Goal: Information Seeking & Learning: Check status

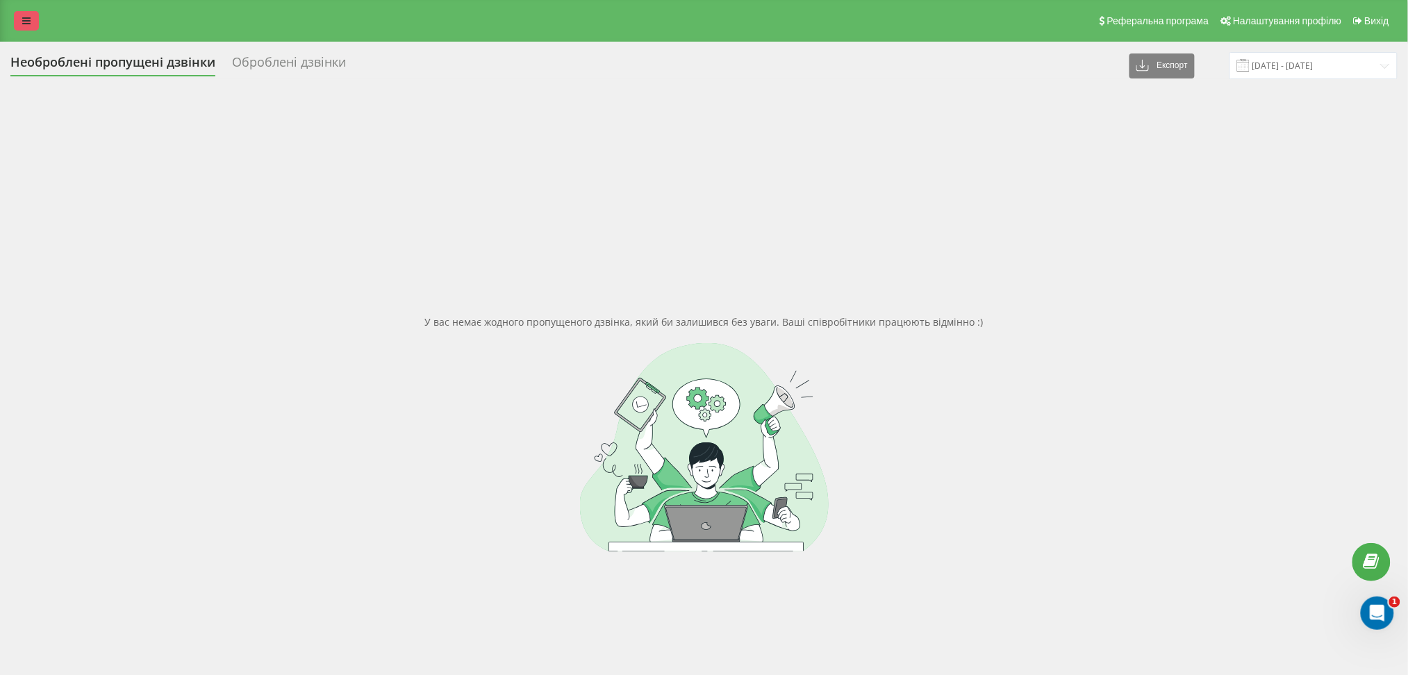
click at [25, 25] on icon at bounding box center [26, 21] width 8 height 10
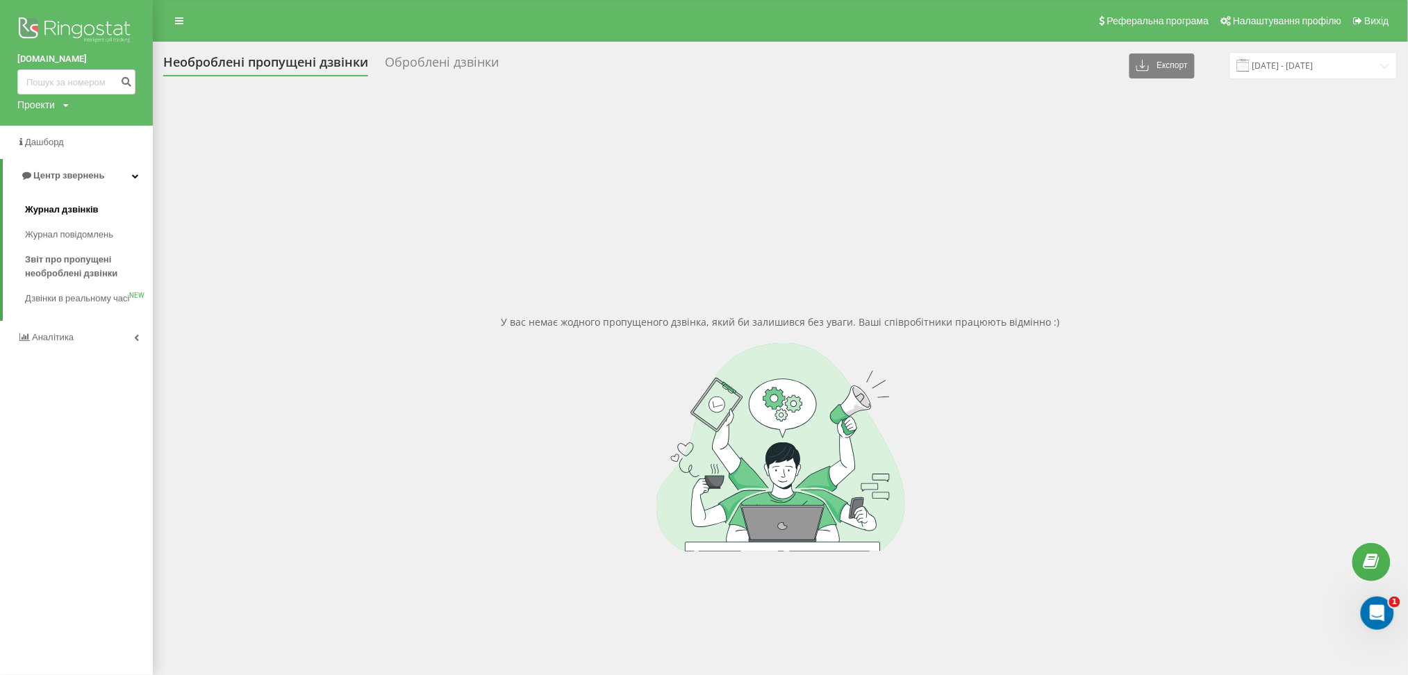
click at [58, 212] on span "Журнал дзвінків" at bounding box center [62, 210] width 74 height 14
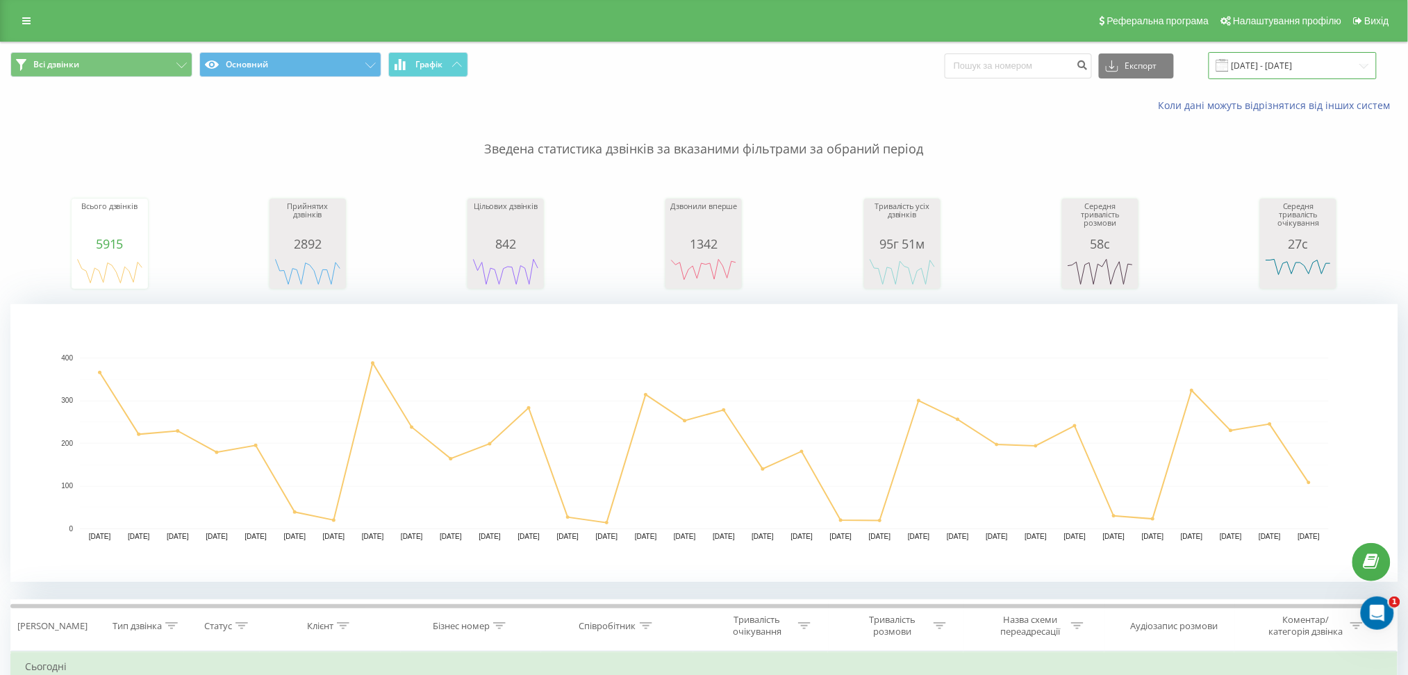
click at [1269, 67] on input "[DATE] - [DATE]" at bounding box center [1293, 65] width 168 height 27
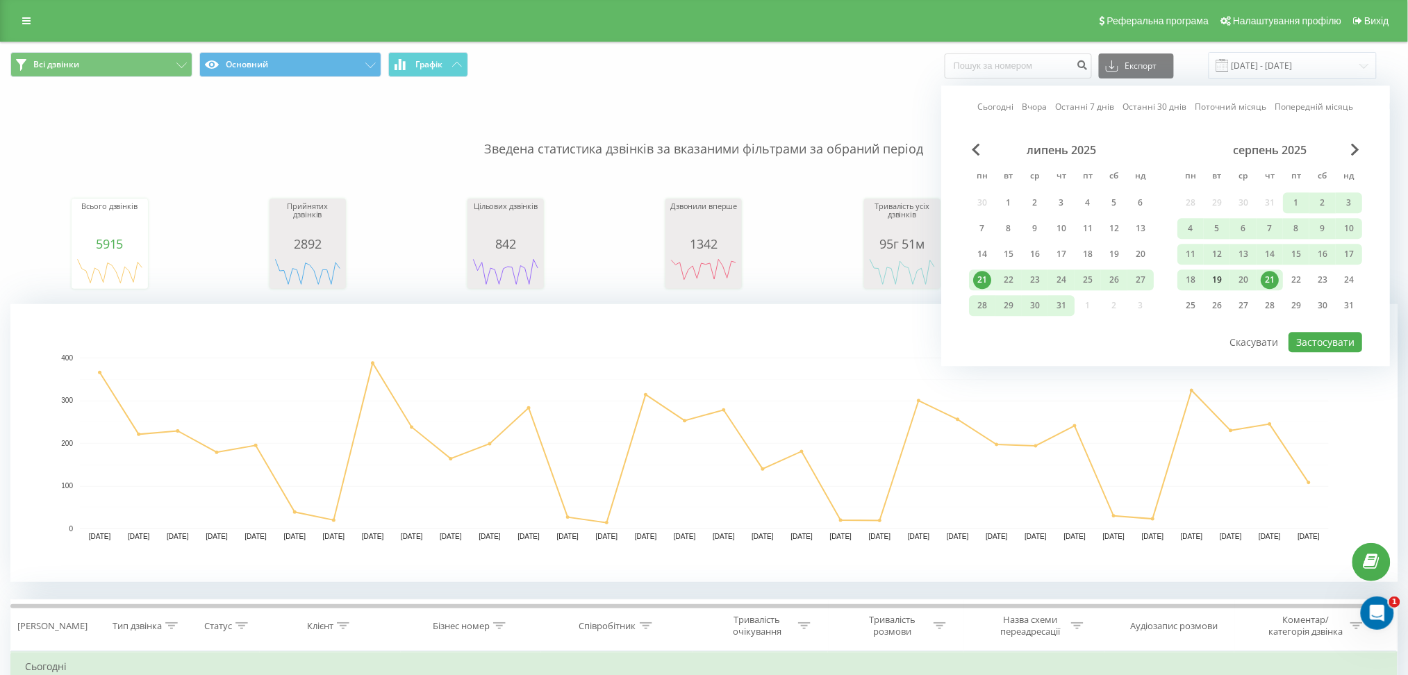
click at [1213, 279] on div "19" at bounding box center [1217, 280] width 18 height 18
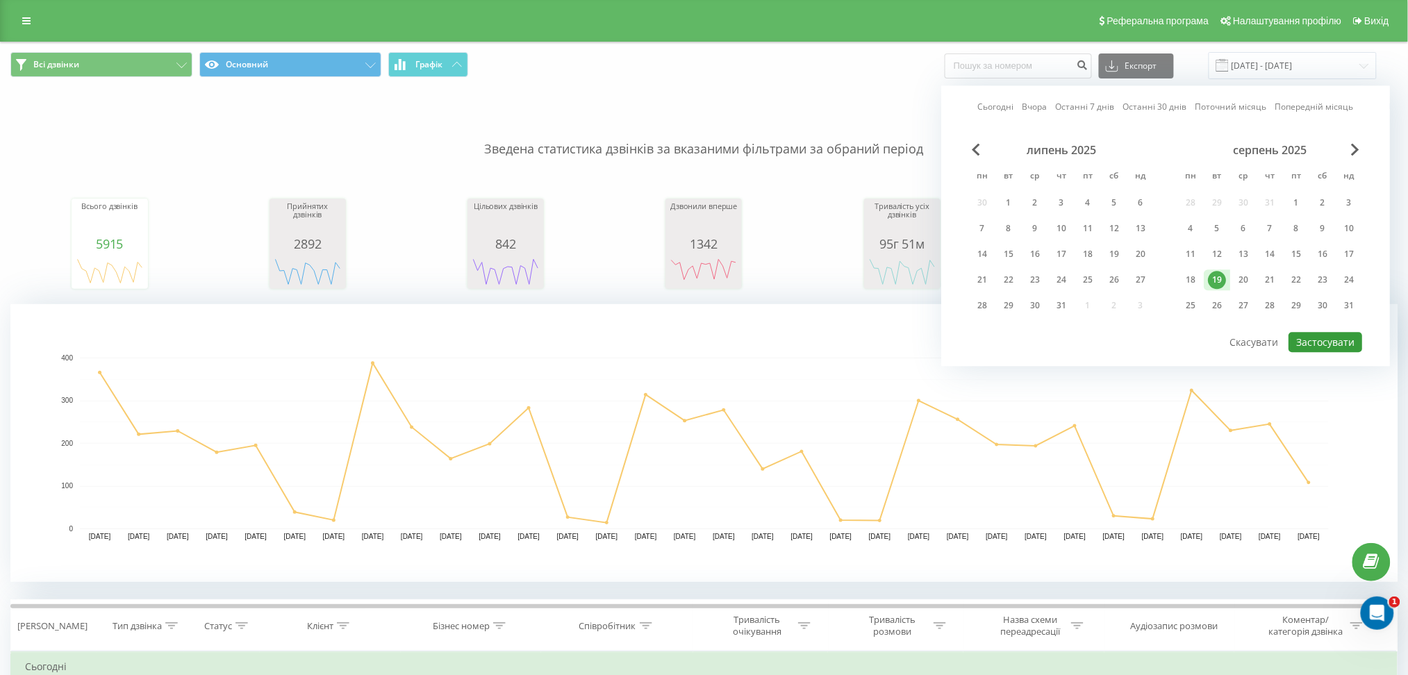
click at [1306, 336] on button "Застосувати" at bounding box center [1326, 342] width 74 height 20
type input "19.08.2025 - 19.08.2025"
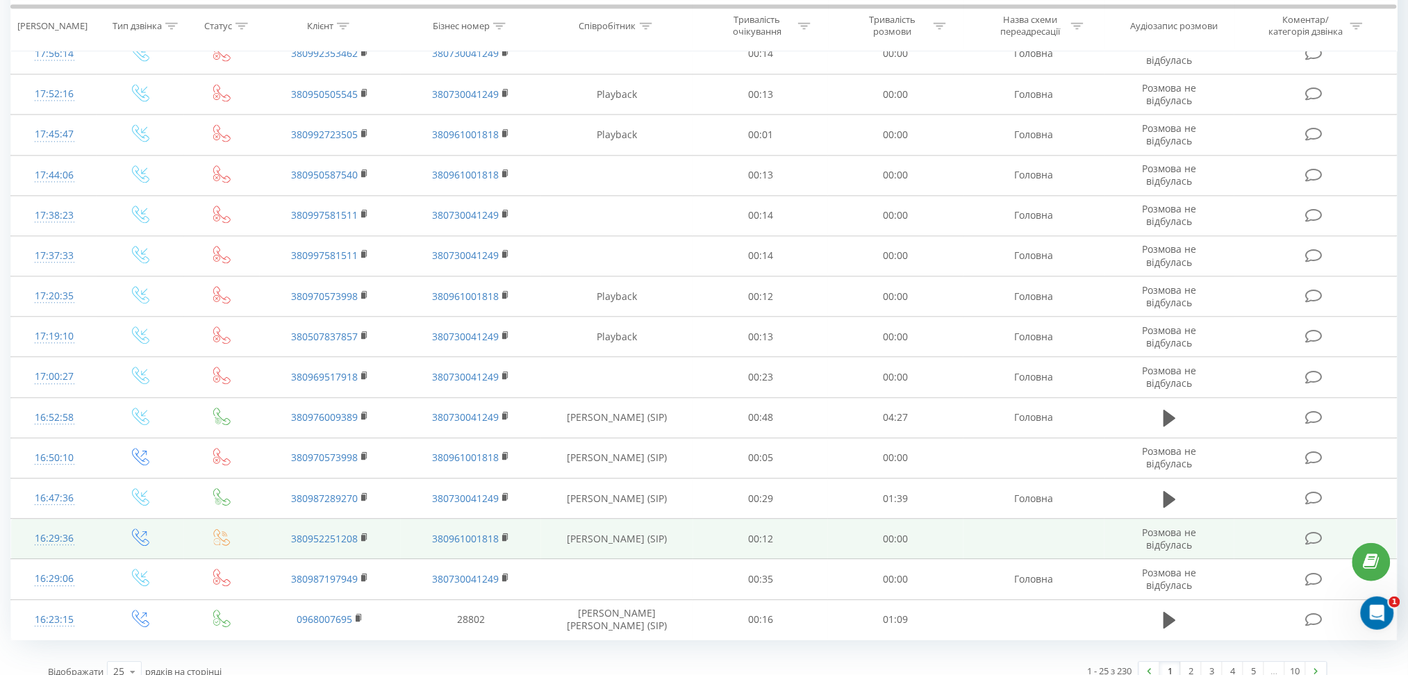
scroll to position [1069, 0]
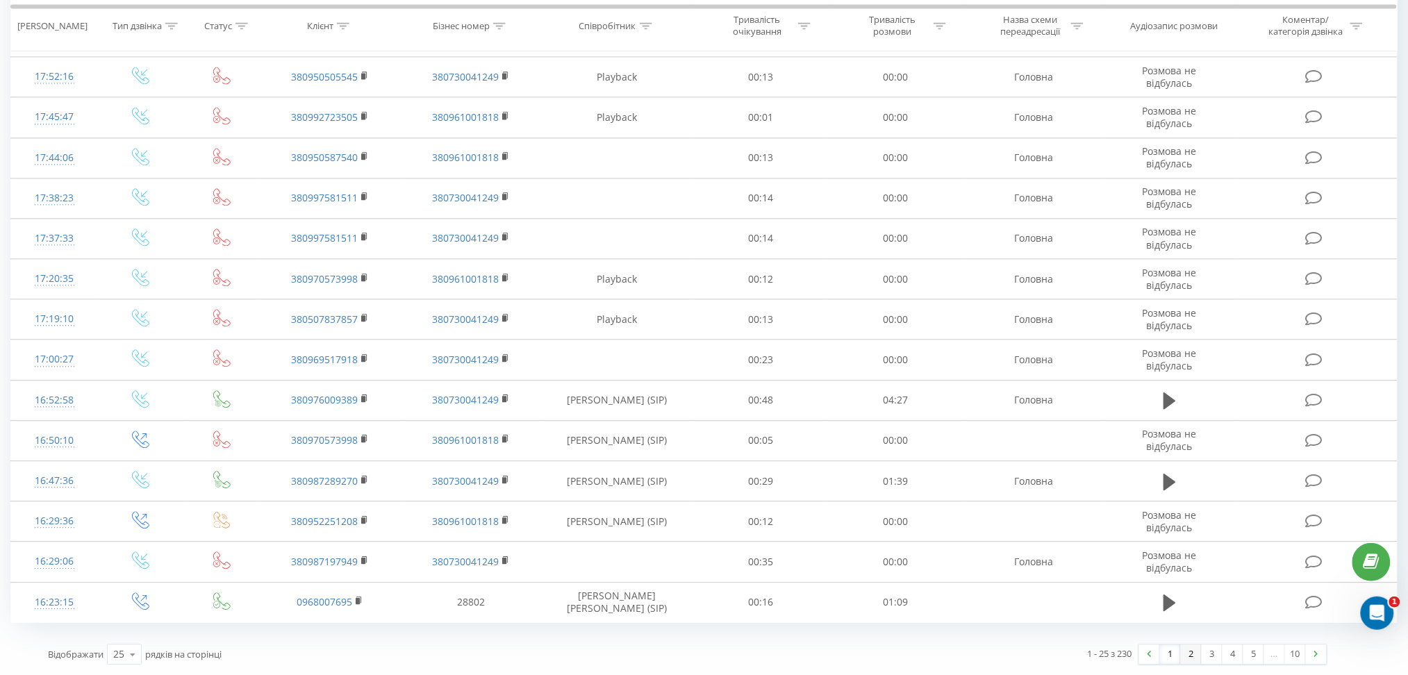
click at [1192, 656] on link "2" at bounding box center [1191, 654] width 21 height 19
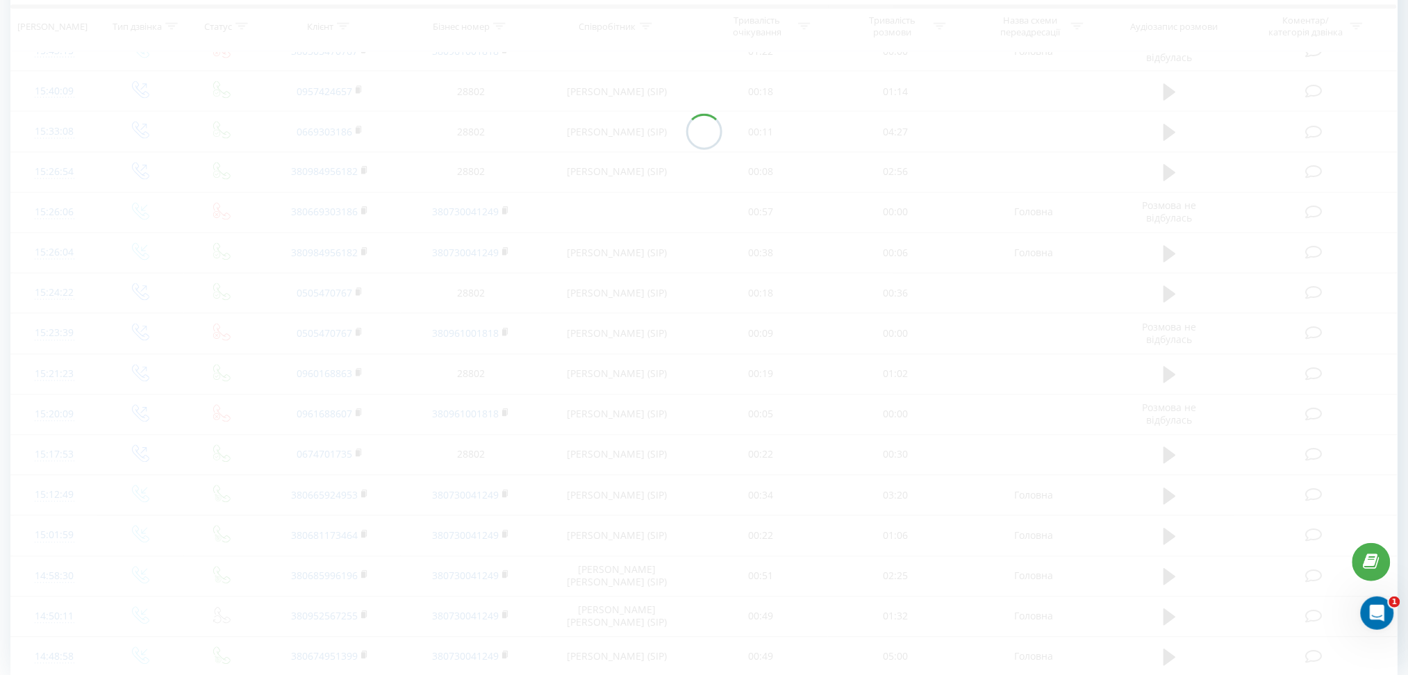
scroll to position [1069, 0]
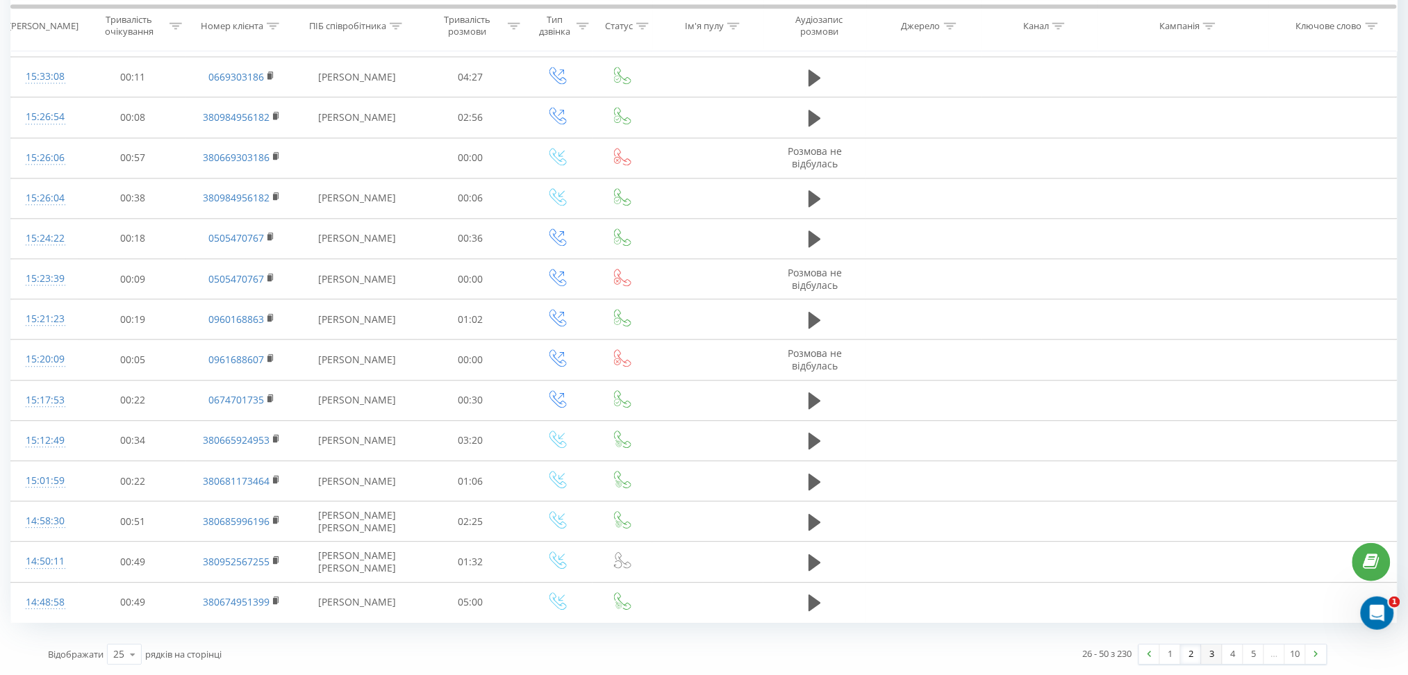
click at [1214, 656] on link "3" at bounding box center [1212, 654] width 21 height 19
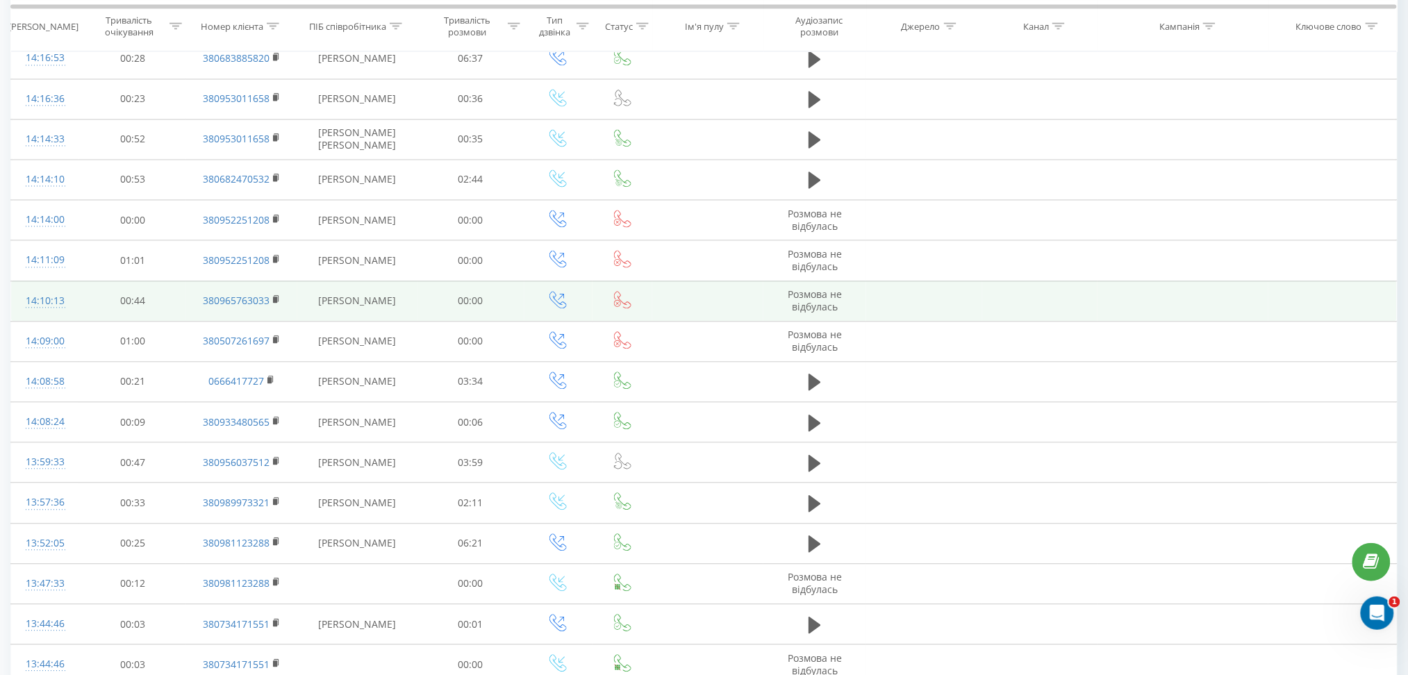
scroll to position [935, 0]
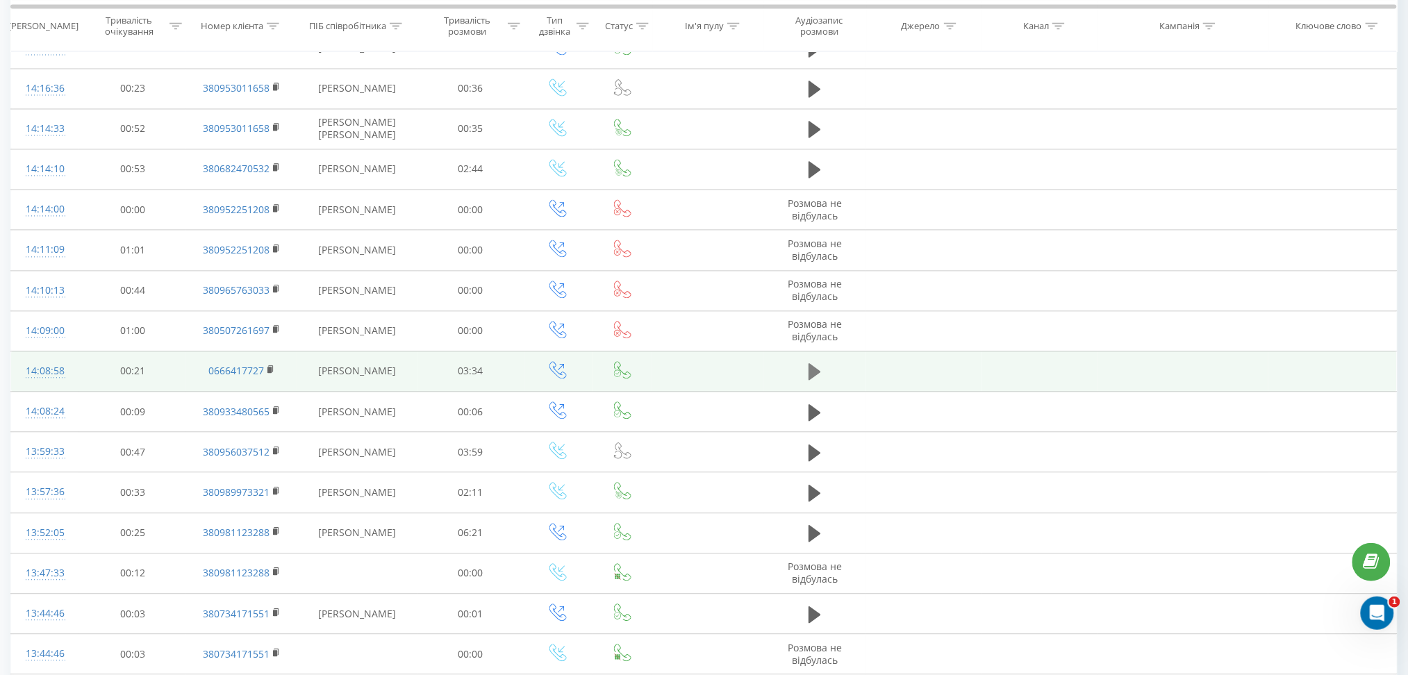
click at [814, 369] on icon at bounding box center [815, 372] width 13 height 17
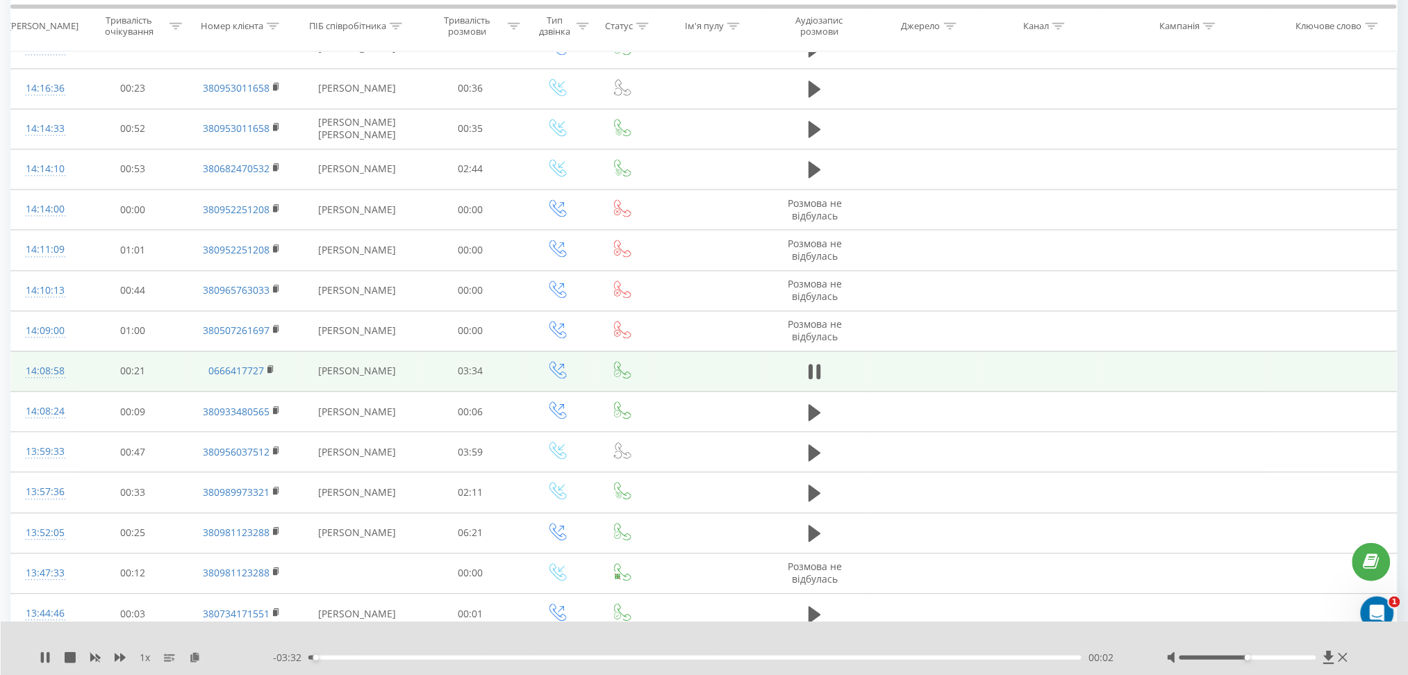
click at [397, 657] on div "00:02" at bounding box center [694, 658] width 773 height 4
click at [774, 655] on div "- 03:08 00:26 00:26" at bounding box center [702, 658] width 859 height 14
click at [909, 658] on div "00:26" at bounding box center [694, 658] width 773 height 4
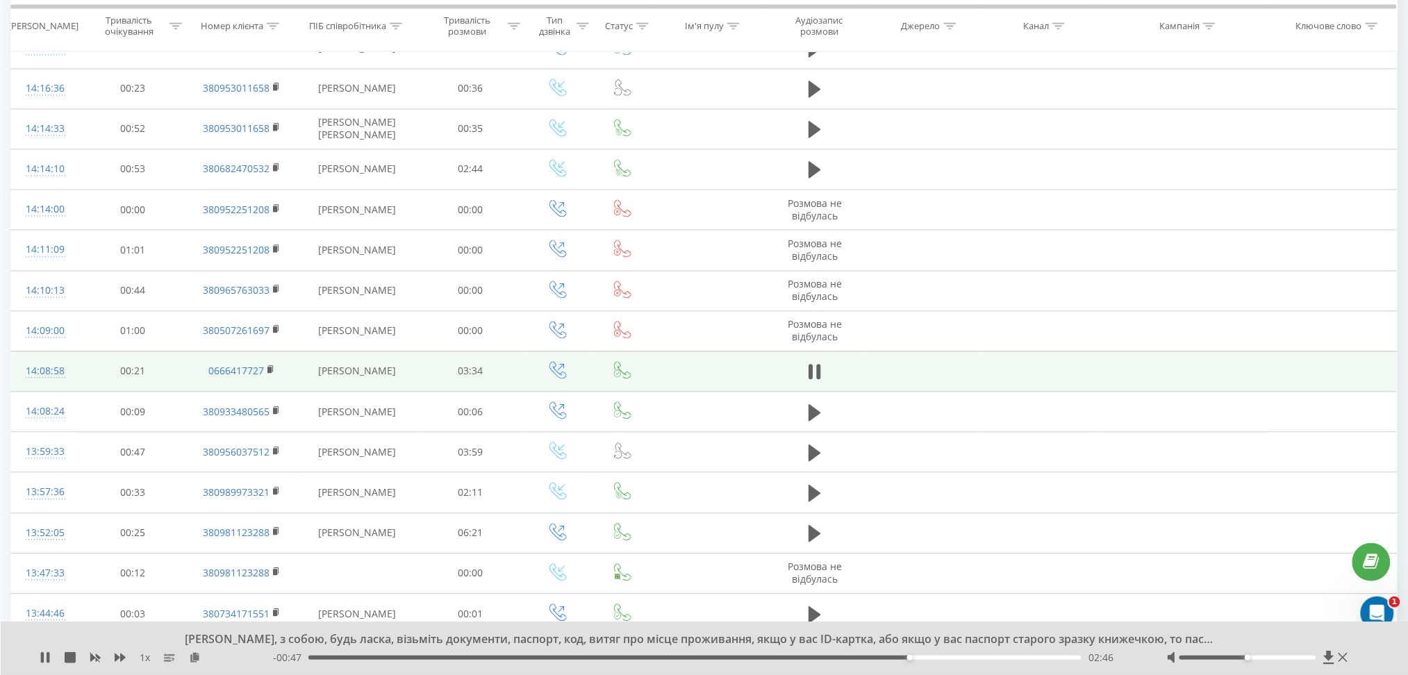
drag, startPoint x: 861, startPoint y: 659, endPoint x: 851, endPoint y: 659, distance: 9.7
click at [859, 659] on div "02:46" at bounding box center [694, 658] width 773 height 4
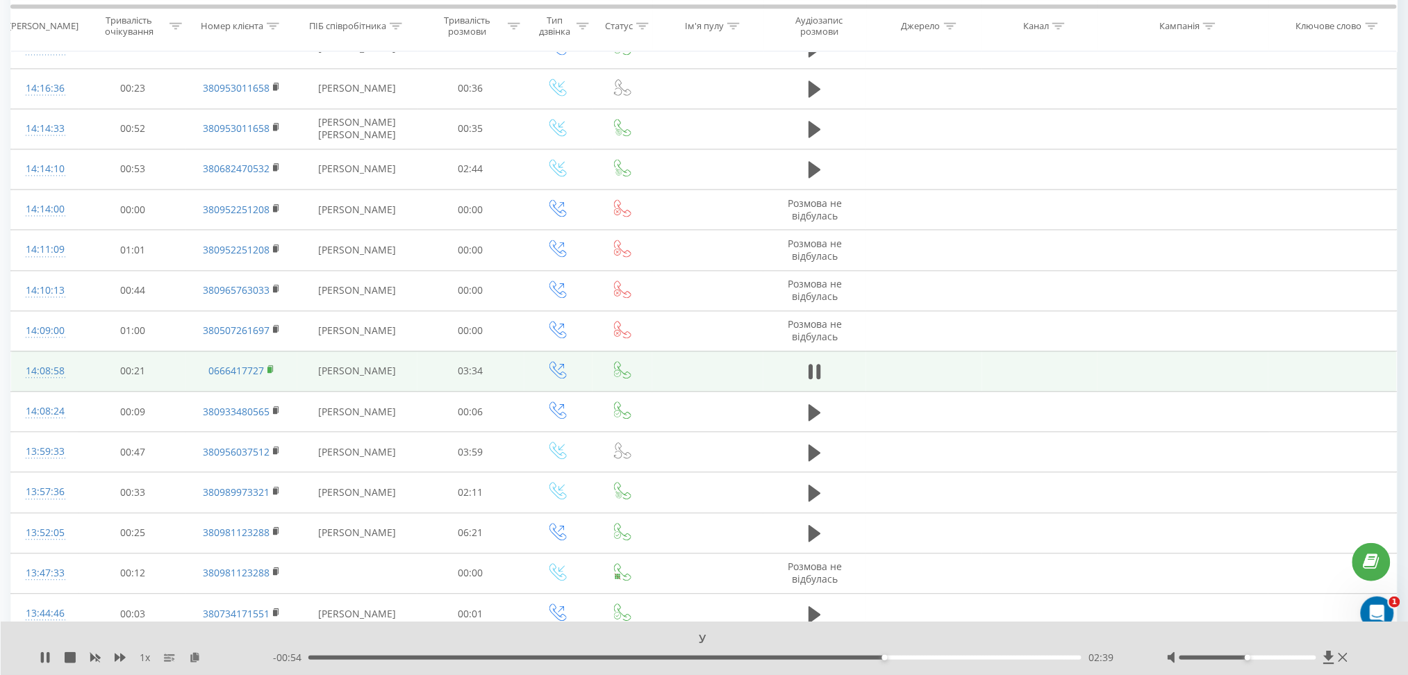
click at [270, 368] on rect at bounding box center [270, 371] width 4 height 6
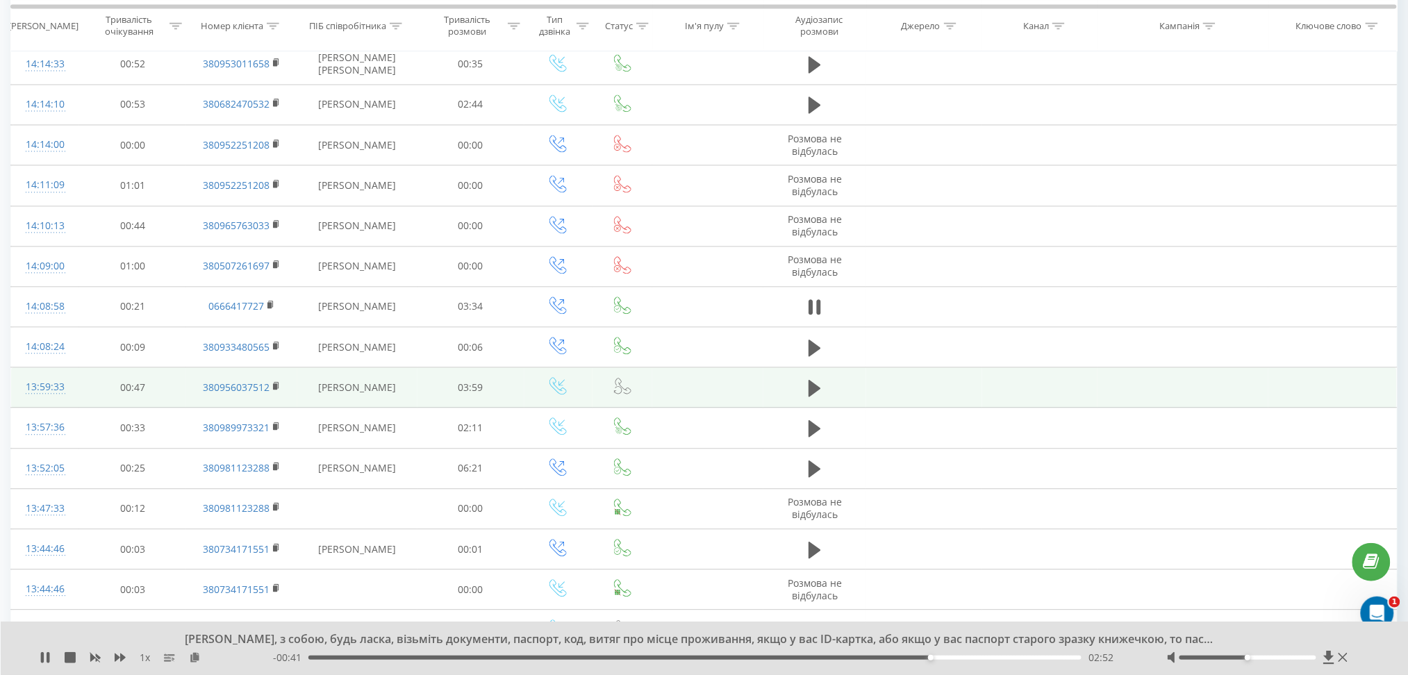
scroll to position [1028, 0]
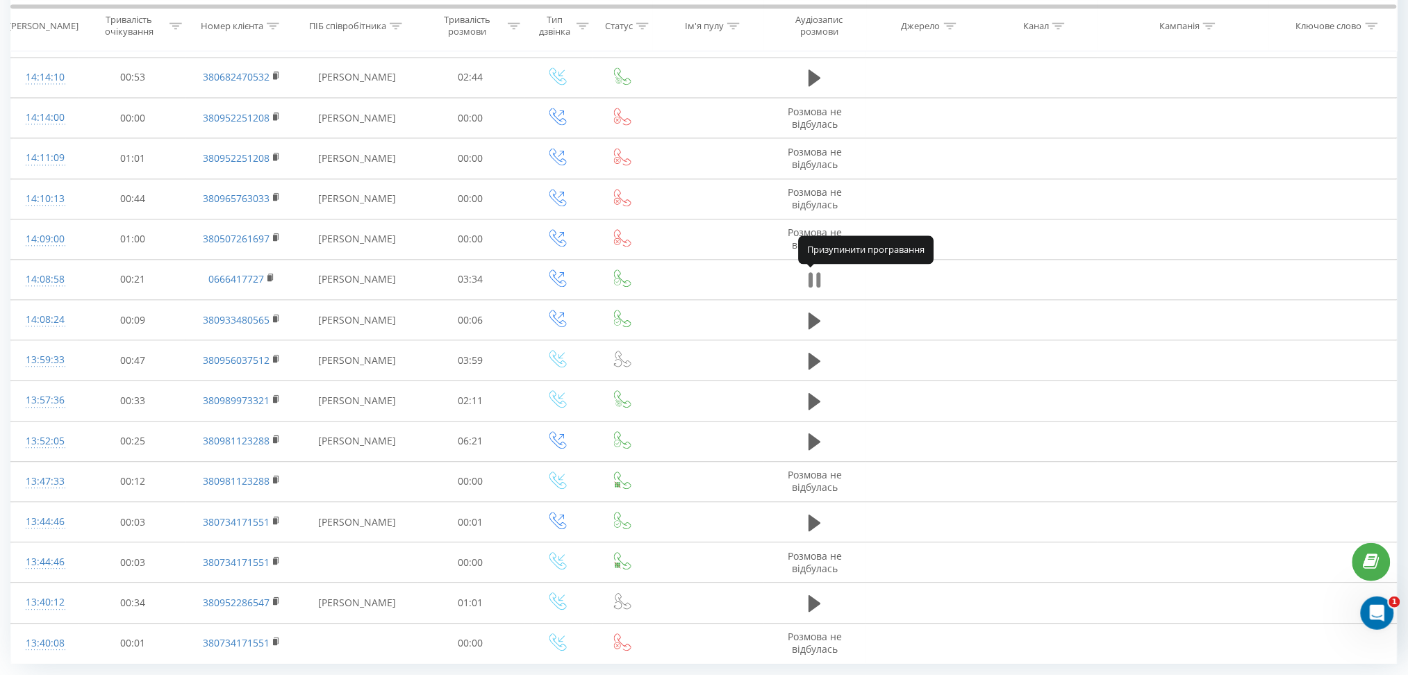
click at [812, 275] on icon at bounding box center [811, 279] width 4 height 15
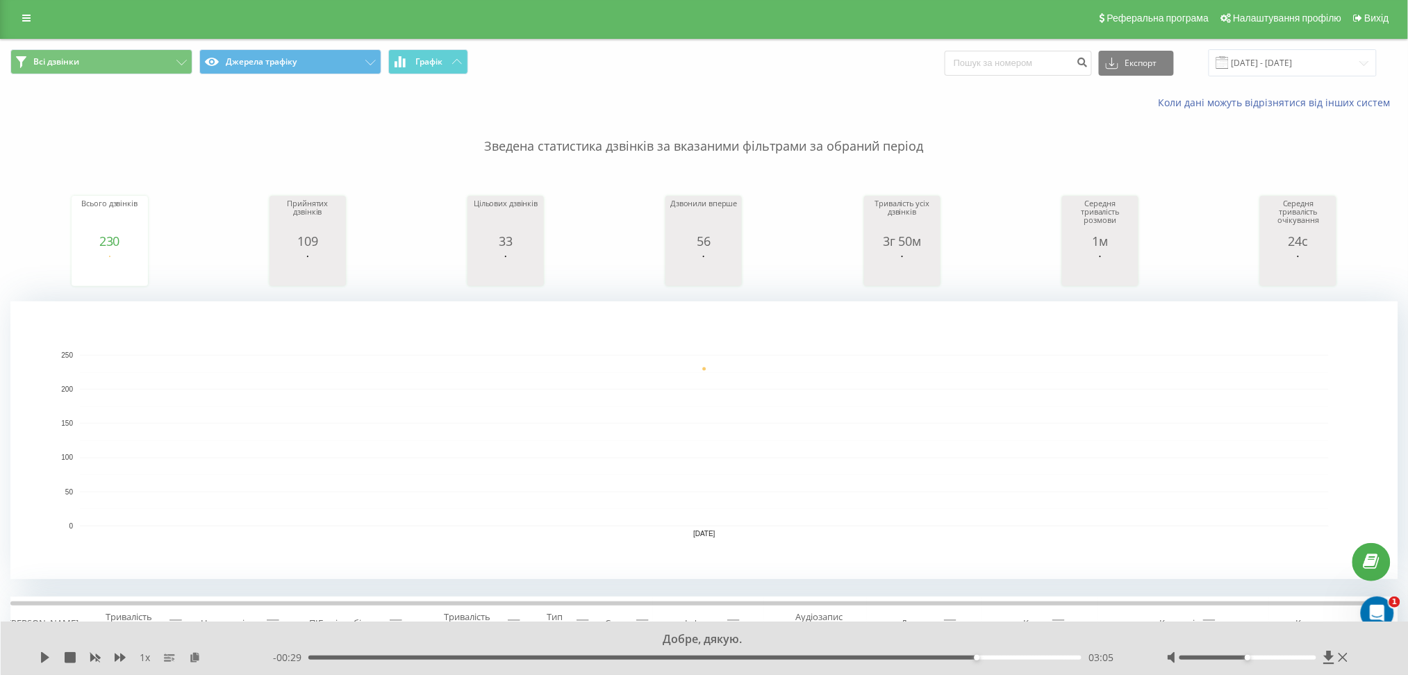
scroll to position [0, 0]
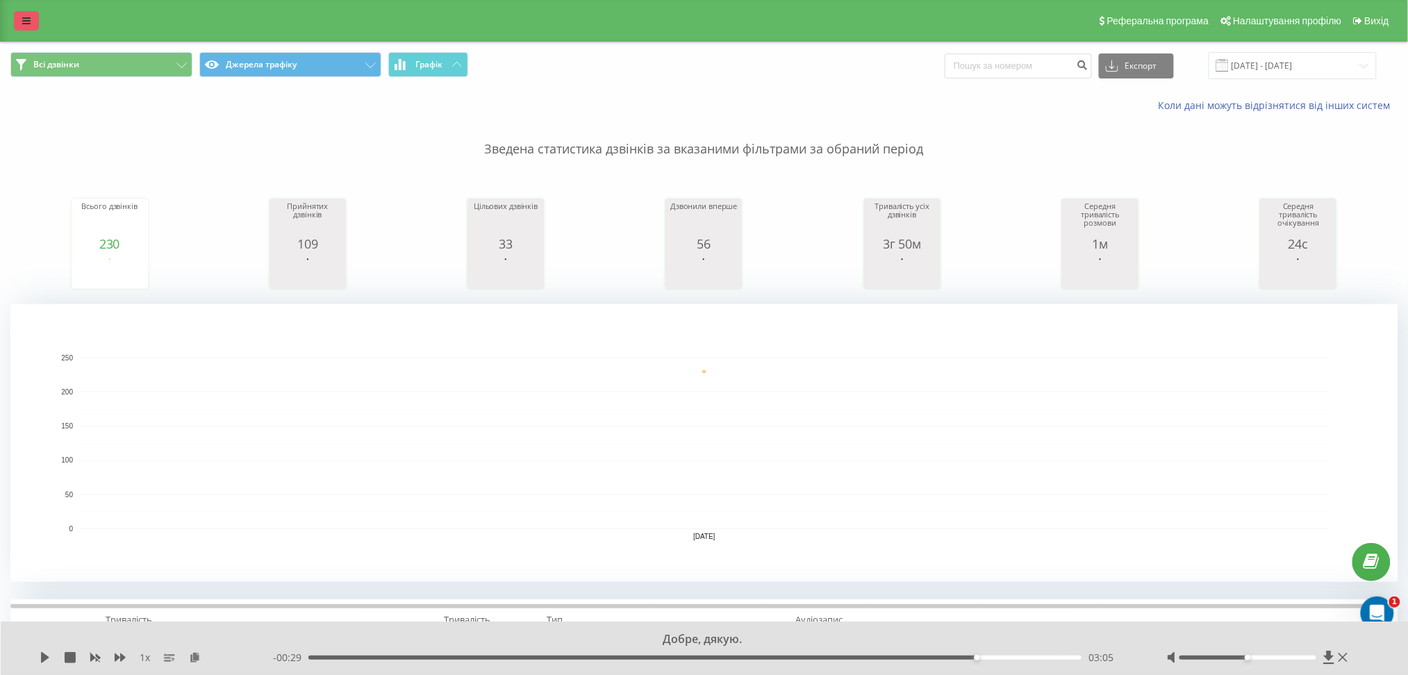
click at [24, 23] on icon at bounding box center [26, 21] width 8 height 10
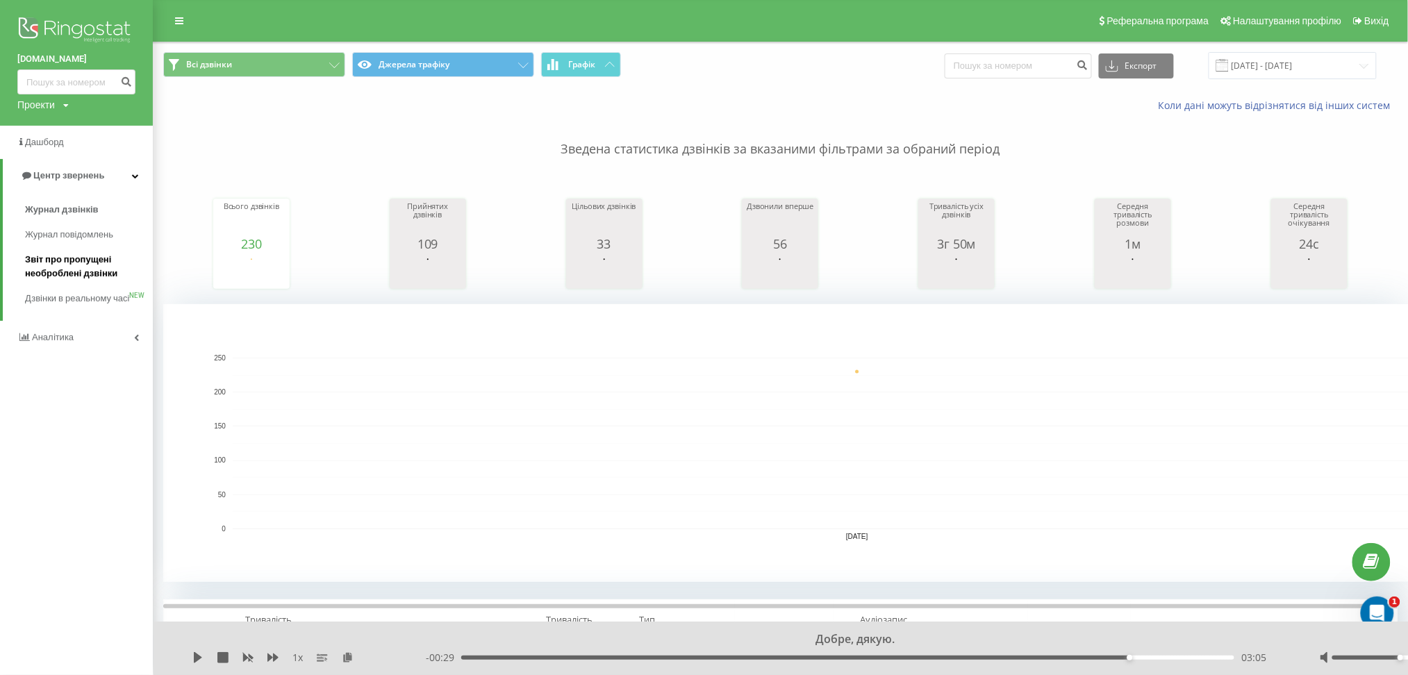
click at [56, 269] on span "Звіт про пропущені необроблені дзвінки" at bounding box center [85, 267] width 121 height 28
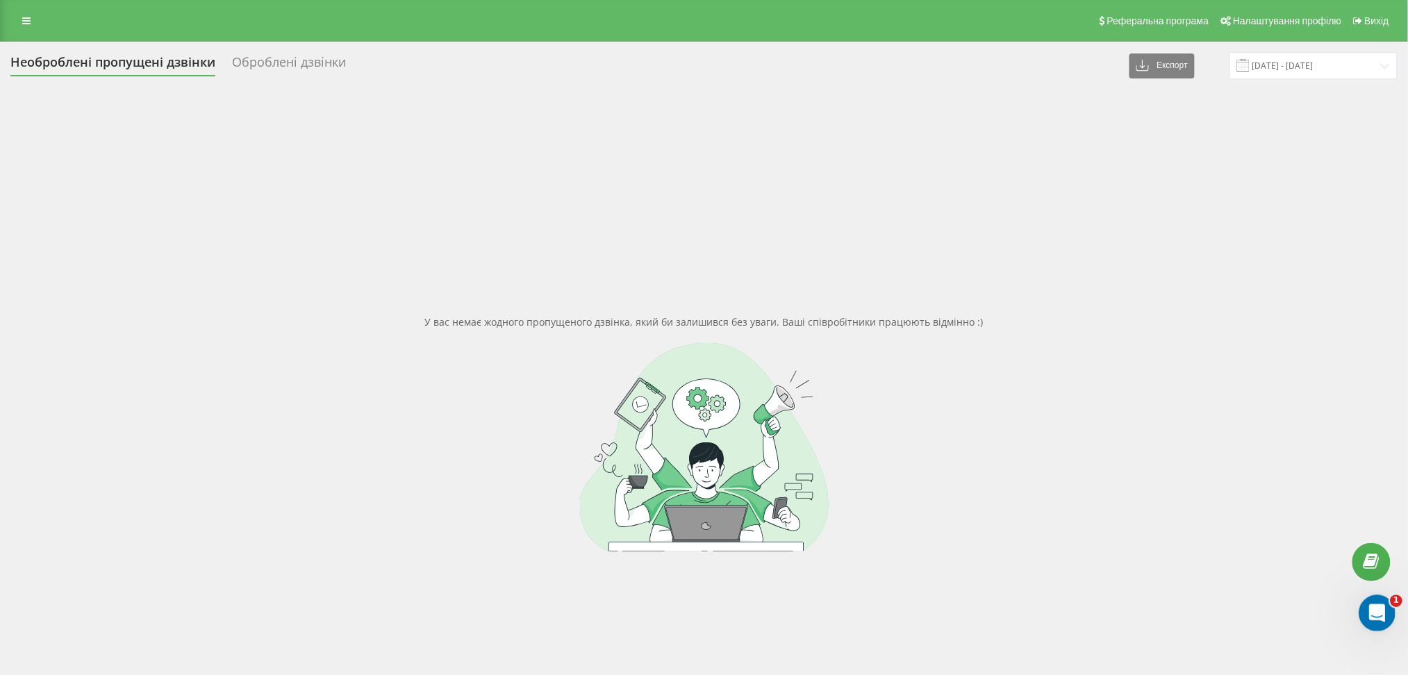
drag, startPoint x: 1370, startPoint y: 609, endPoint x: 2711, endPoint y: 1224, distance: 1475.5
click at [1369, 608] on icon "Открыть службу сообщений Intercom" at bounding box center [1375, 611] width 23 height 23
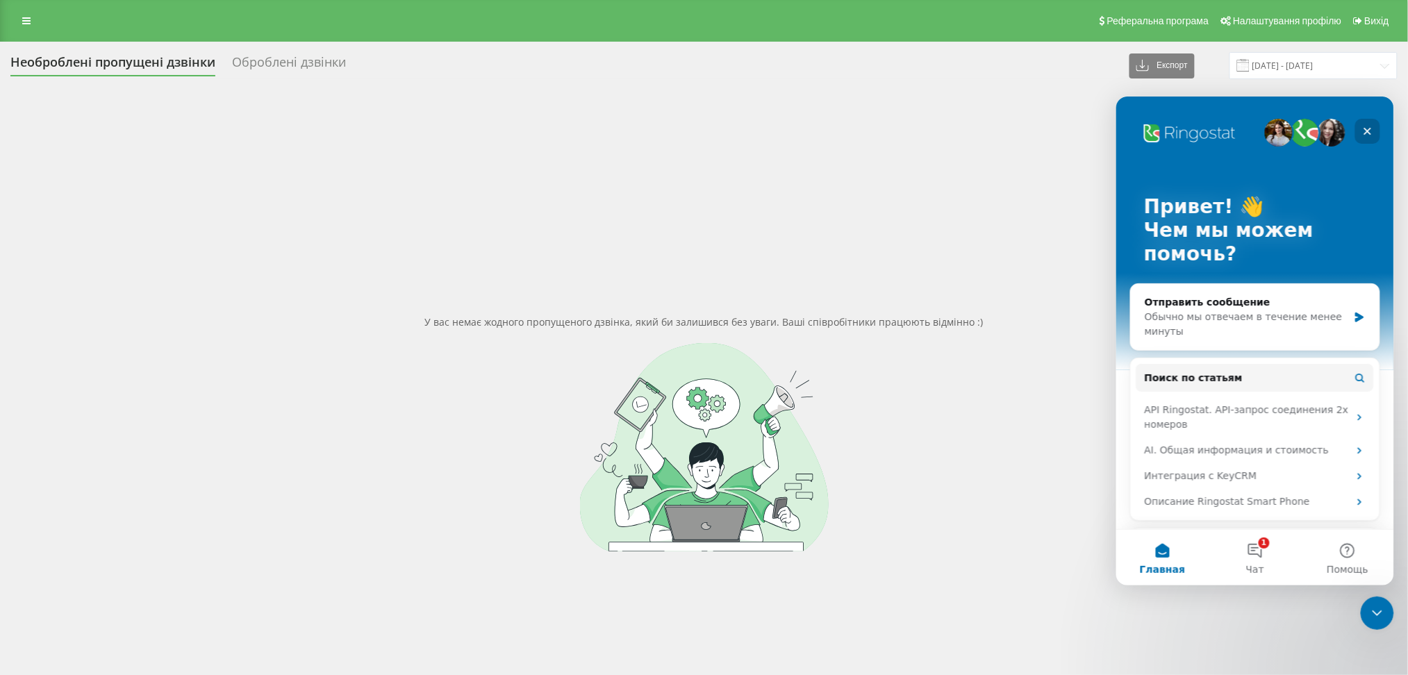
click at [1363, 125] on icon "Закрыть" at bounding box center [1367, 130] width 11 height 11
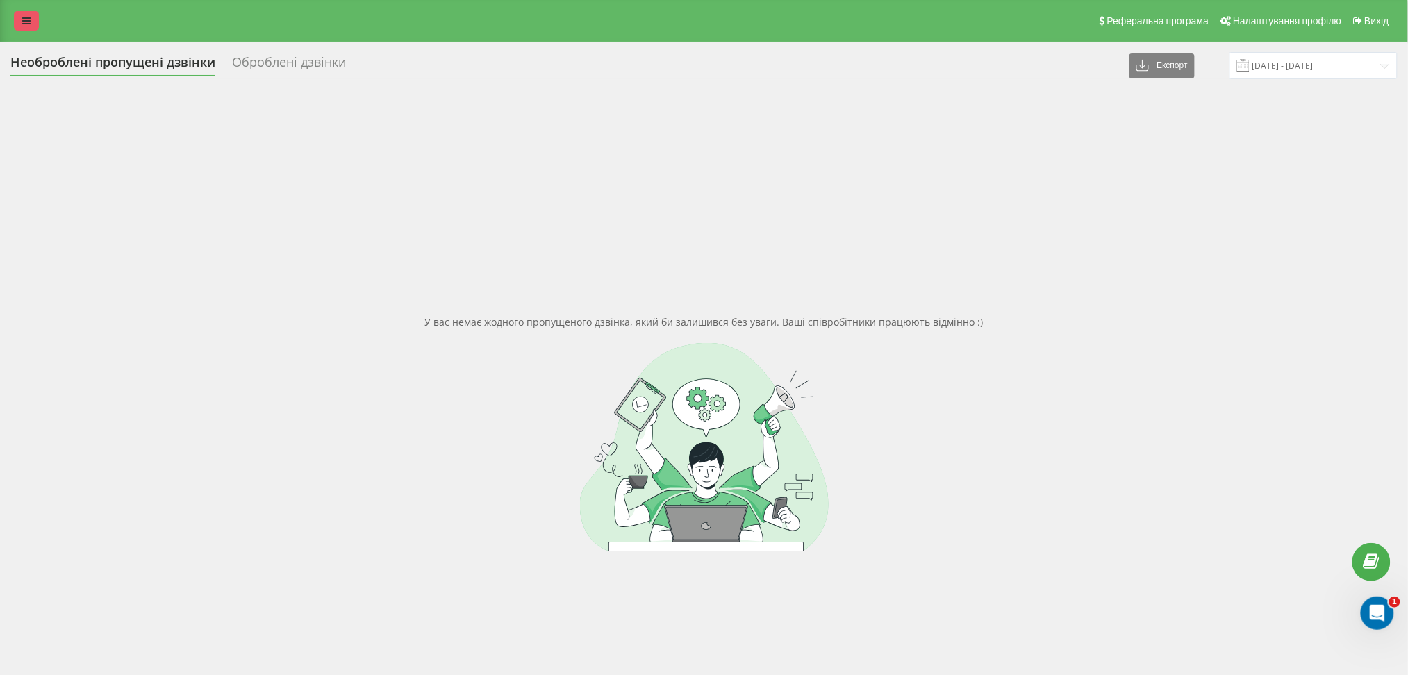
click at [19, 26] on link at bounding box center [26, 20] width 25 height 19
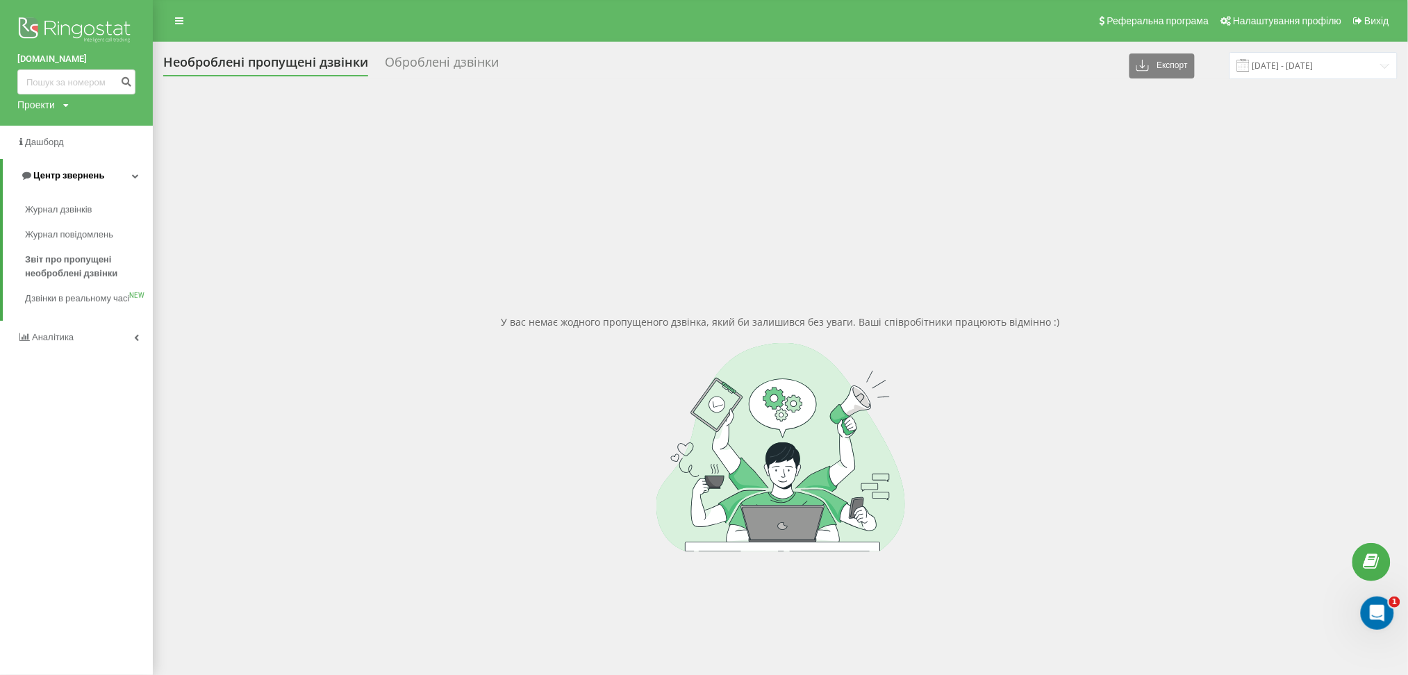
click at [69, 179] on span "Центр звернень" at bounding box center [68, 175] width 71 height 10
click at [69, 179] on span "Центр звернень" at bounding box center [66, 175] width 71 height 10
click at [68, 208] on span "Журнал дзвінків" at bounding box center [62, 210] width 74 height 14
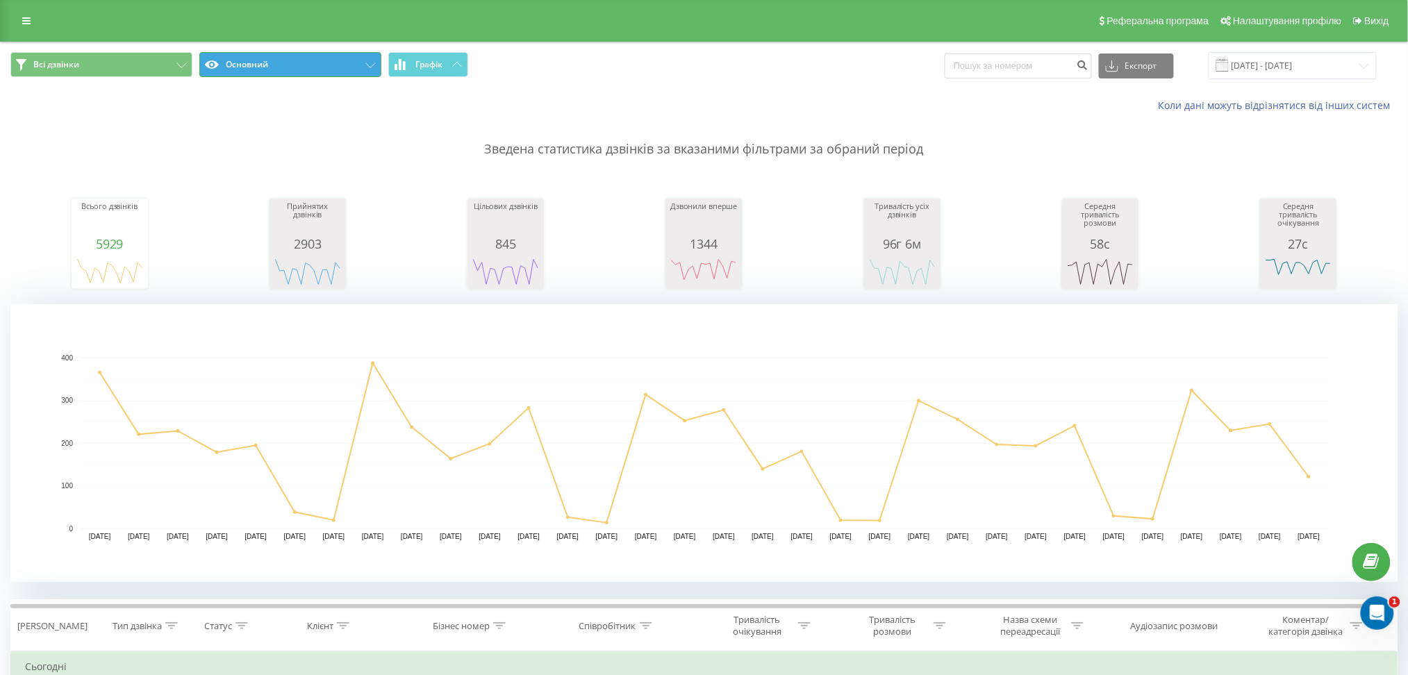
click at [371, 54] on button "Основний" at bounding box center [290, 64] width 182 height 25
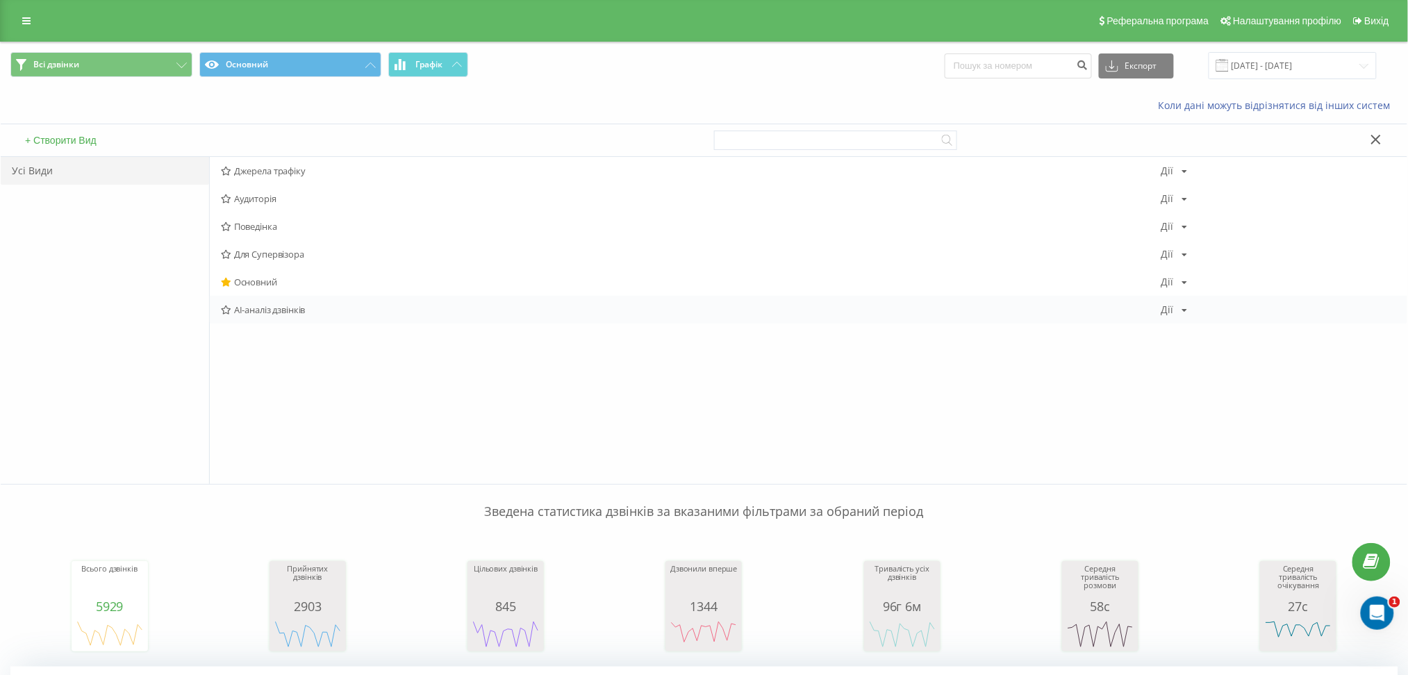
click at [270, 306] on span "AI-аналіз дзвінків" at bounding box center [691, 310] width 941 height 10
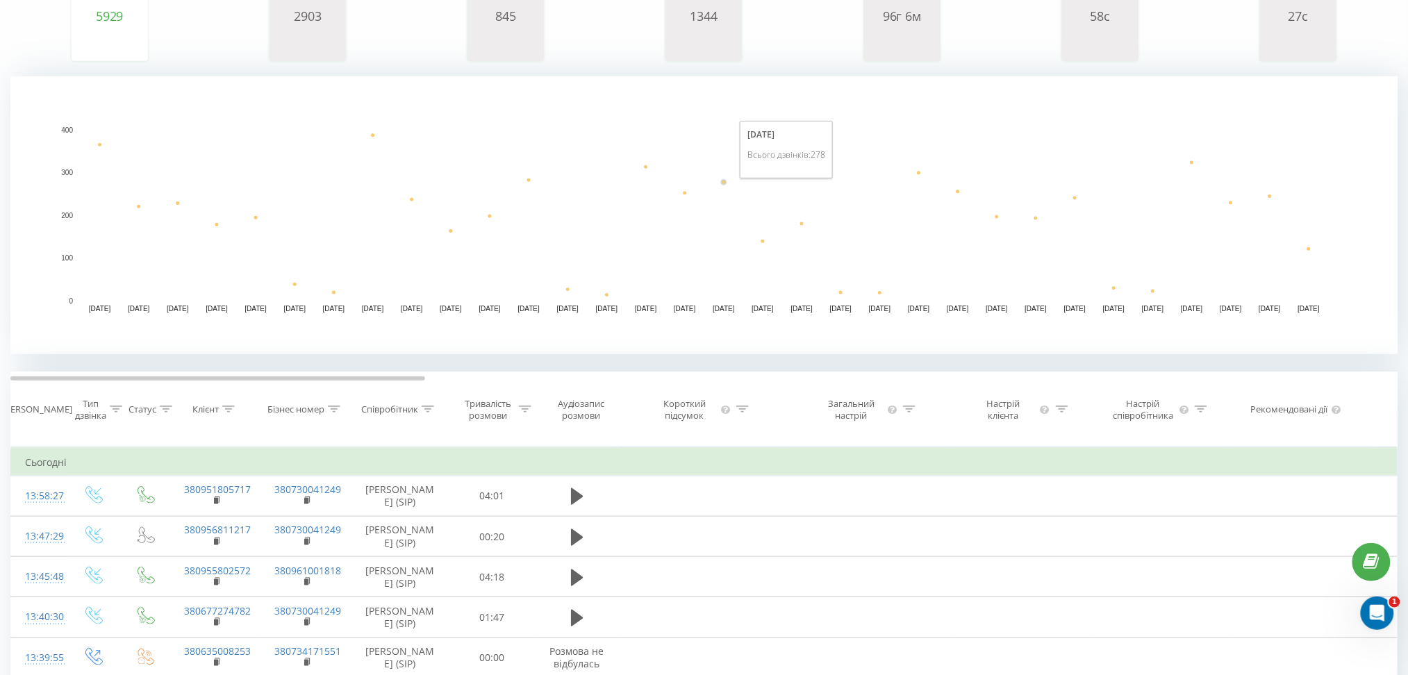
scroll to position [42, 0]
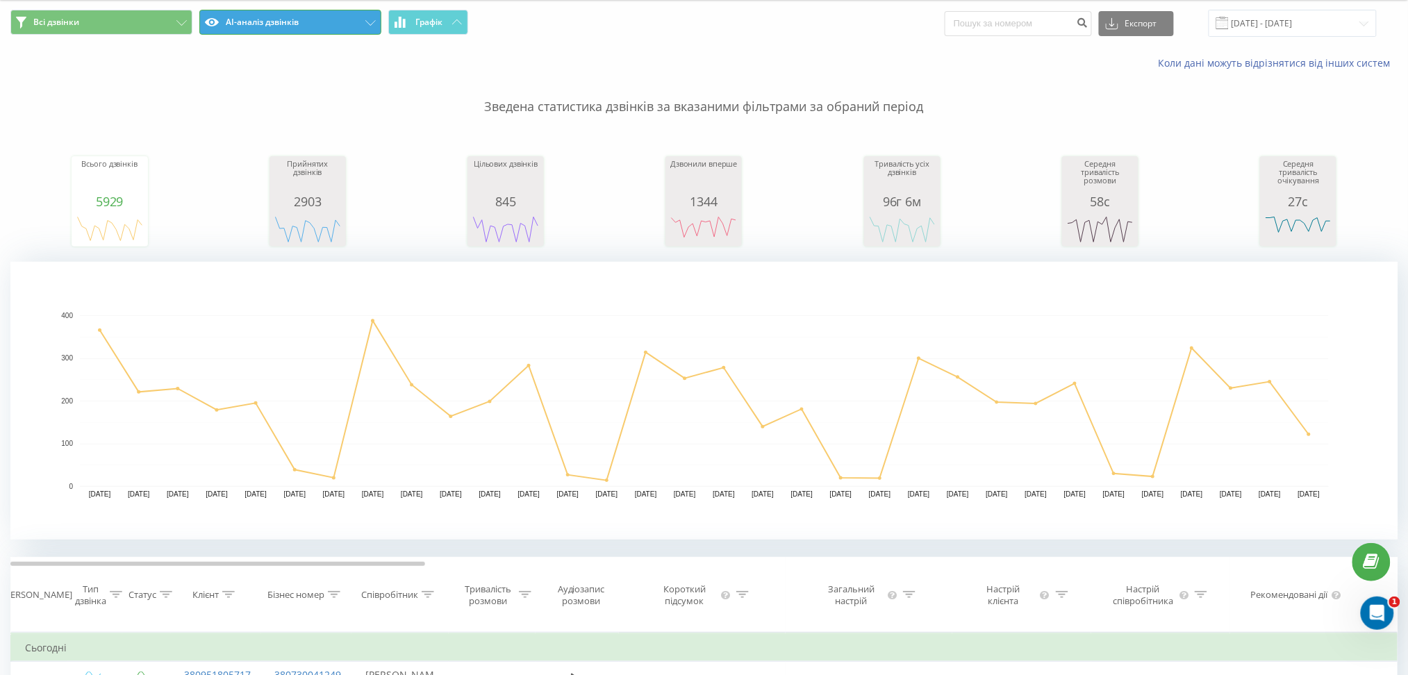
click at [371, 23] on icon at bounding box center [370, 23] width 10 height 6
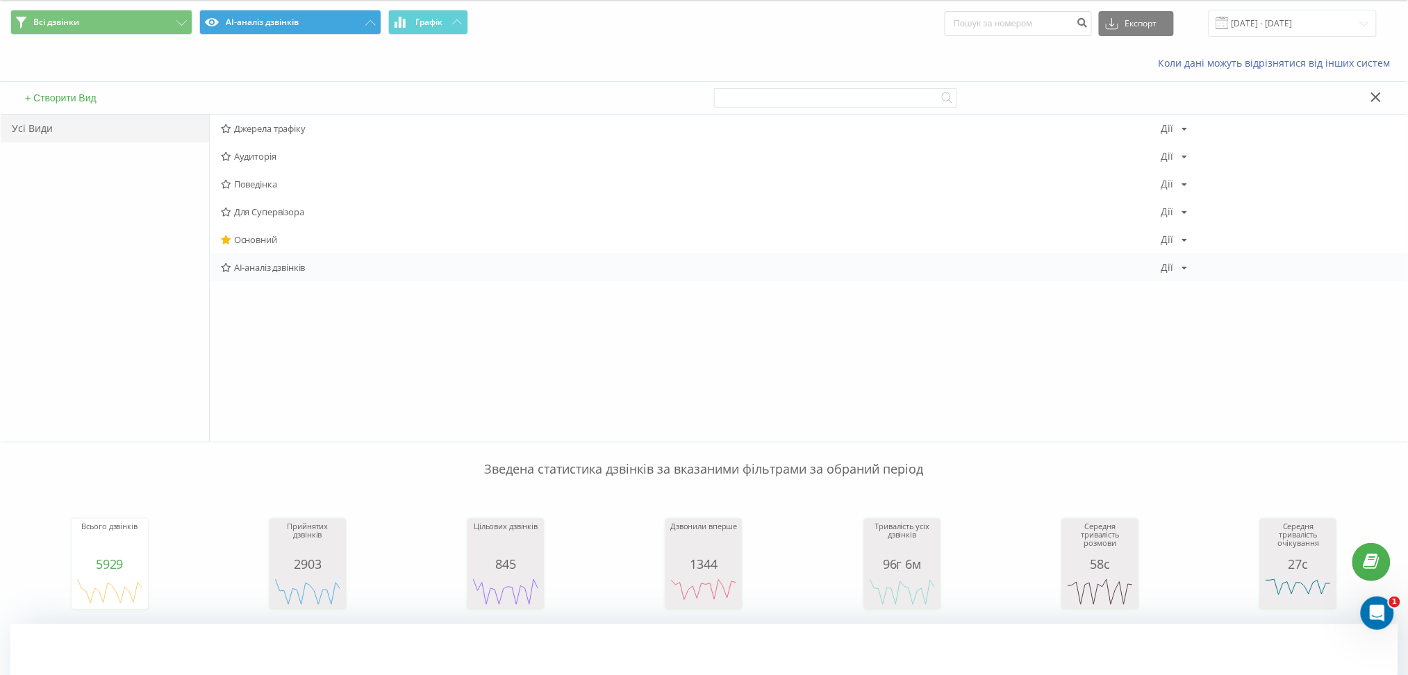
click at [225, 270] on icon at bounding box center [226, 267] width 10 height 9
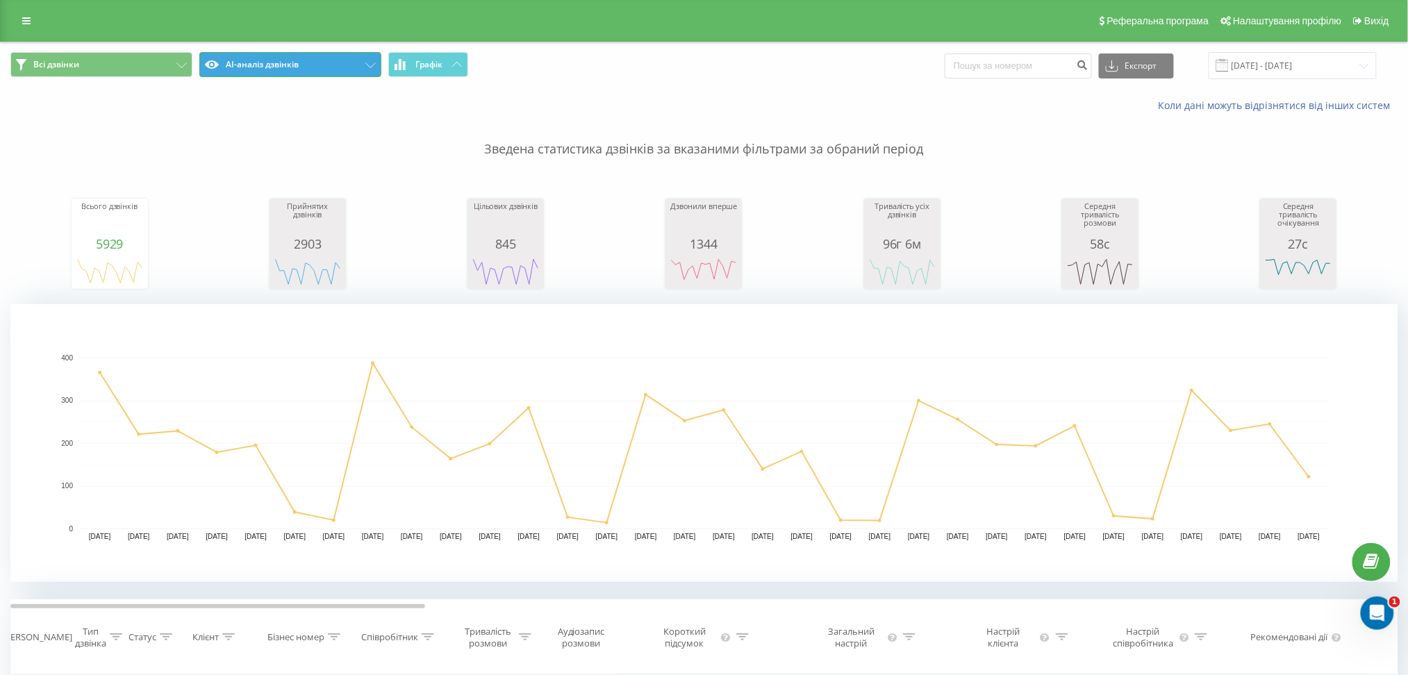
click at [356, 66] on button "AI-аналіз дзвінків" at bounding box center [290, 64] width 182 height 25
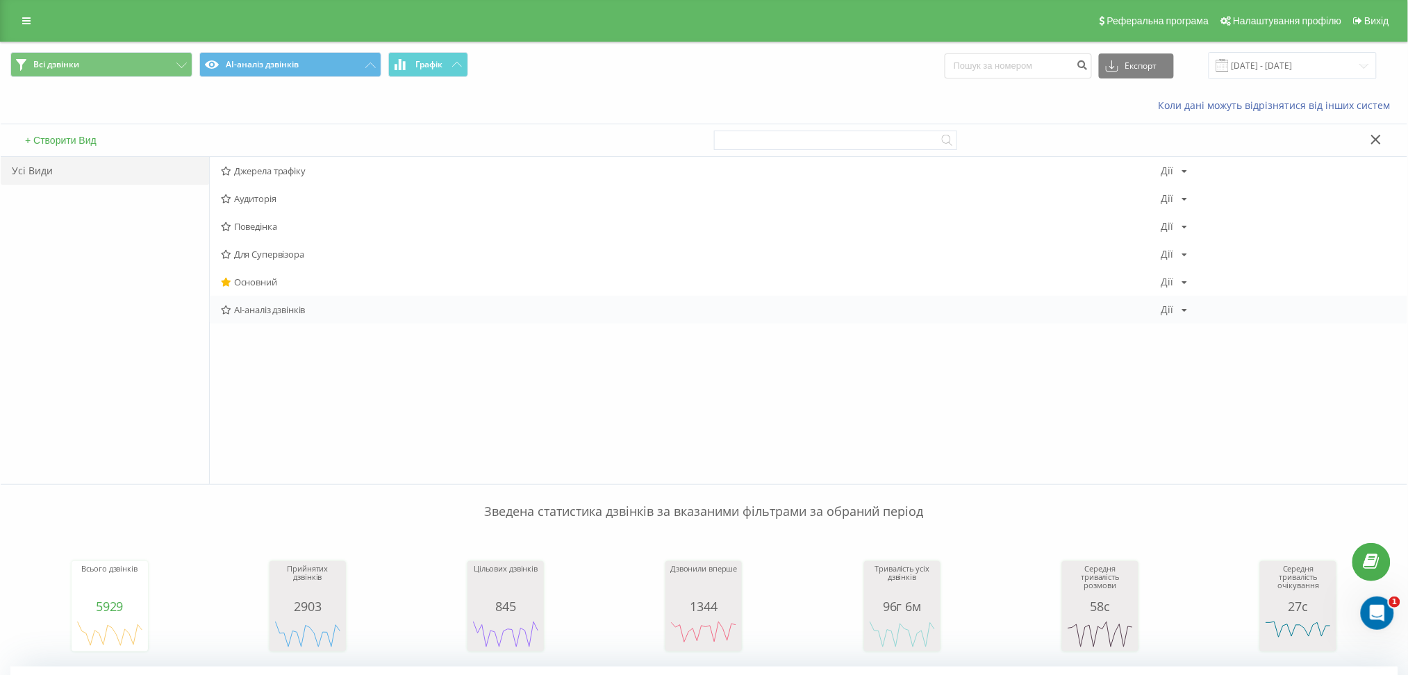
click at [223, 312] on icon at bounding box center [226, 310] width 10 height 9
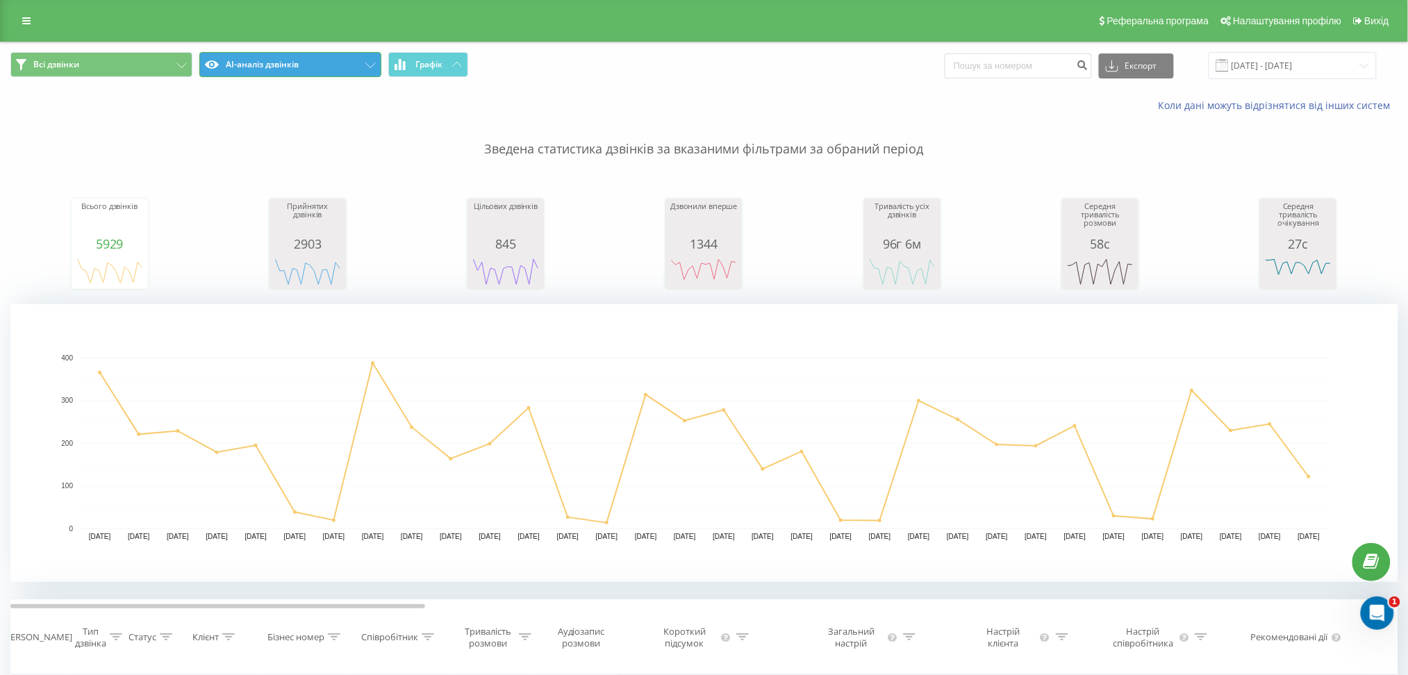
click at [321, 65] on button "AI-аналіз дзвінків" at bounding box center [290, 64] width 182 height 25
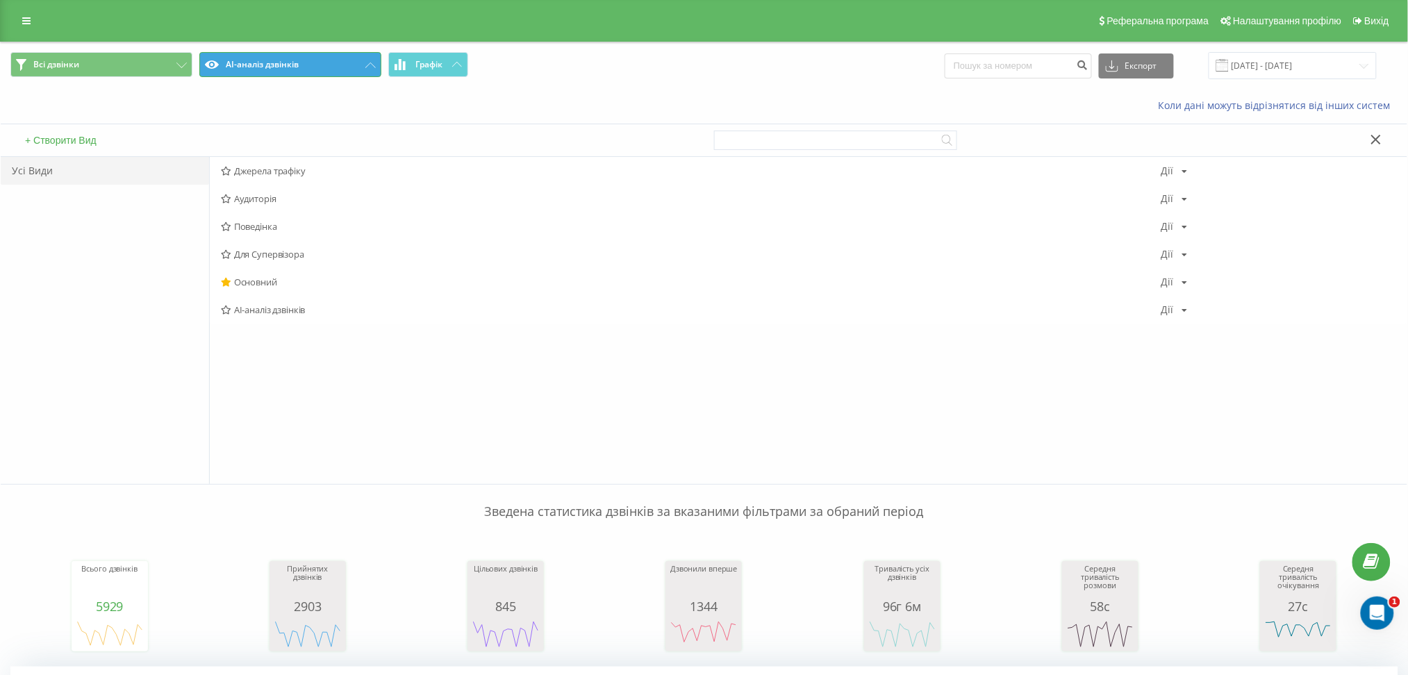
click at [321, 65] on button "AI-аналіз дзвінків" at bounding box center [290, 64] width 182 height 25
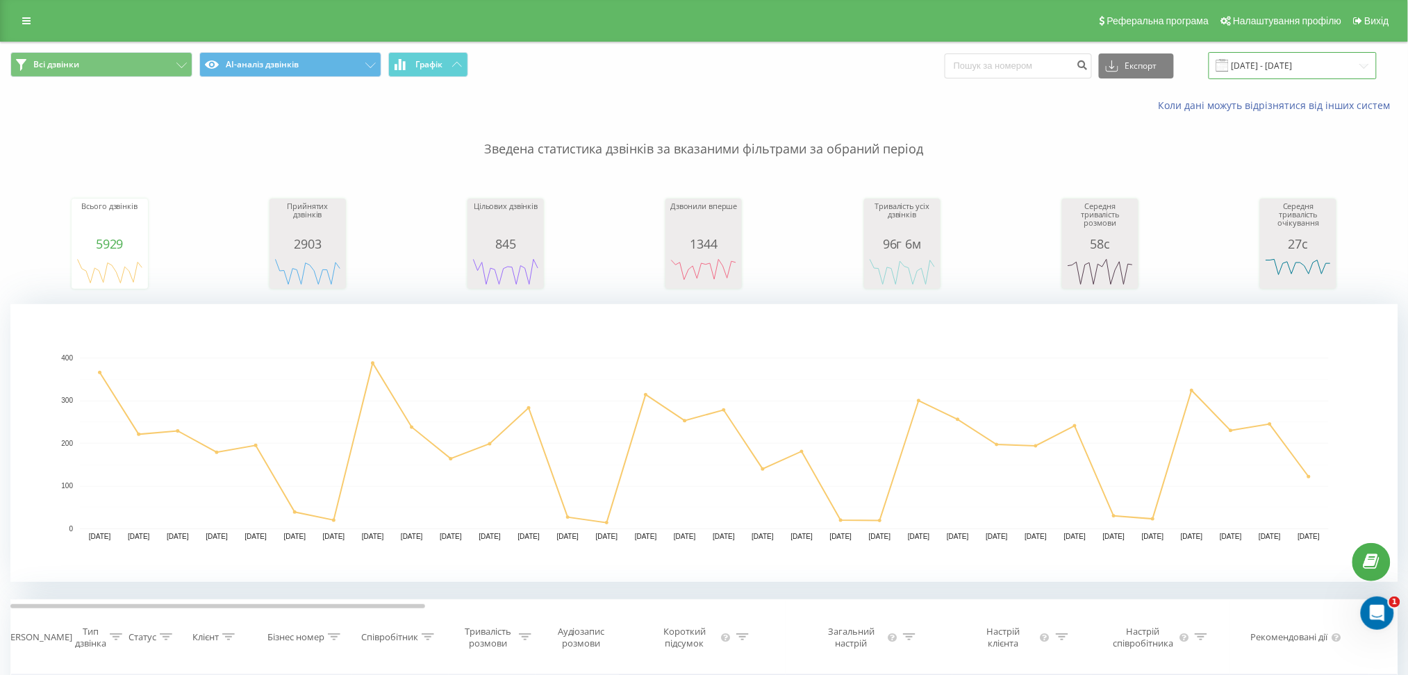
click at [1243, 61] on input "[DATE] - [DATE]" at bounding box center [1293, 65] width 168 height 27
click at [793, 97] on div "Коли дані можуть відрізнятися вiд інших систем" at bounding box center [704, 105] width 1407 height 33
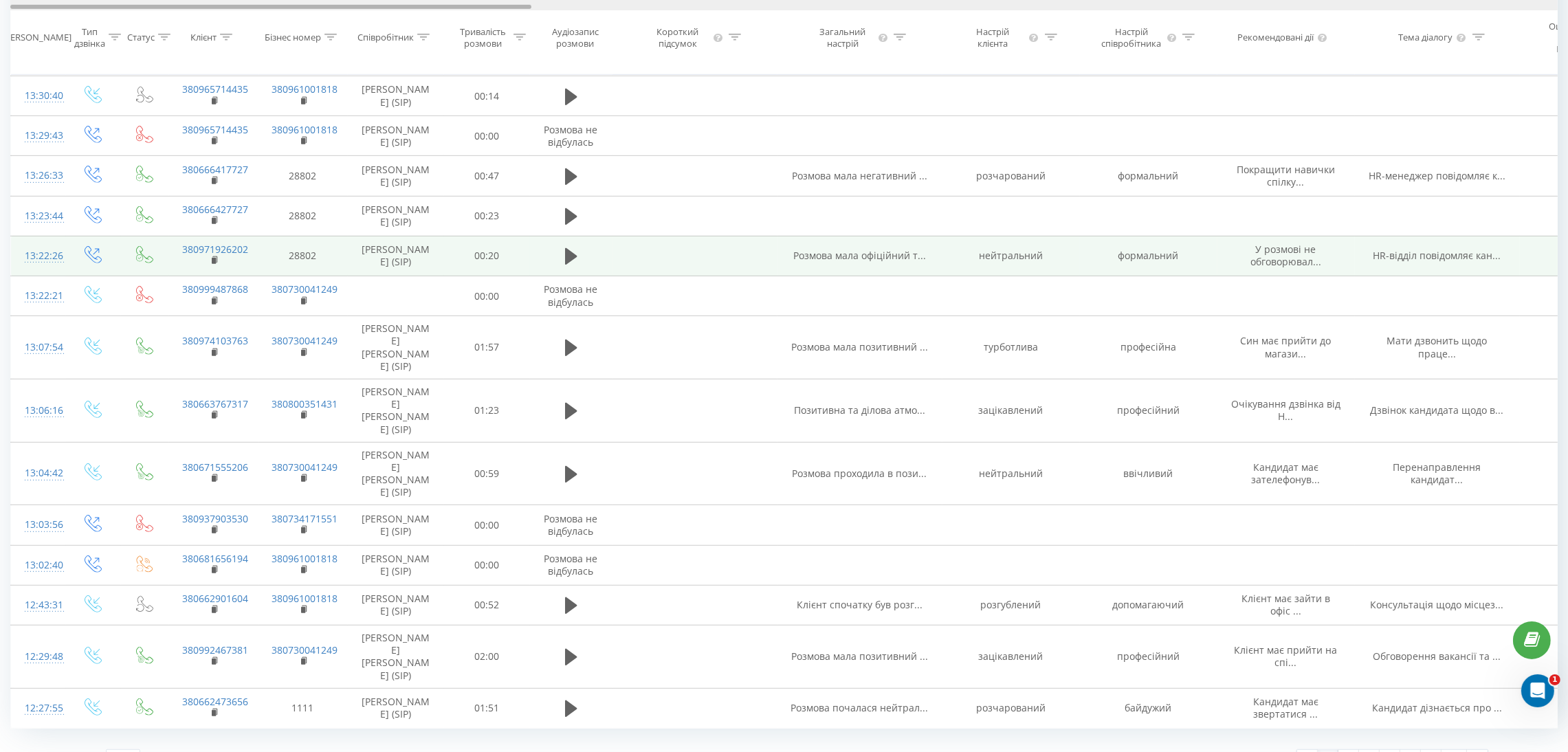
drag, startPoint x: 325, startPoint y: 6, endPoint x: 279, endPoint y: 256, distance: 254.2
click at [128, 31] on div "Дата дзвінка Тип дзвінка Статус Клієнт Бізнес номер Співробітник Тривалість роз…" at bounding box center [784, 38] width 1547 height 75
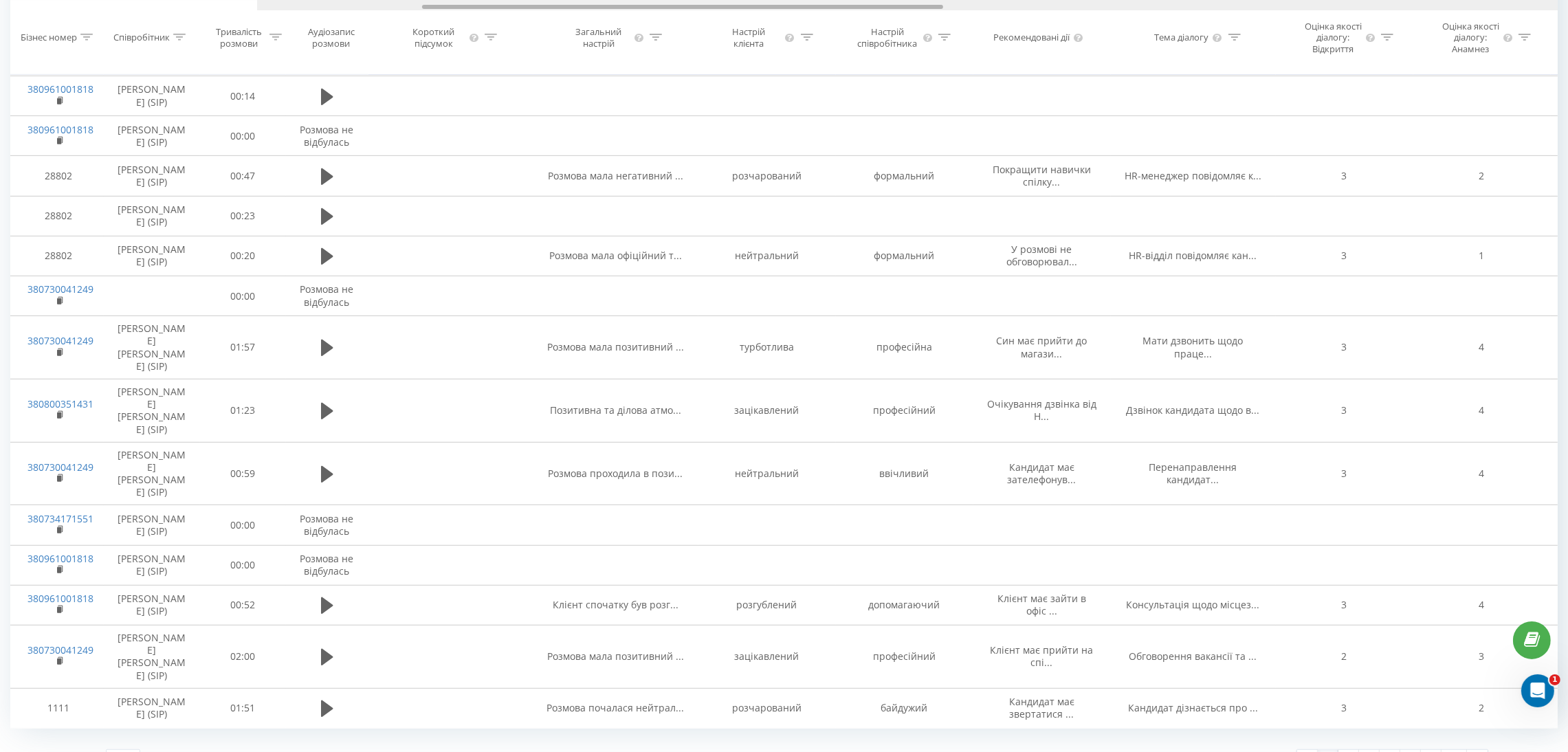
scroll to position [0, 599]
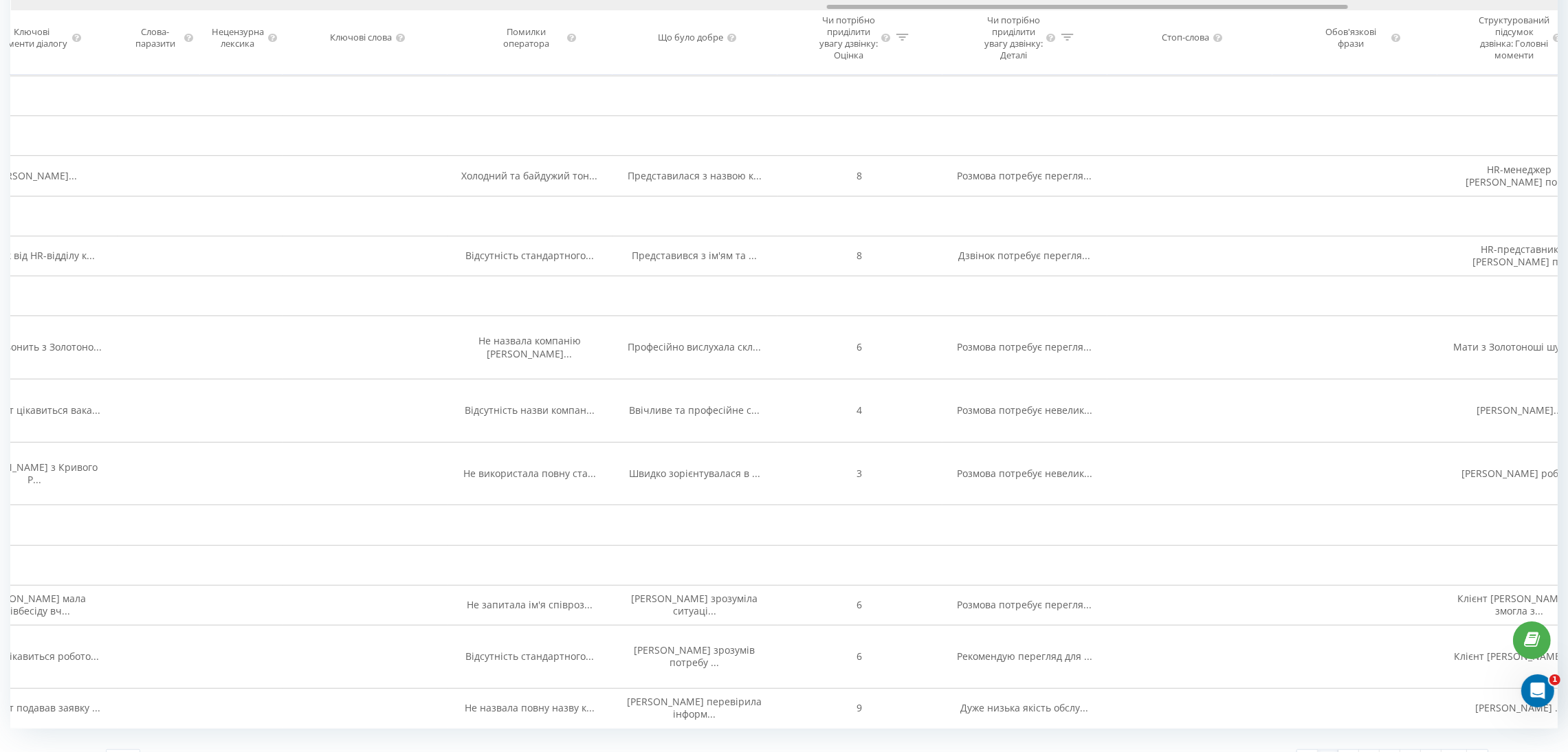
drag, startPoint x: 452, startPoint y: 5, endPoint x: 1269, endPoint y: -21, distance: 817.4
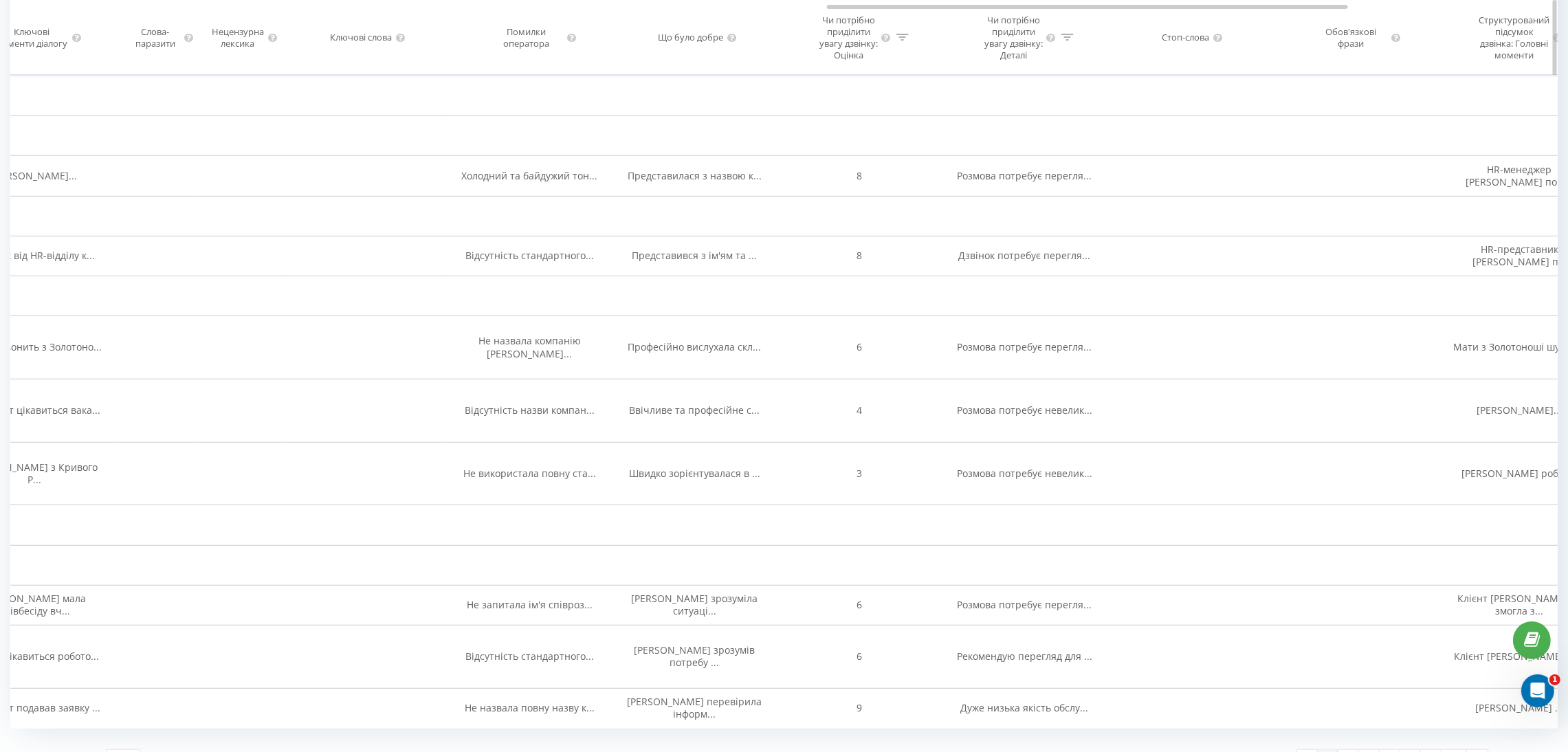
click at [1062, 41] on icon at bounding box center [1067, 37] width 13 height 7
click at [1064, 126] on div "Містить" at bounding box center [1017, 115] width 100 height 21
click at [1070, 153] on input "text" at bounding box center [1025, 147] width 121 height 24
click at [1073, 123] on icon at bounding box center [1074, 116] width 14 height 14
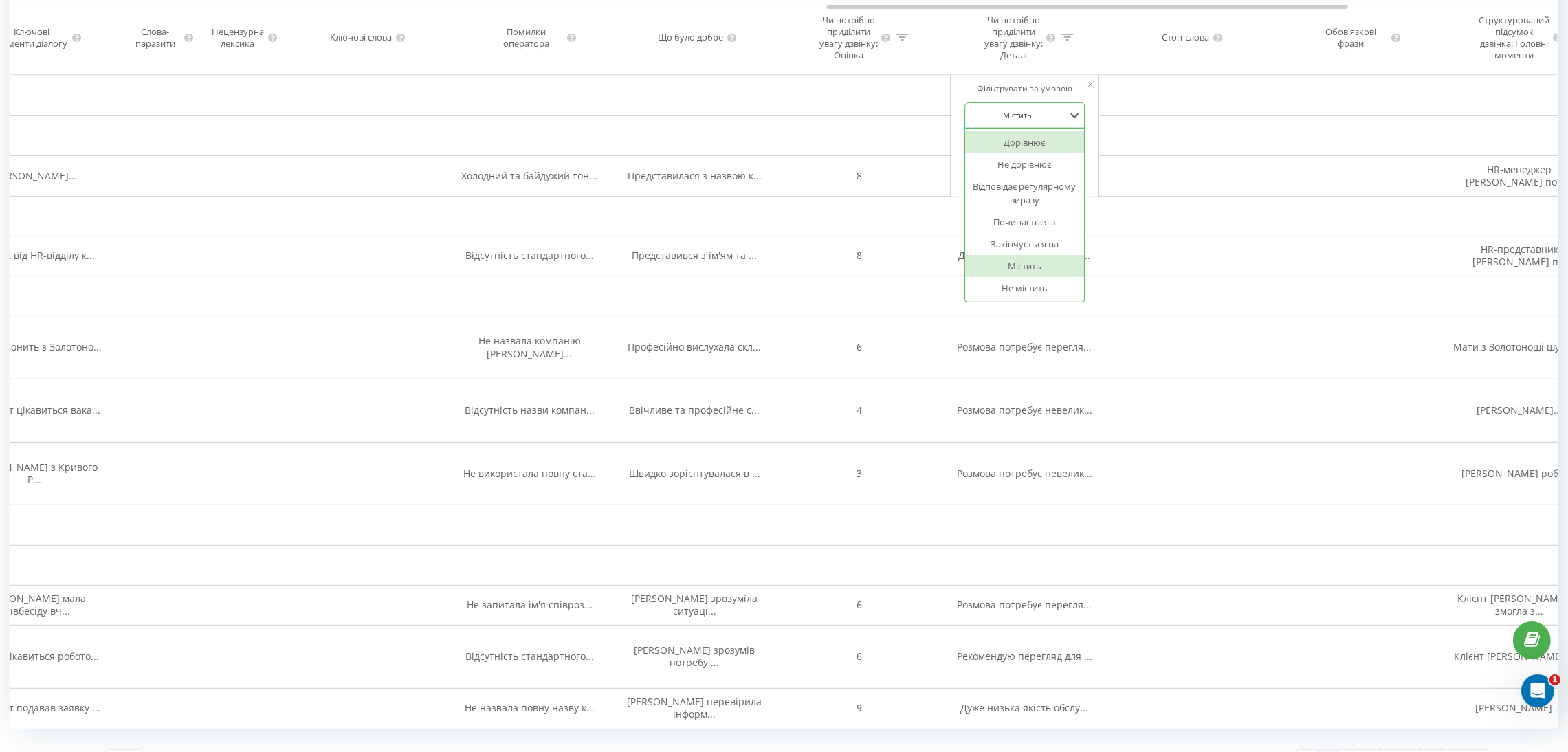
click at [1042, 153] on div "Дорівнює" at bounding box center [1025, 142] width 120 height 22
click at [1014, 158] on input "text" at bounding box center [1025, 147] width 121 height 24
click at [1071, 123] on icon at bounding box center [1074, 116] width 14 height 14
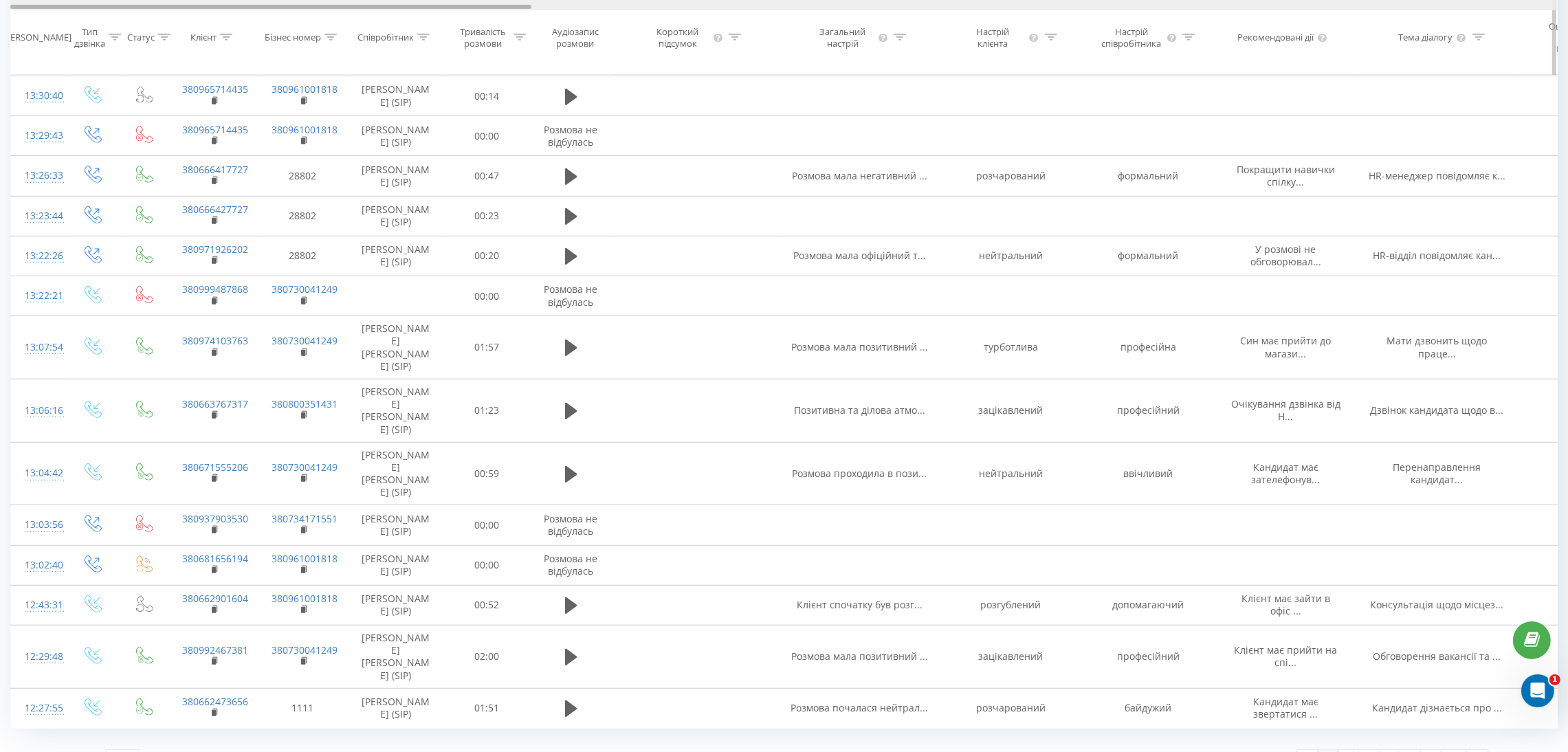
drag, startPoint x: 948, startPoint y: 6, endPoint x: 41, endPoint y: 8, distance: 907.0
click at [41, 8] on div at bounding box center [270, 7] width 521 height 4
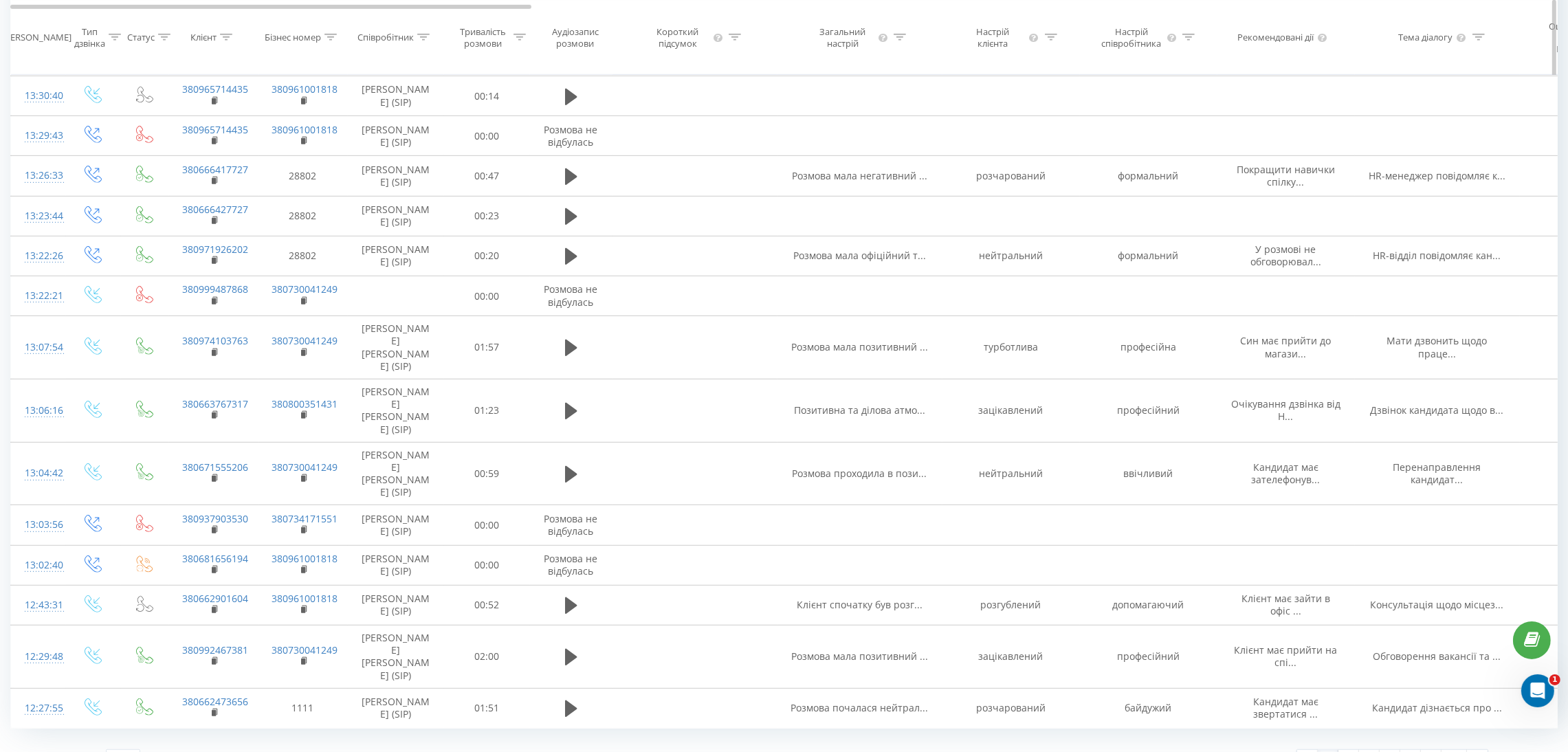
click at [902, 41] on icon at bounding box center [899, 37] width 13 height 7
click at [900, 41] on icon at bounding box center [899, 37] width 13 height 7
click at [850, 154] on input "text" at bounding box center [860, 147] width 121 height 24
type input "Батрак Наталя Євгенівна"
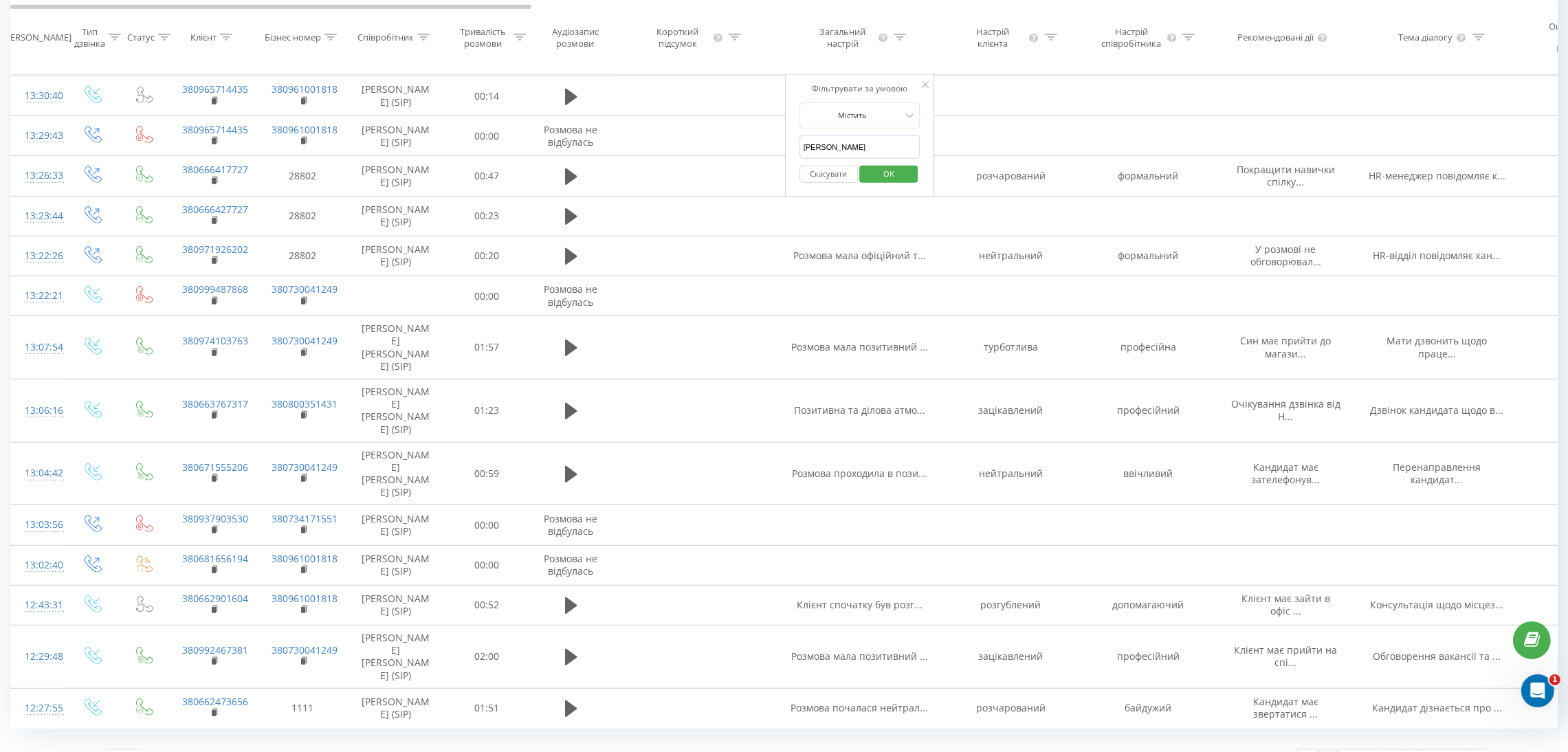
click at [893, 184] on span "OK" at bounding box center [888, 174] width 39 height 22
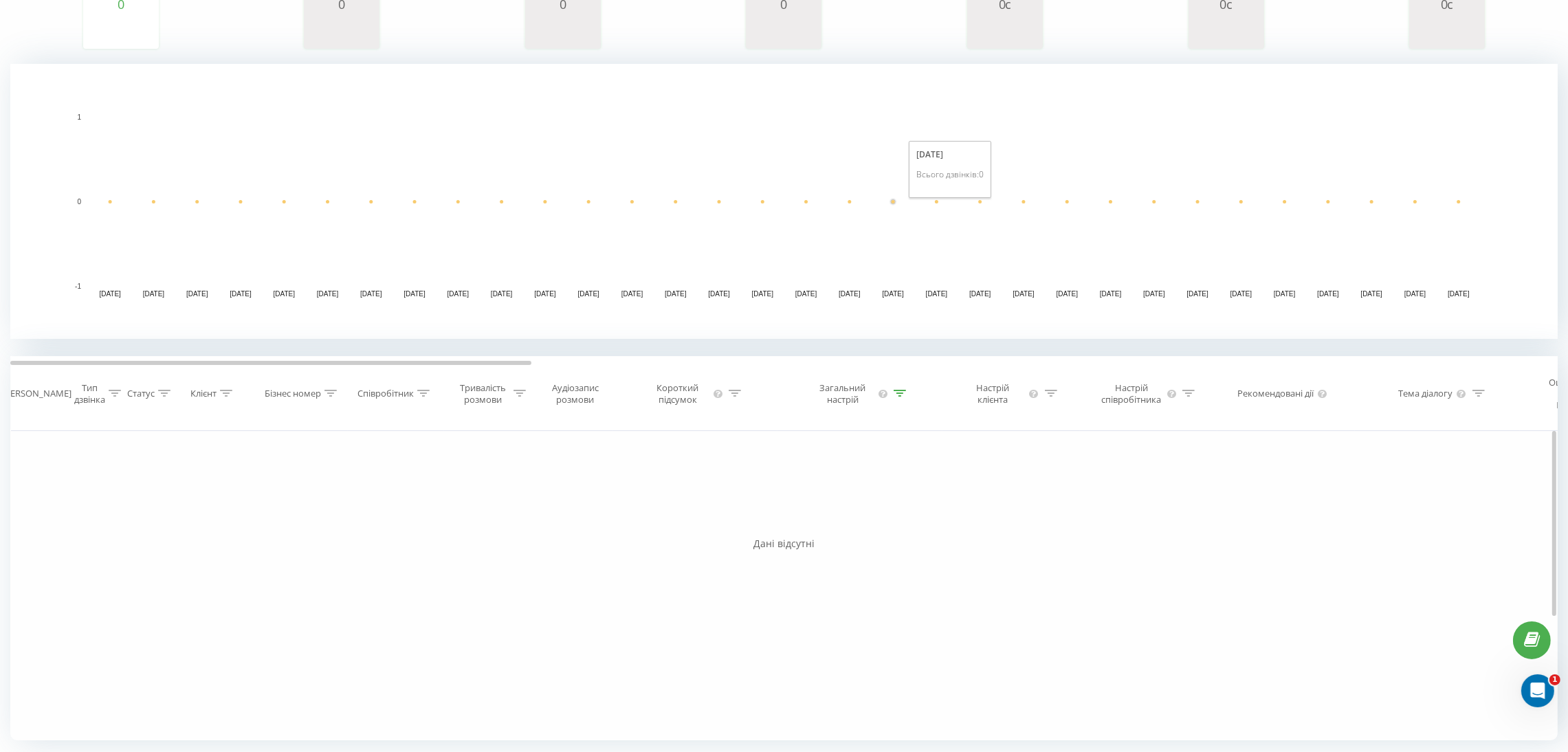
scroll to position [248, 0]
click at [895, 391] on icon at bounding box center [899, 393] width 13 height 7
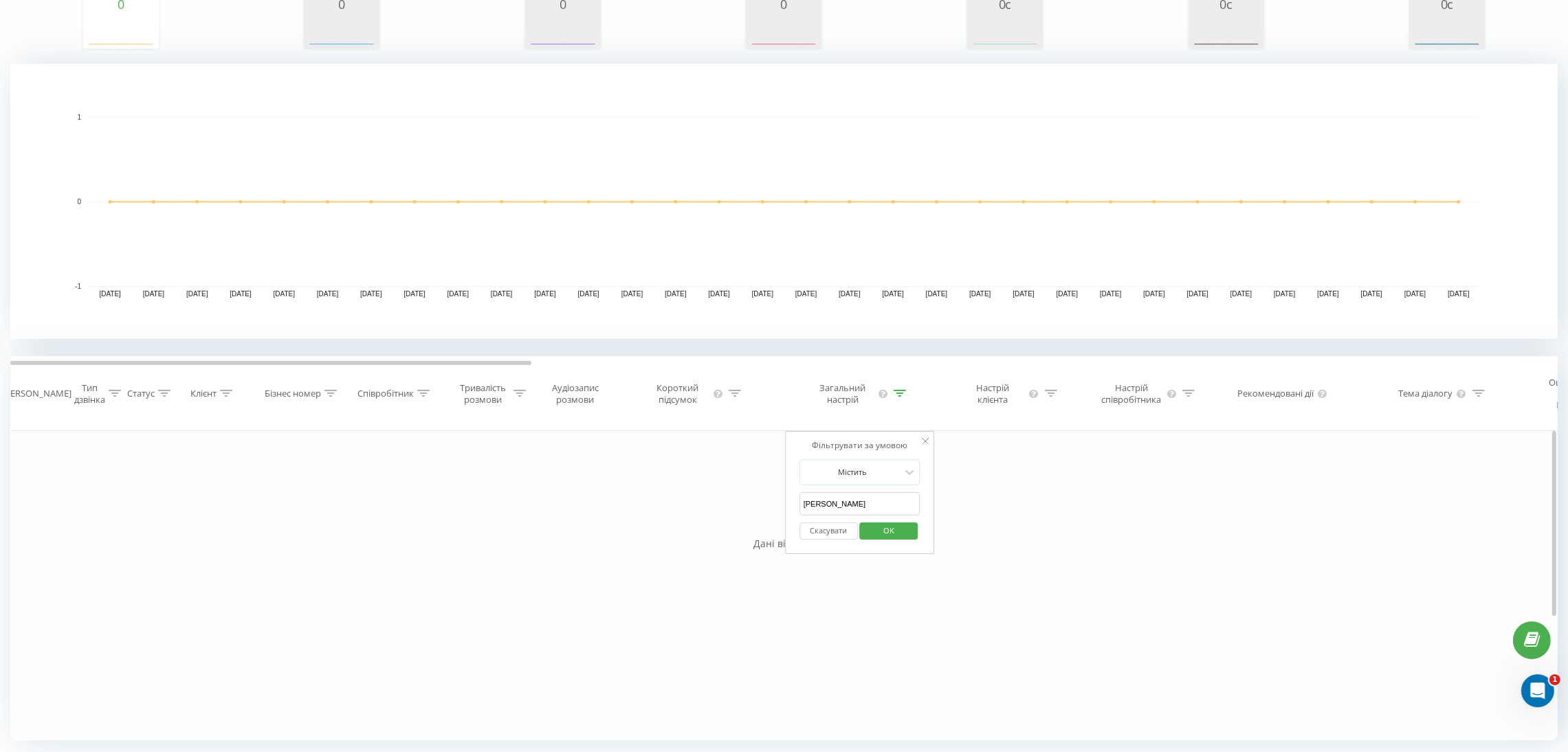
click at [840, 538] on button "Скасувати" at bounding box center [828, 530] width 58 height 17
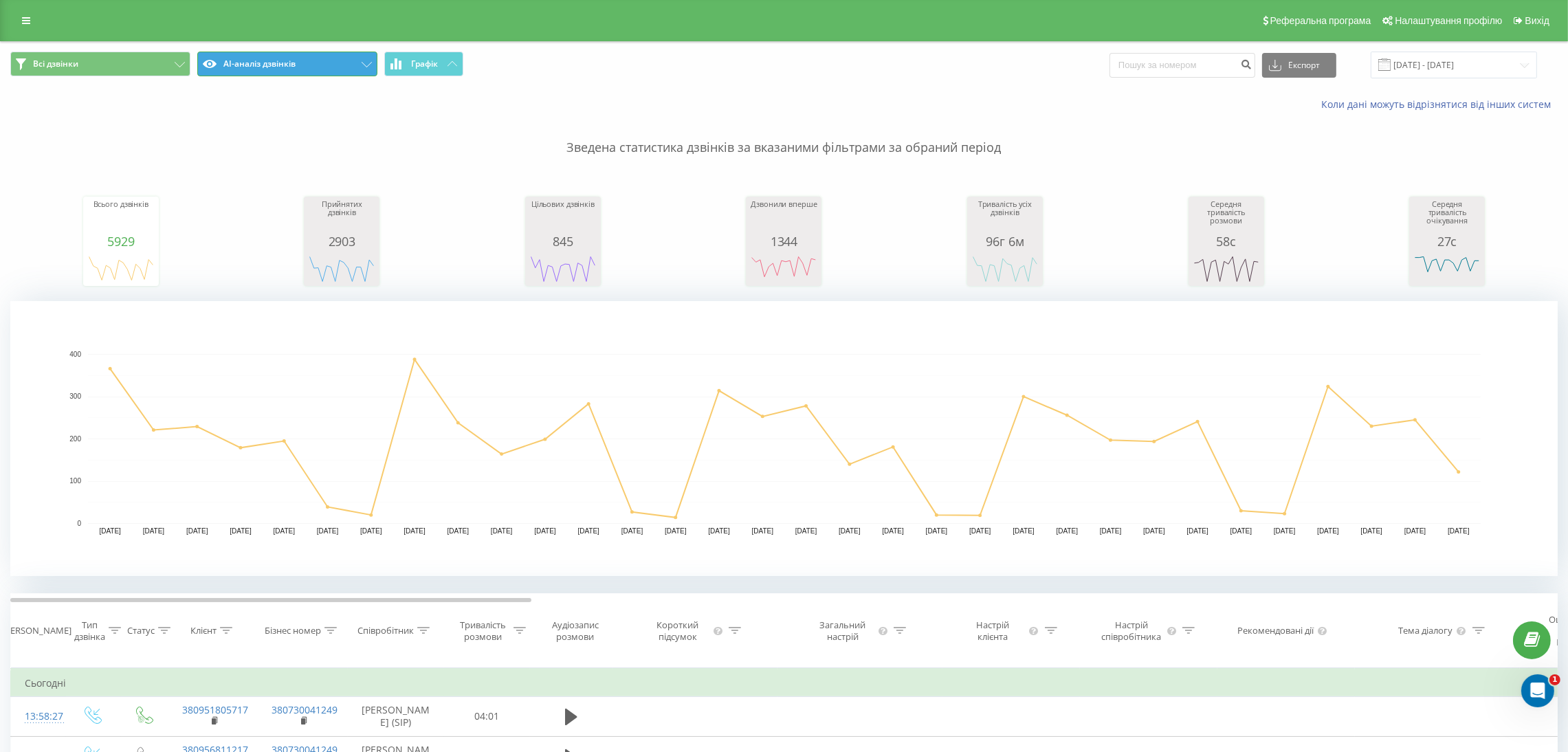
click at [269, 57] on button "AI-аналіз дзвінків" at bounding box center [287, 63] width 180 height 25
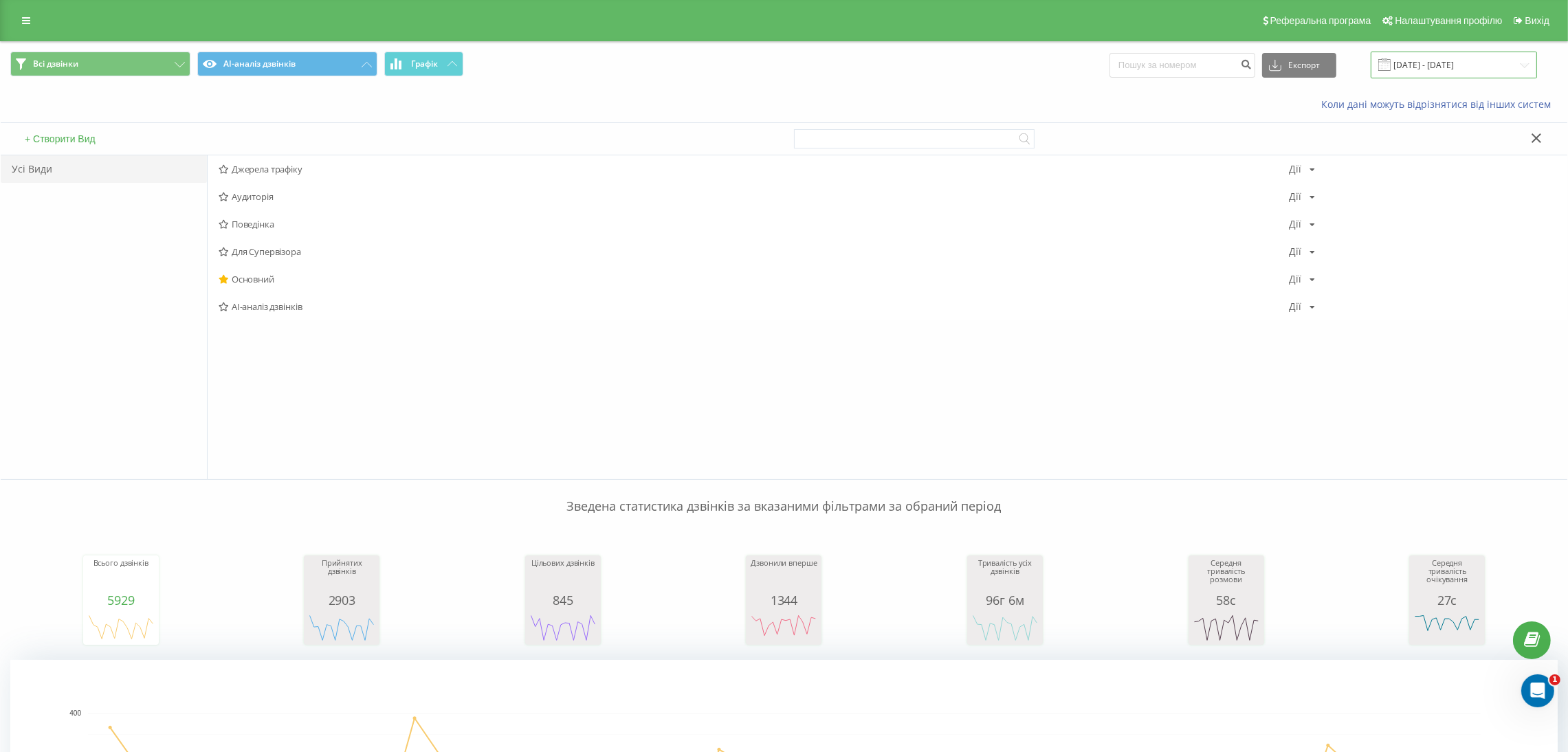
click at [1407, 62] on input "[DATE] - [DATE]" at bounding box center [1453, 64] width 166 height 27
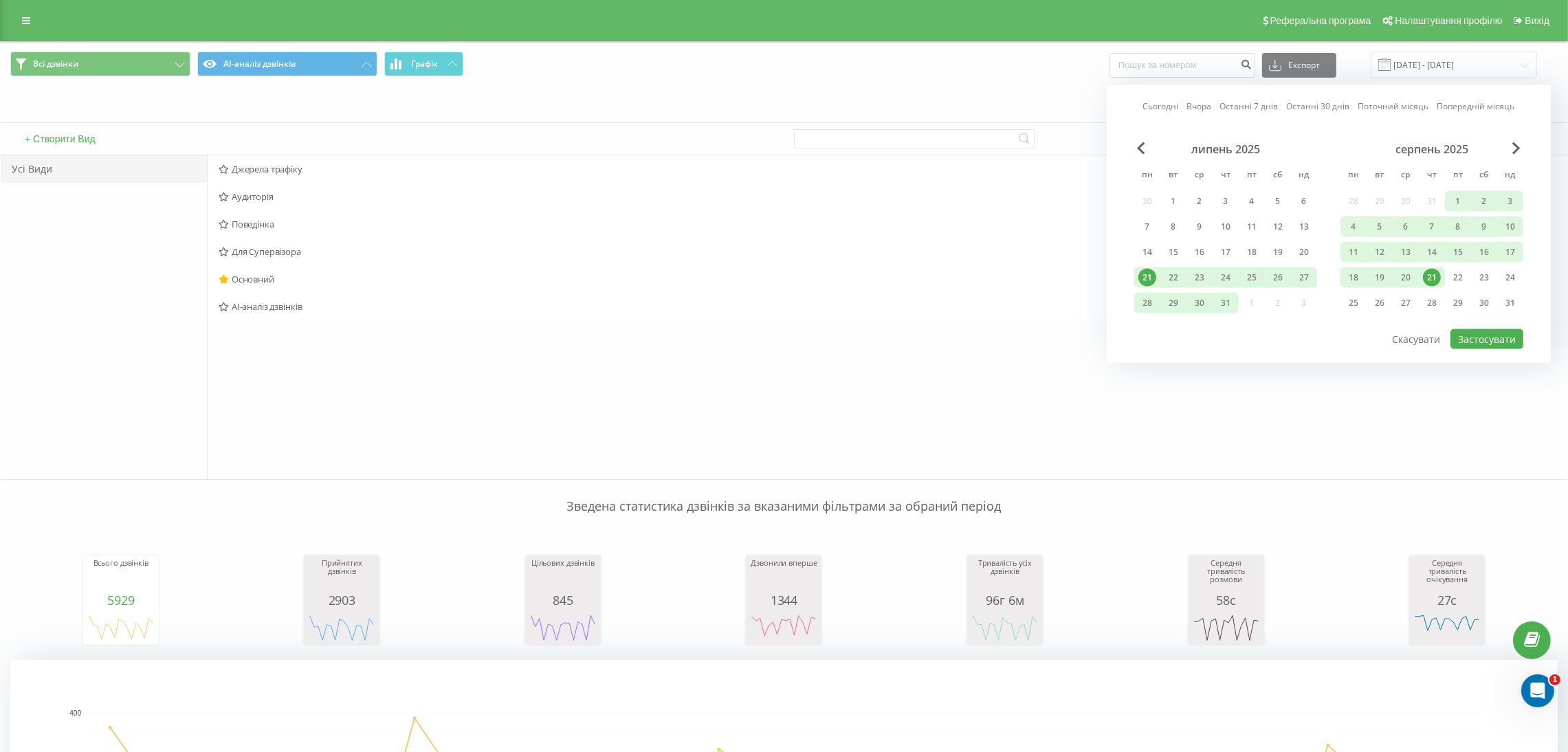
click at [1407, 274] on div "21" at bounding box center [1431, 278] width 18 height 18
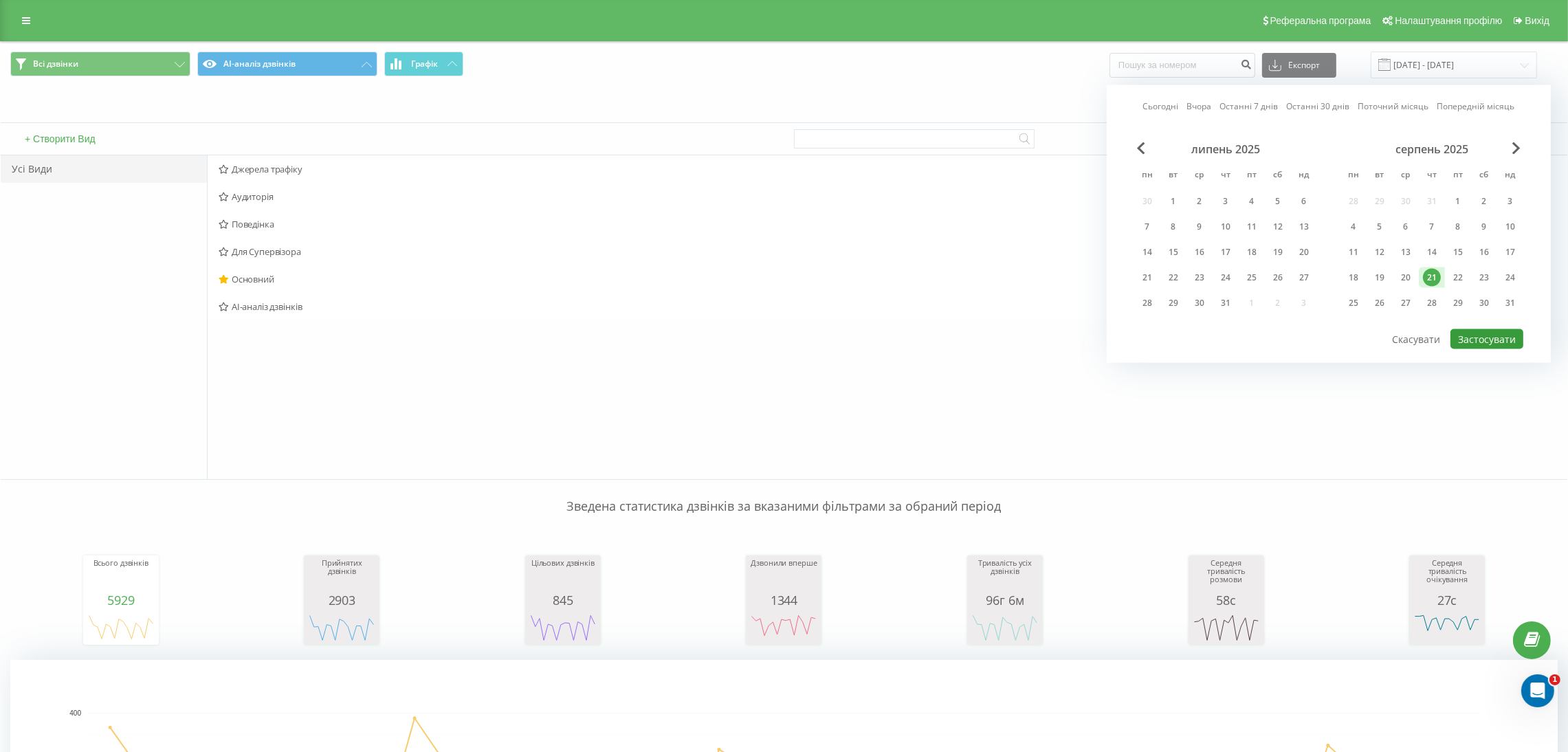
click at [1407, 335] on button "Застосувати" at bounding box center [1487, 339] width 73 height 20
type input "21.08.2025 - 21.08.2025"
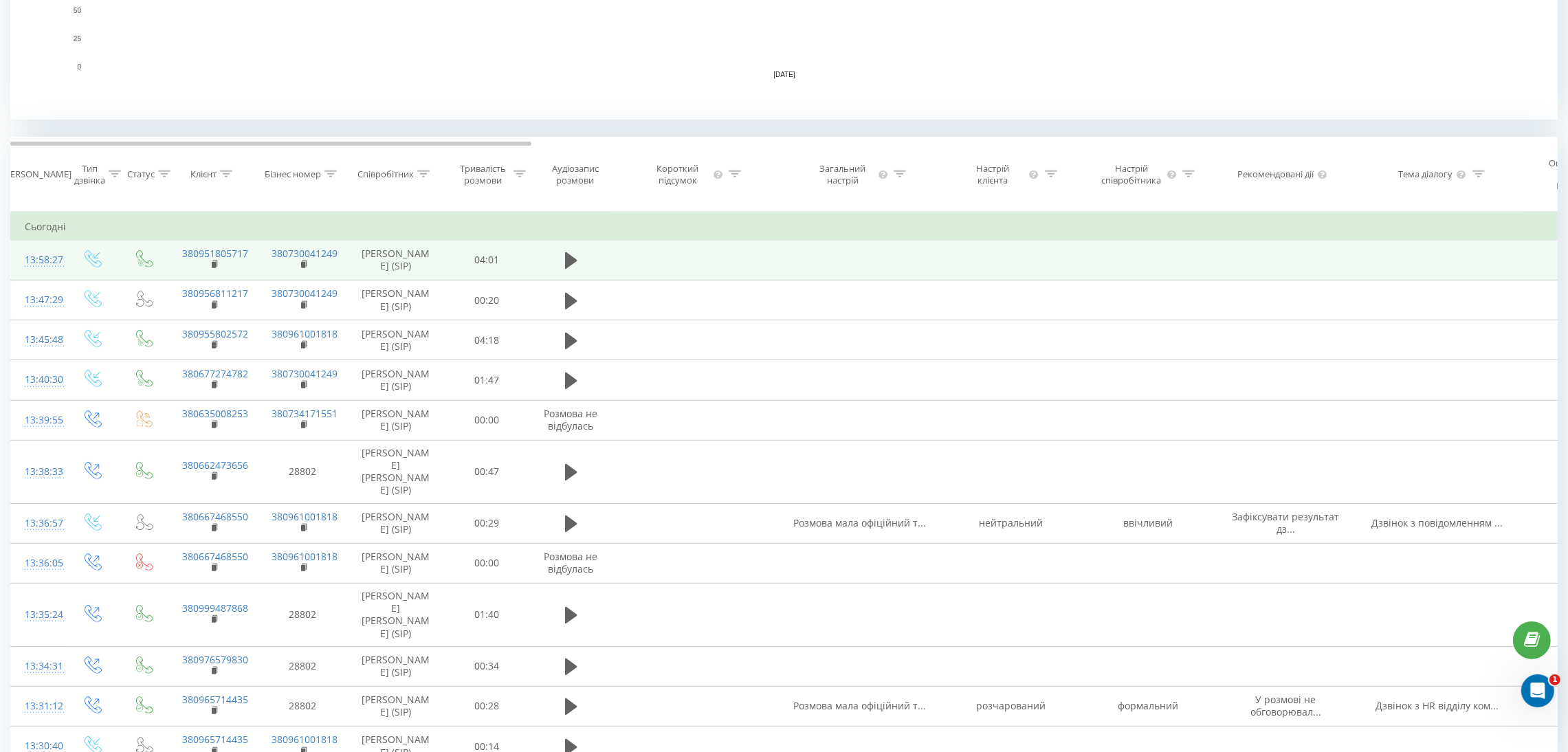
scroll to position [825, 0]
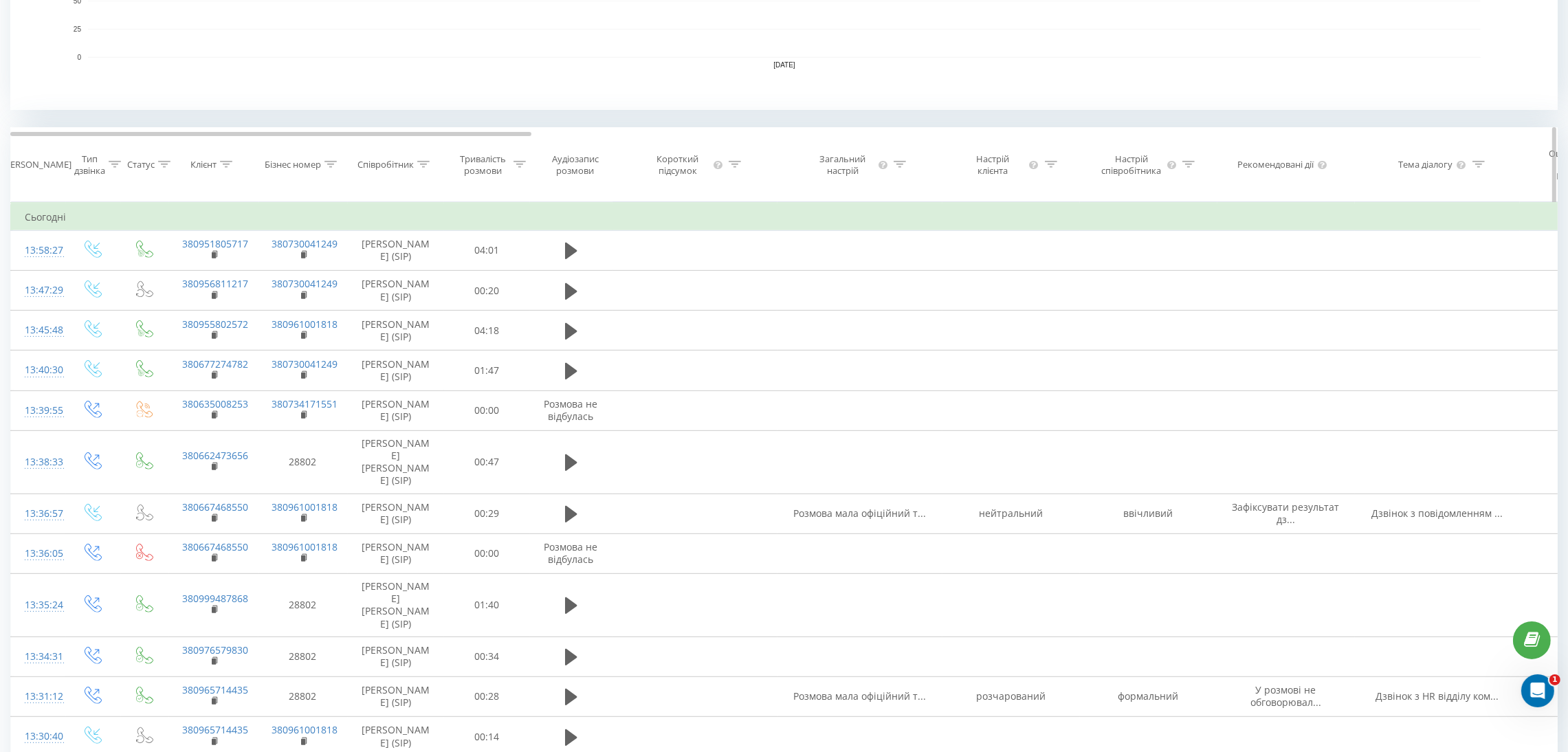
click at [419, 168] on icon at bounding box center [423, 164] width 13 height 7
click at [399, 285] on input "text" at bounding box center [396, 275] width 121 height 24
type input "Батрак Наталя Євгенівна"
click at [420, 312] on span "OK" at bounding box center [424, 302] width 39 height 22
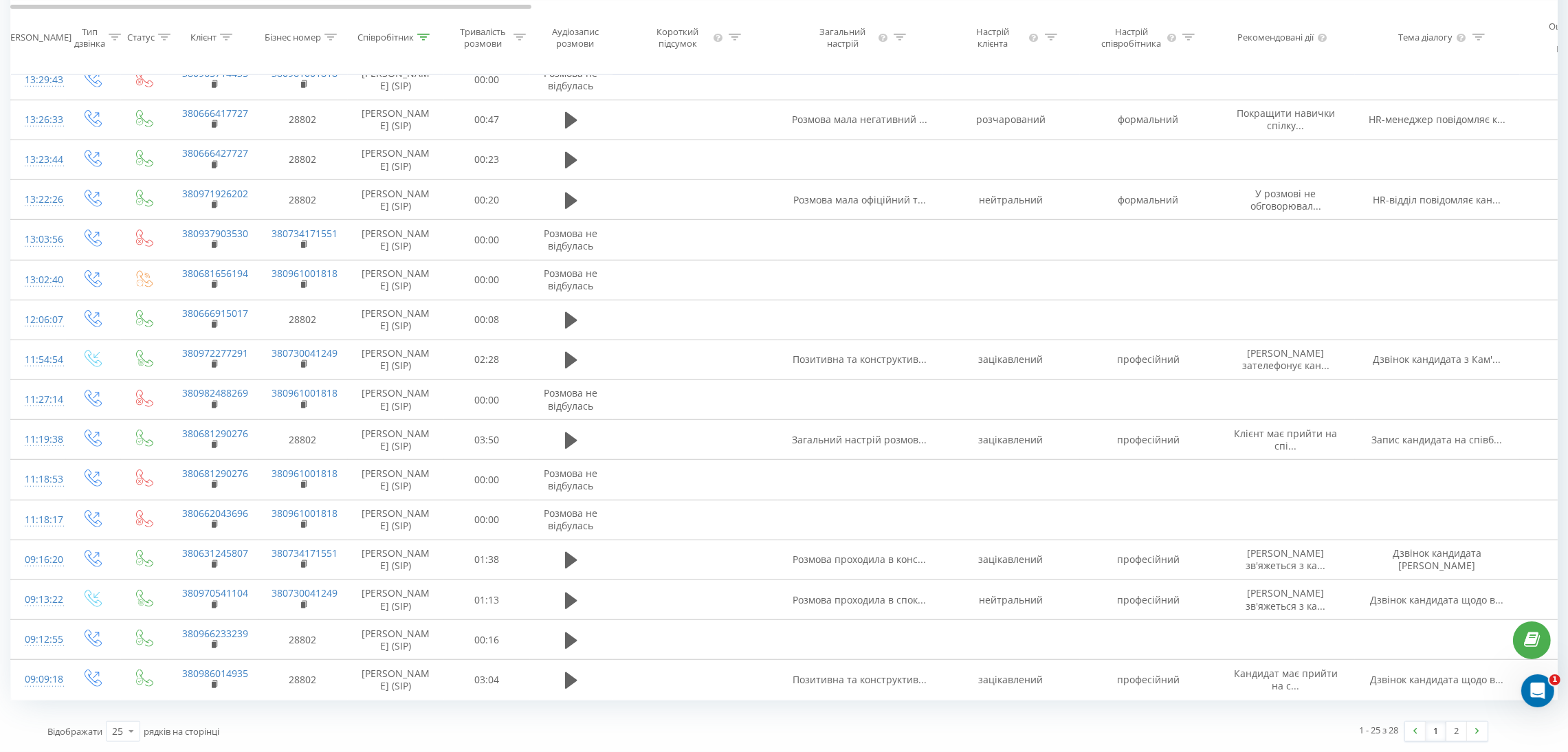
scroll to position [1370, 0]
click at [1407, 668] on link "2" at bounding box center [1456, 731] width 21 height 19
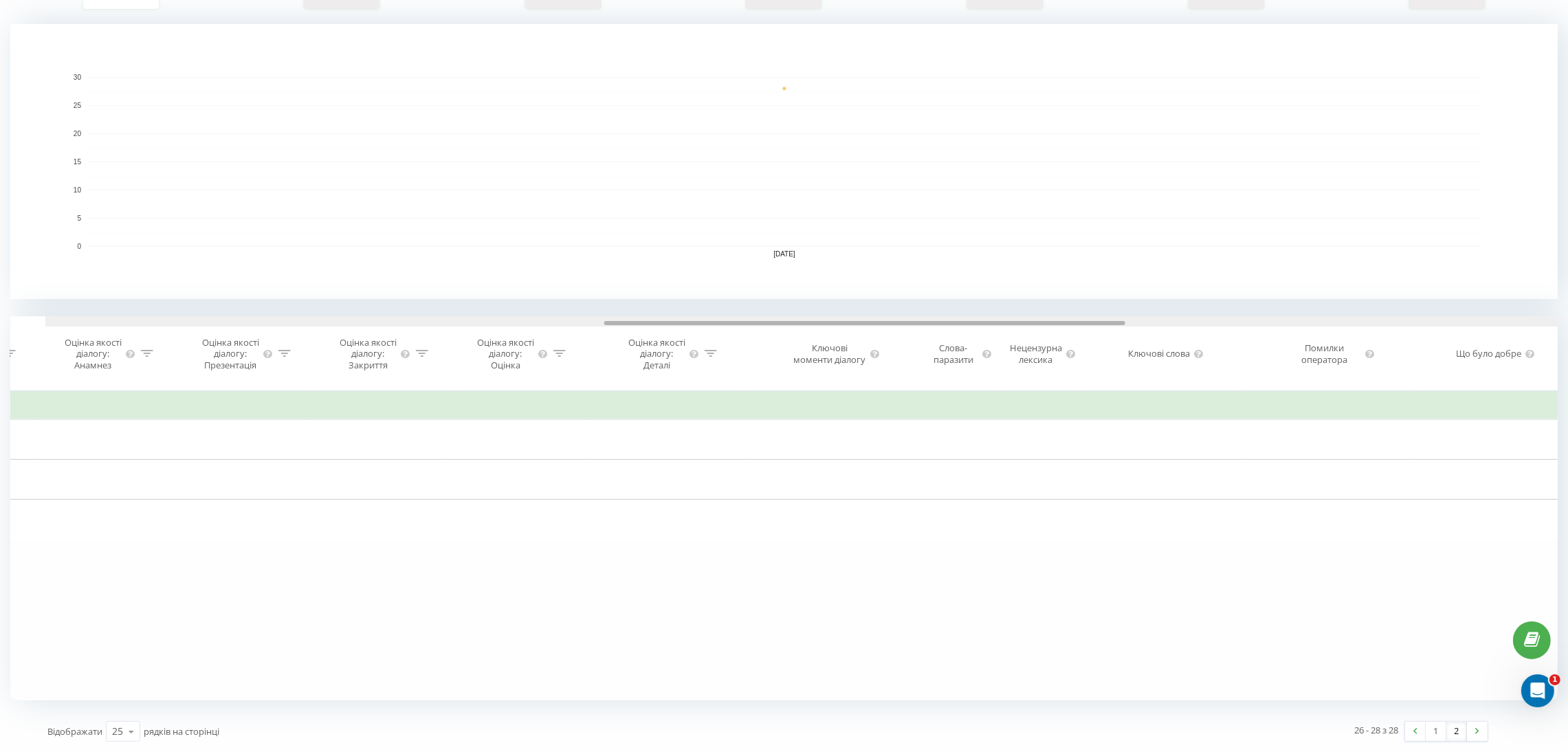
scroll to position [0, 2074]
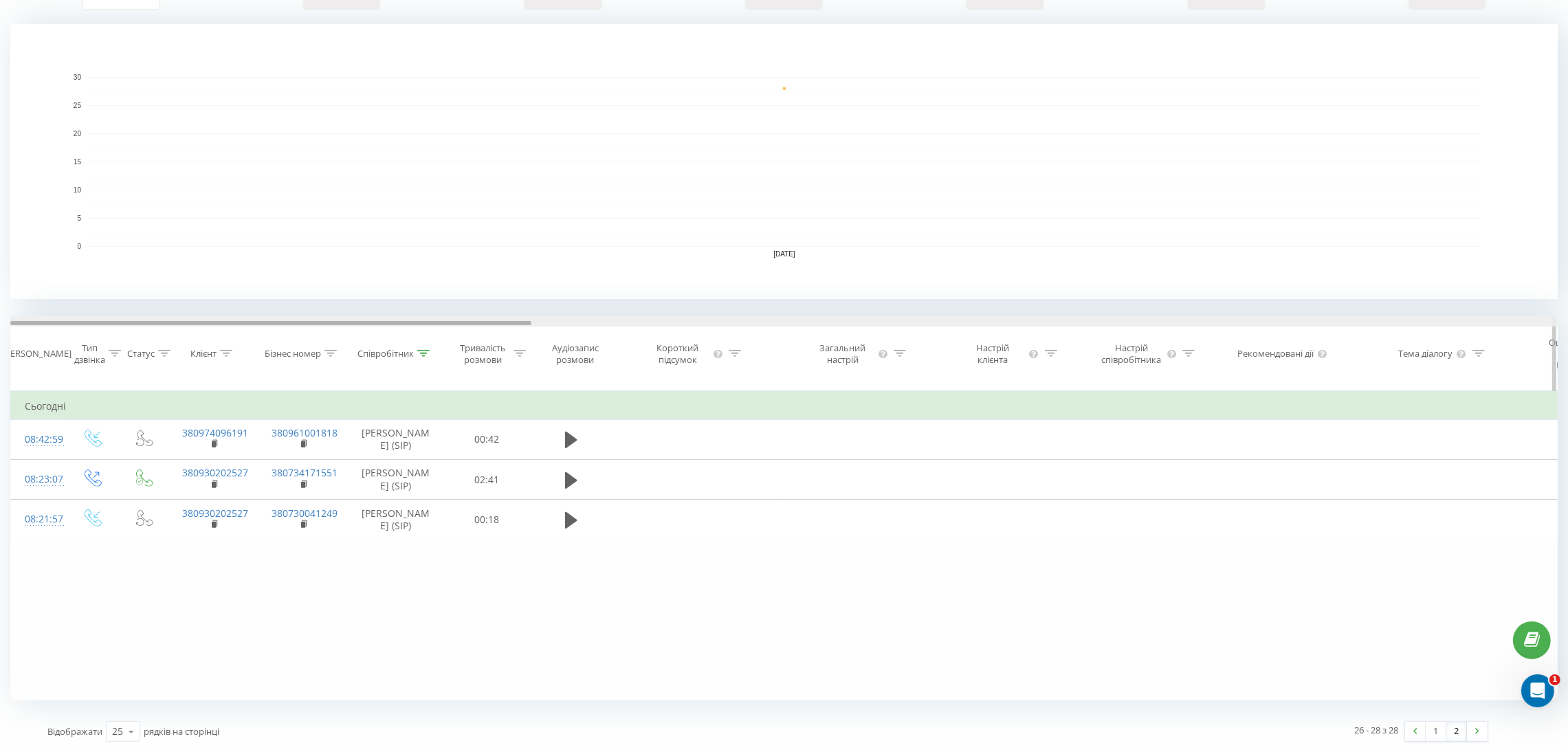
drag, startPoint x: 440, startPoint y: 311, endPoint x: 123, endPoint y: 321, distance: 317.2
click at [123, 319] on div "Дата дзвінка Тип дзвінка Статус Клієнт Бізнес номер Співробітник Тривалість роз…" at bounding box center [784, 354] width 1547 height 75
drag, startPoint x: 477, startPoint y: 313, endPoint x: 357, endPoint y: 310, distance: 120.0
click at [357, 321] on div at bounding box center [270, 323] width 521 height 4
click at [1407, 668] on link "1" at bounding box center [1435, 731] width 21 height 19
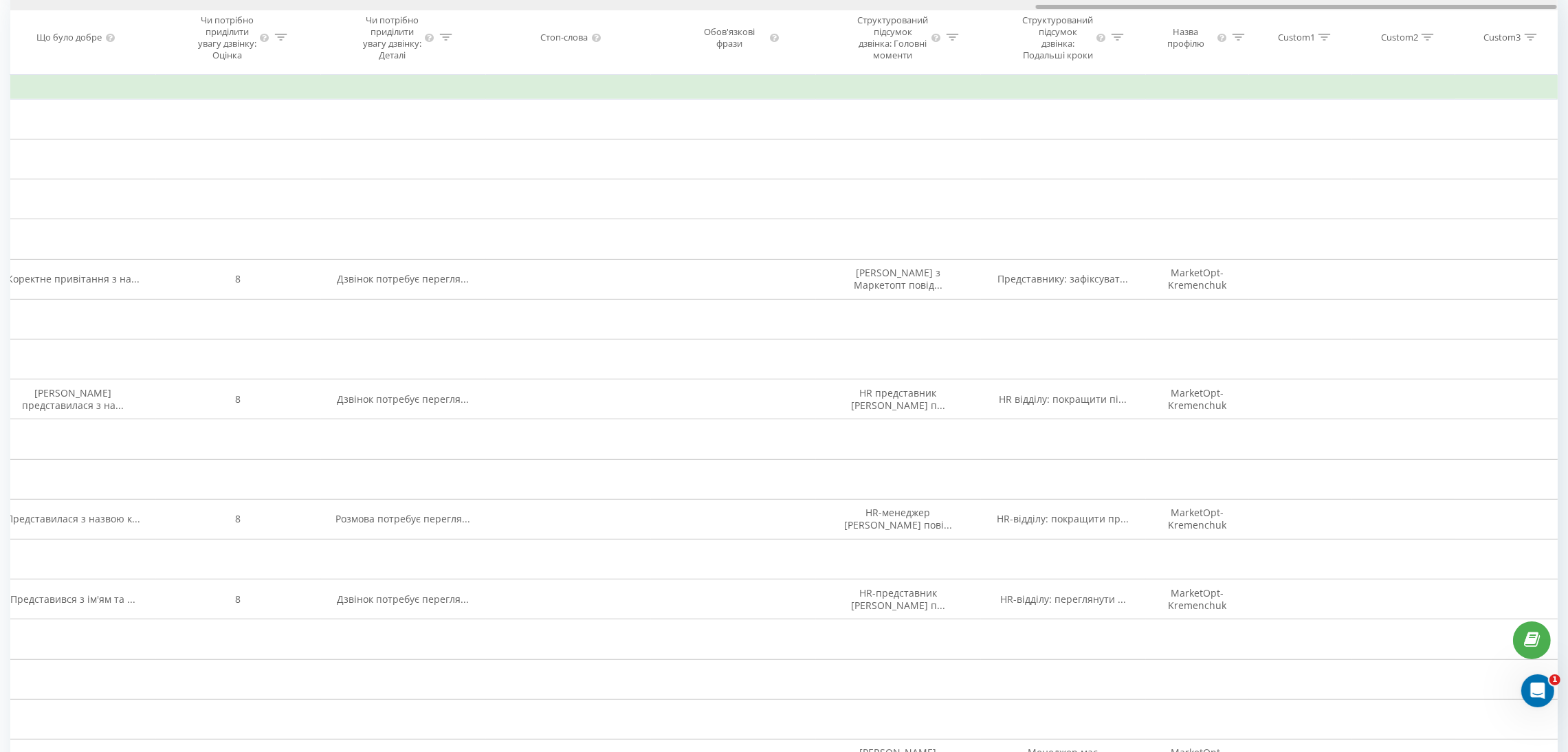
drag, startPoint x: 497, startPoint y: 6, endPoint x: 1578, endPoint y: 47, distance: 1081.8
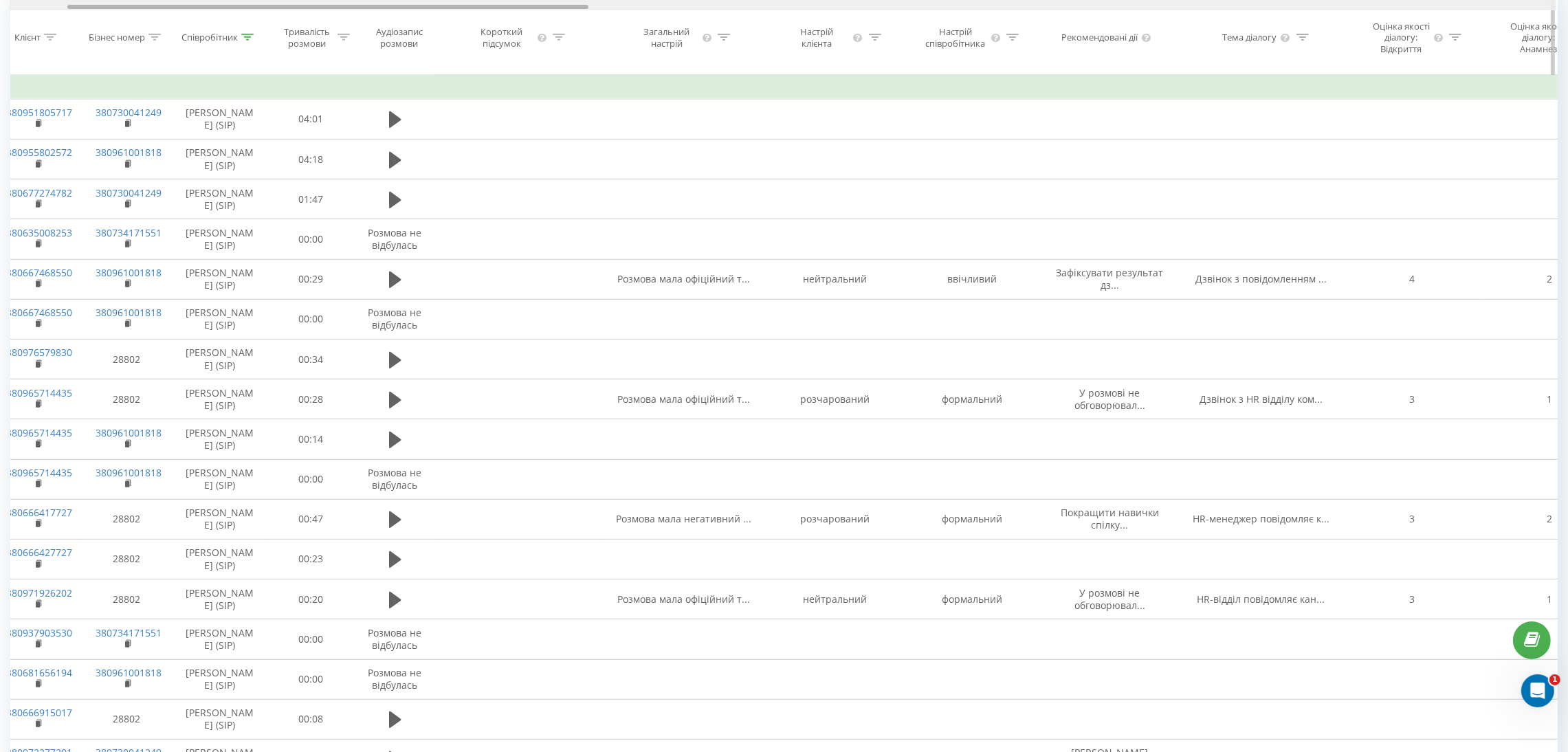
drag, startPoint x: 1059, startPoint y: 8, endPoint x: 92, endPoint y: 69, distance: 968.9
click at [92, 69] on div "Дата дзвінка Тип дзвінка Статус Клієнт Бізнес номер Співробітник Тривалість роз…" at bounding box center [784, 38] width 1547 height 75
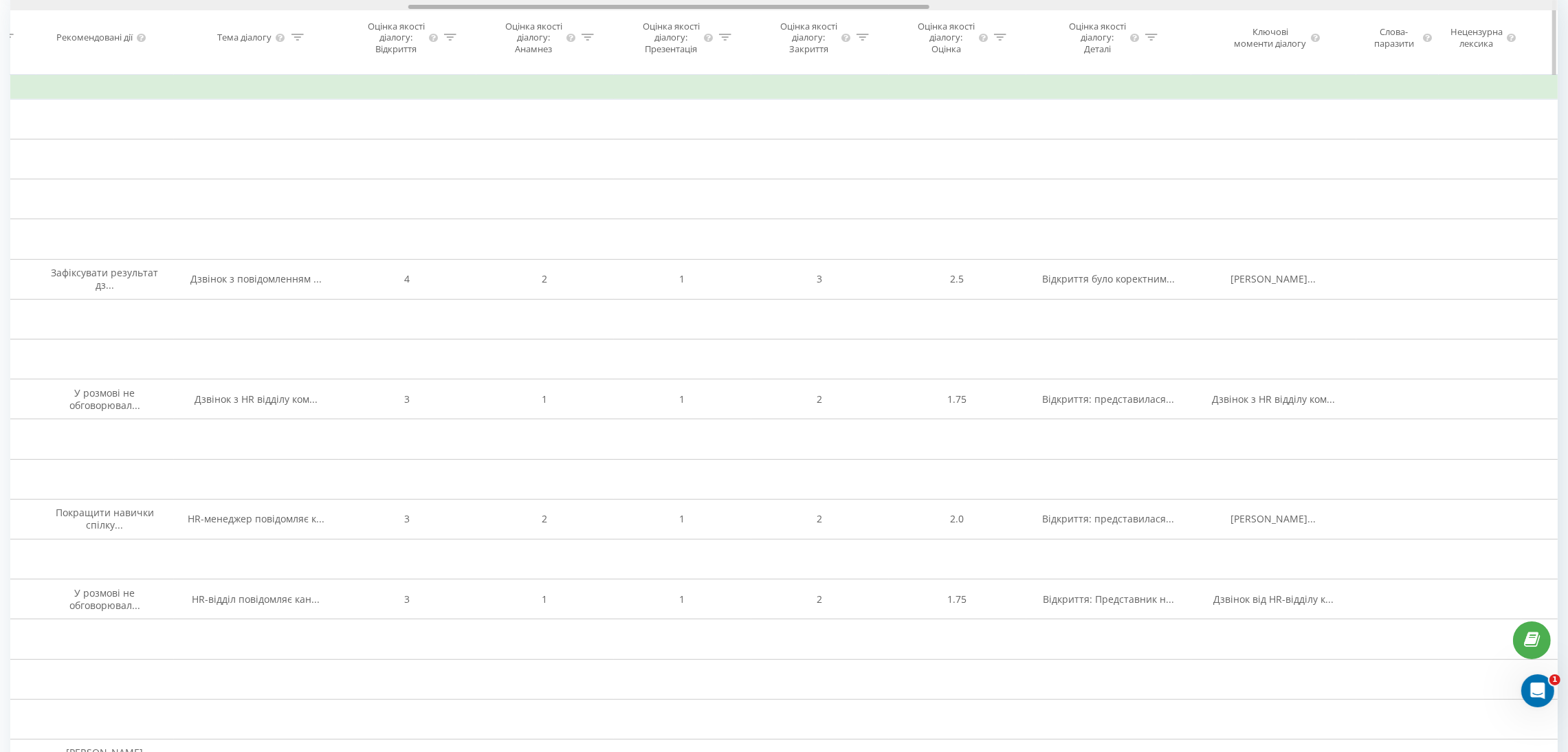
drag, startPoint x: 572, startPoint y: 6, endPoint x: 911, endPoint y: 0, distance: 339.1
click at [911, 0] on div at bounding box center [784, 5] width 1547 height 10
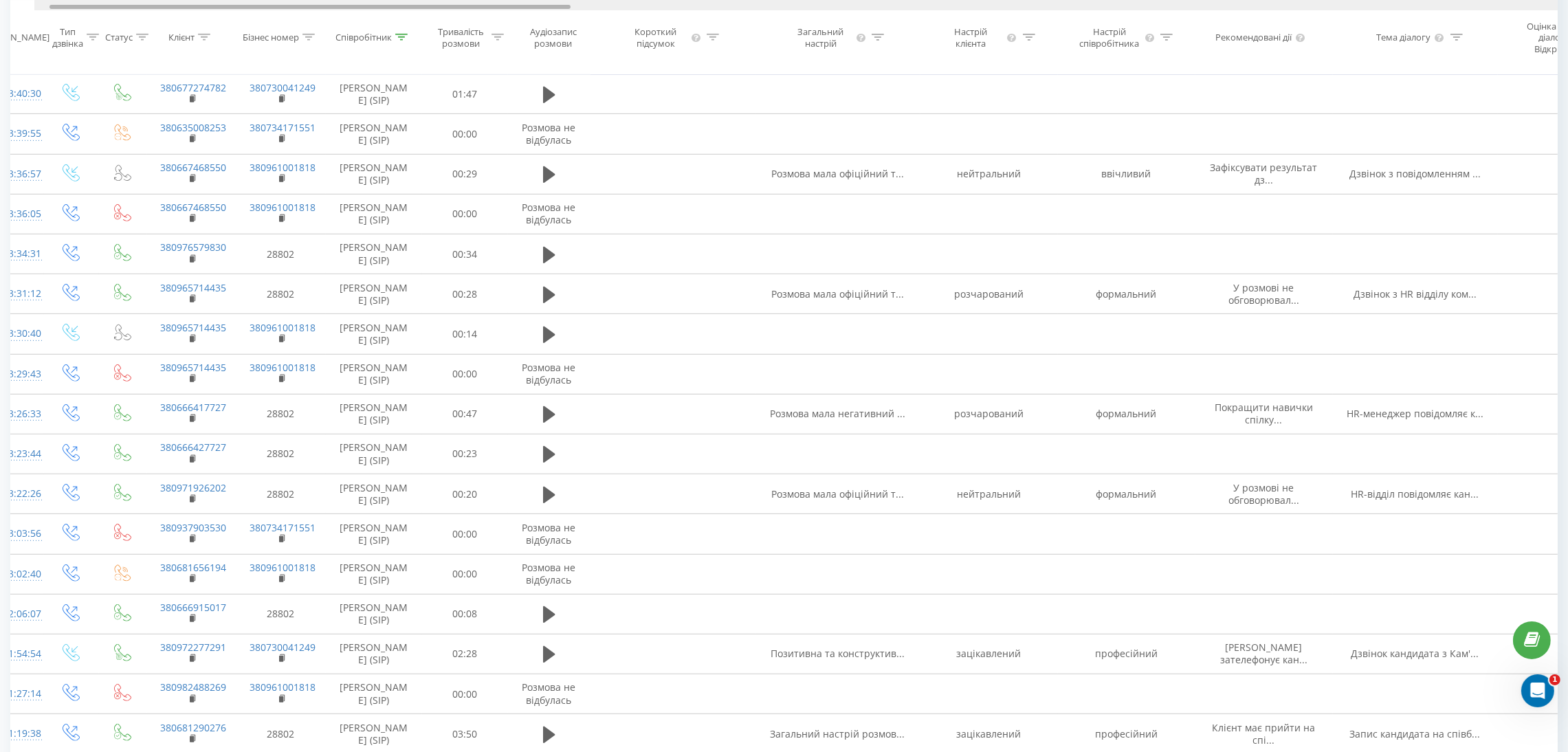
drag, startPoint x: 819, startPoint y: 8, endPoint x: 427, endPoint y: 1, distance: 392.1
click at [427, 1] on div at bounding box center [808, 5] width 1547 height 10
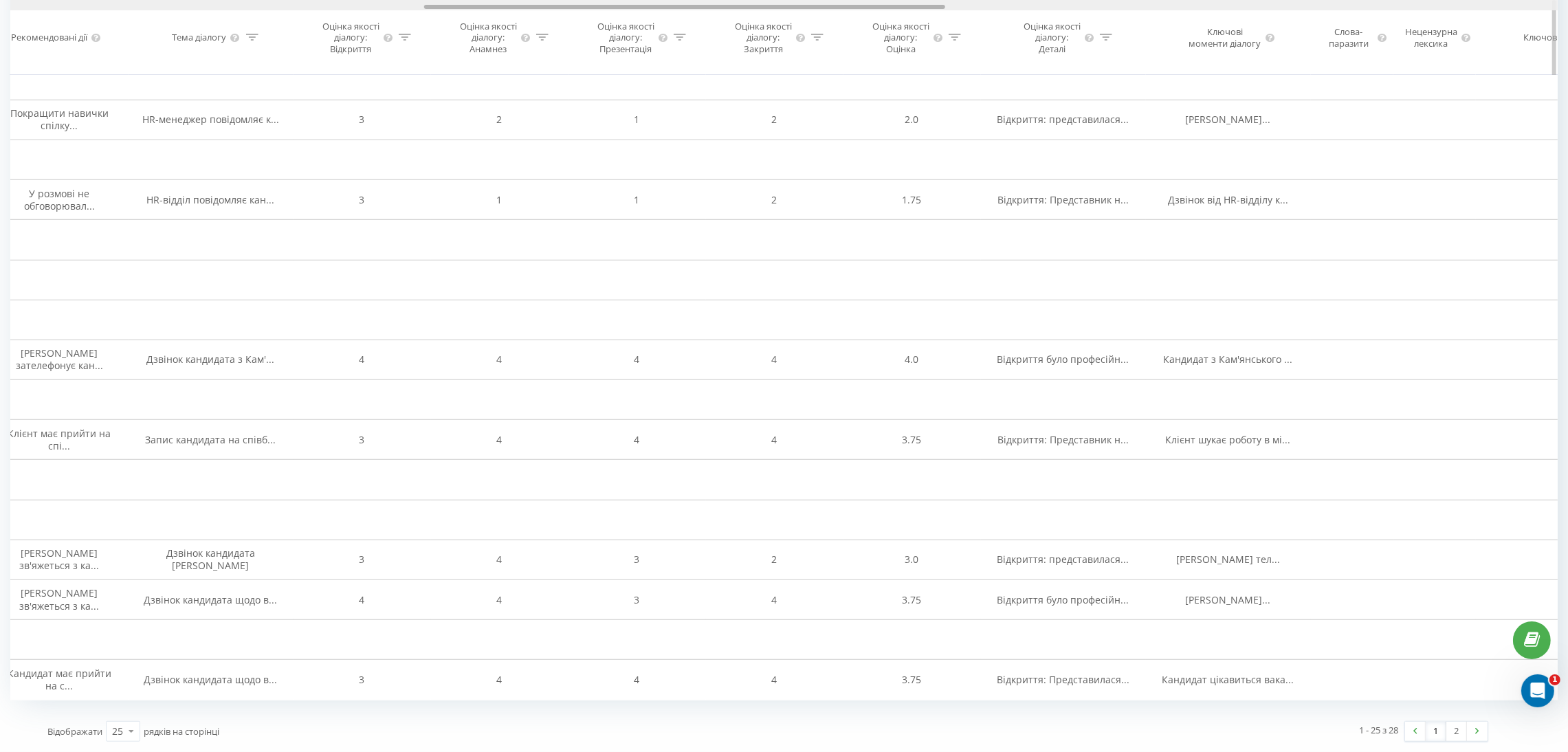
drag, startPoint x: 501, startPoint y: 8, endPoint x: 906, endPoint y: 8, distance: 405.0
click at [906, 8] on div at bounding box center [685, 7] width 521 height 4
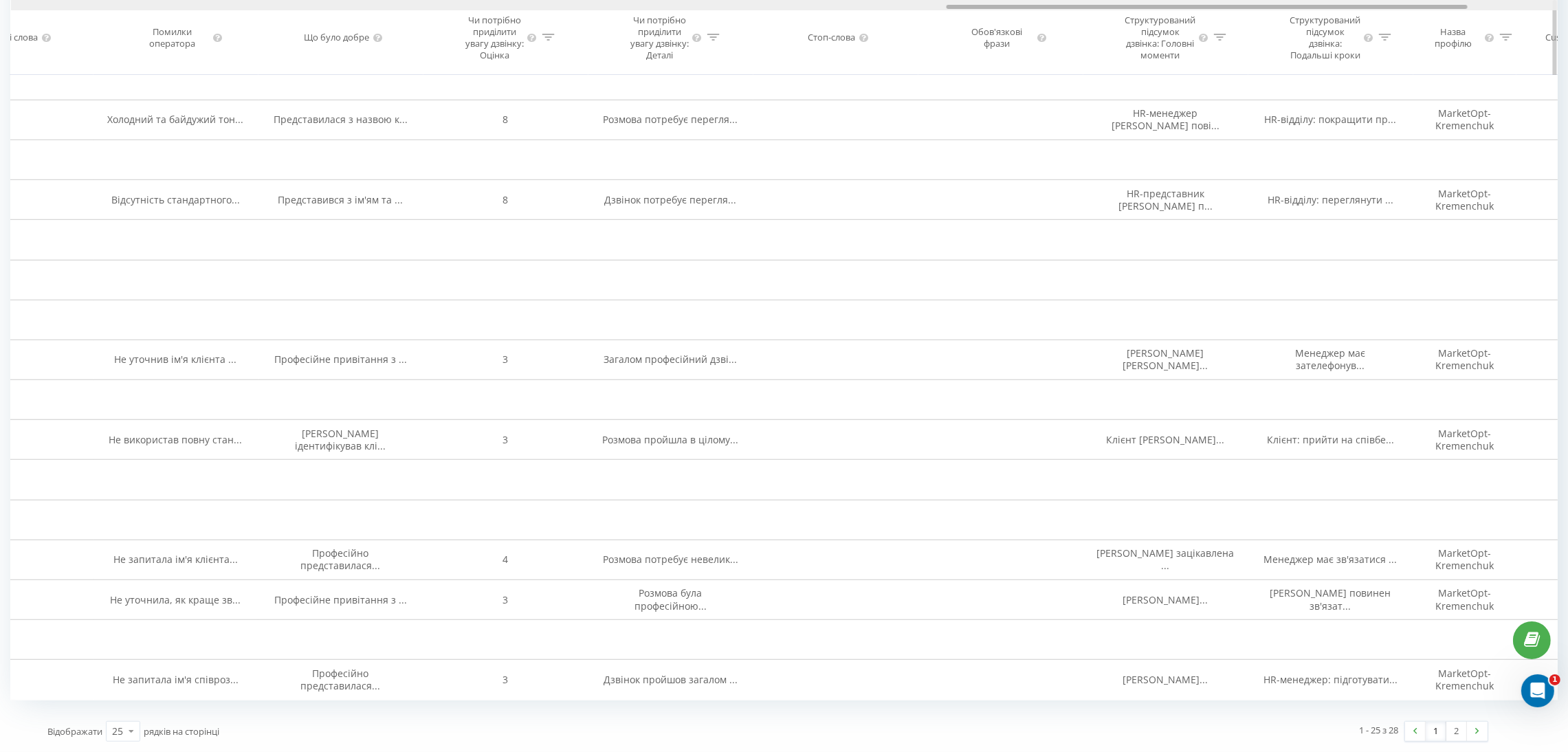
drag, startPoint x: 675, startPoint y: 9, endPoint x: 666, endPoint y: 9, distance: 9.0
click at [648, 8] on div at bounding box center [784, 5] width 1547 height 10
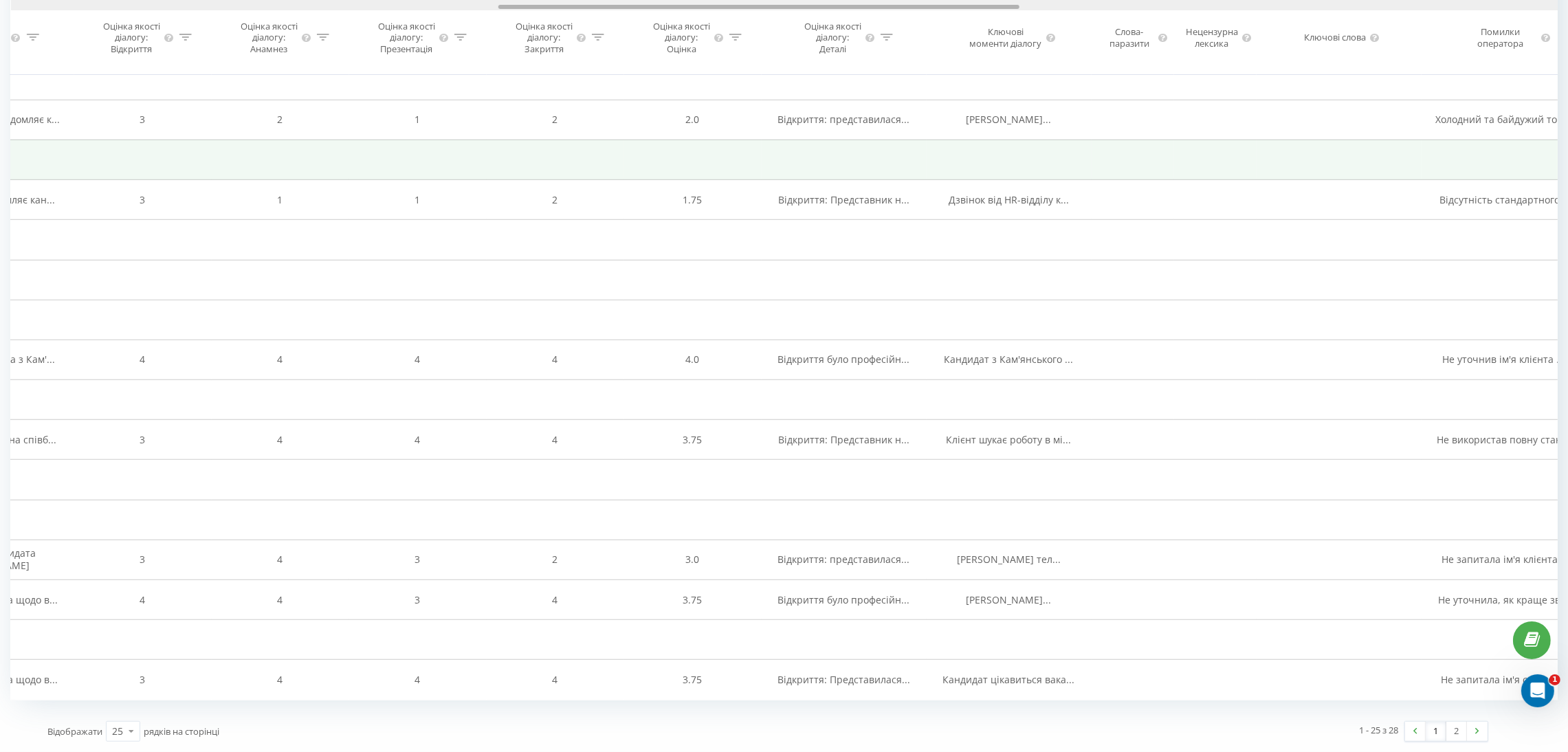
drag, startPoint x: 959, startPoint y: 6, endPoint x: 738, endPoint y: 154, distance: 266.0
click at [512, 6] on div at bounding box center [759, 7] width 521 height 4
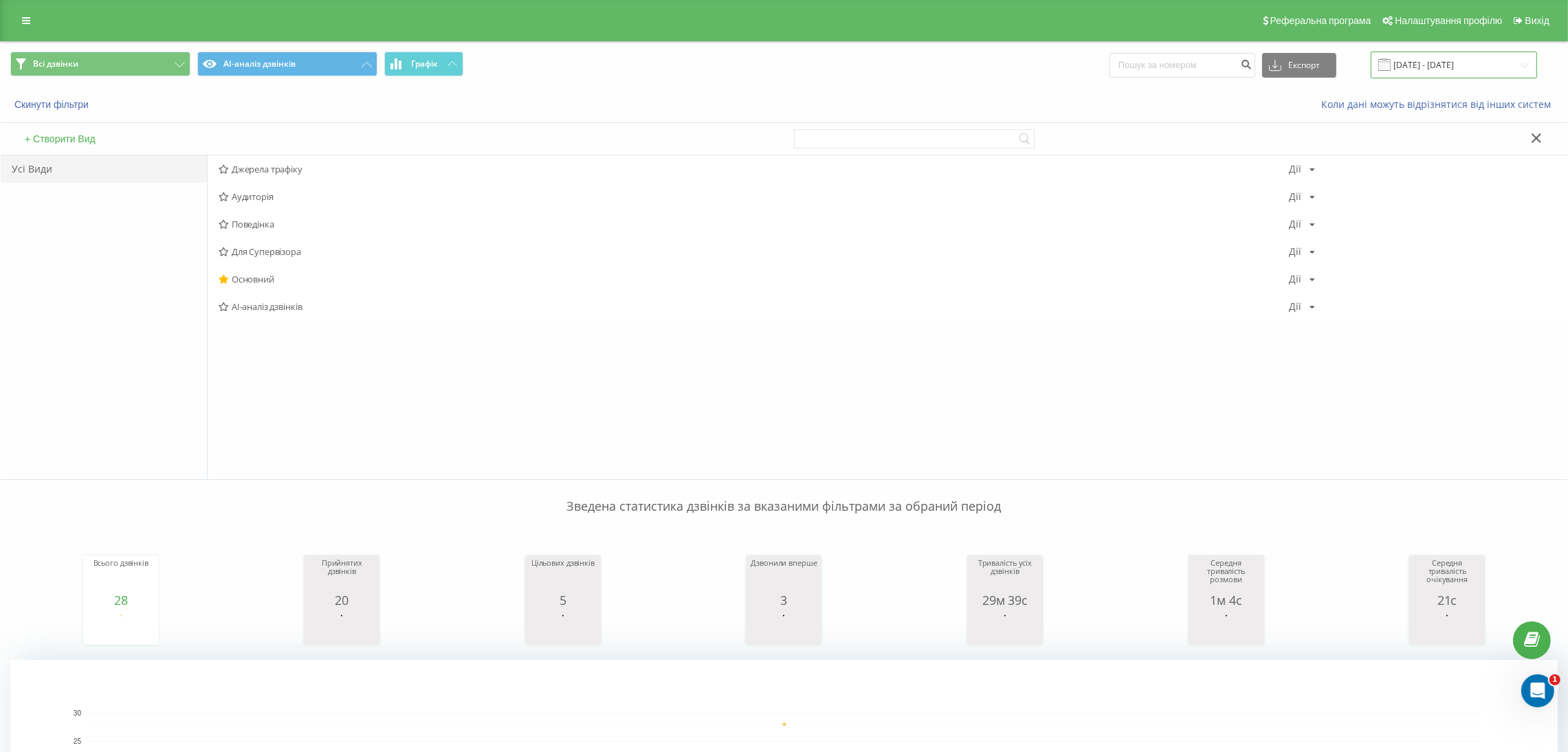
drag, startPoint x: 1430, startPoint y: 54, endPoint x: 1429, endPoint y: 64, distance: 10.0
click at [1407, 58] on input "21.08.2025 - 21.08.2025" at bounding box center [1453, 64] width 166 height 27
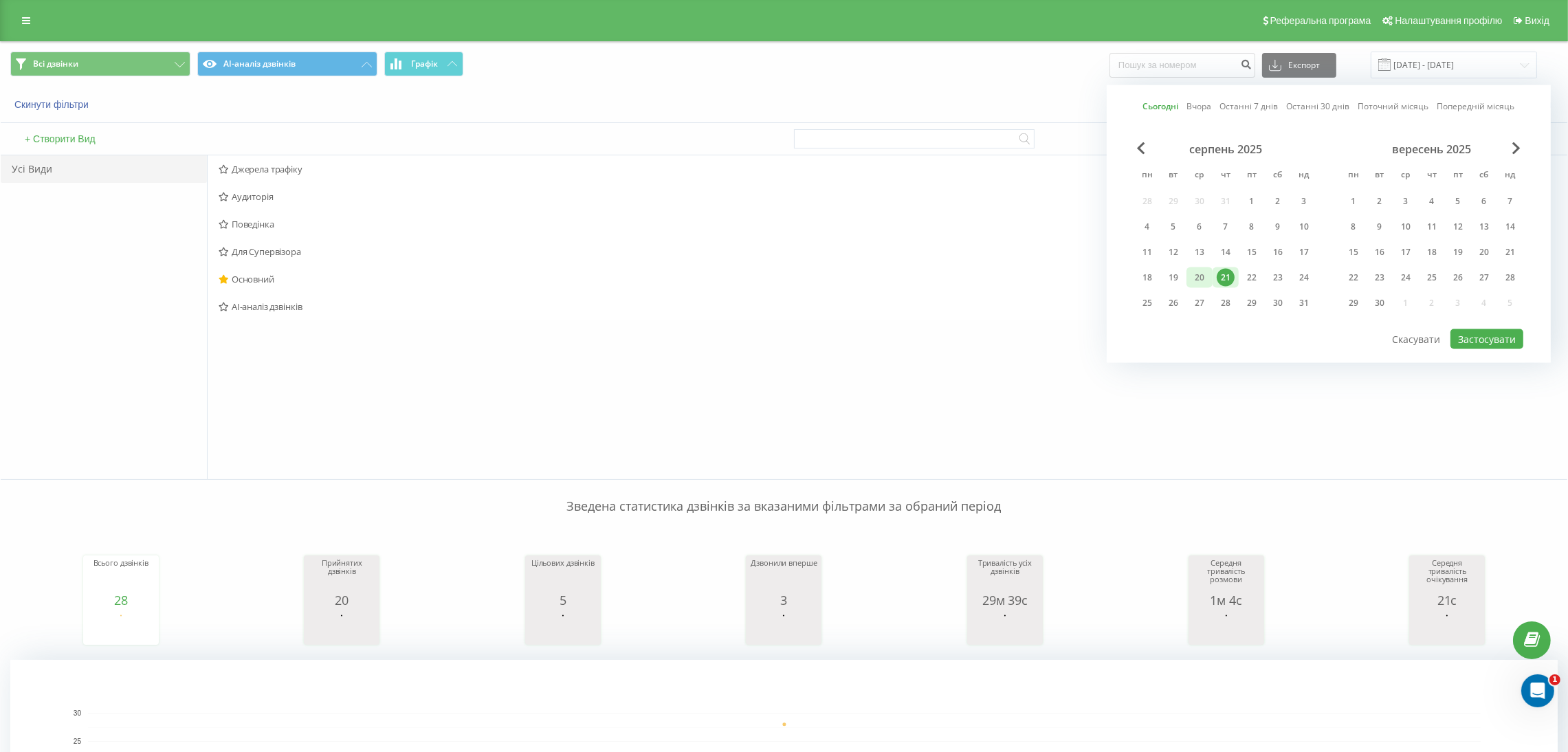
click at [1194, 269] on div "20" at bounding box center [1199, 278] width 18 height 18
click at [1407, 332] on button "Застосувати" at bounding box center [1487, 339] width 73 height 20
type input "20.08.2025 - 20.08.2025"
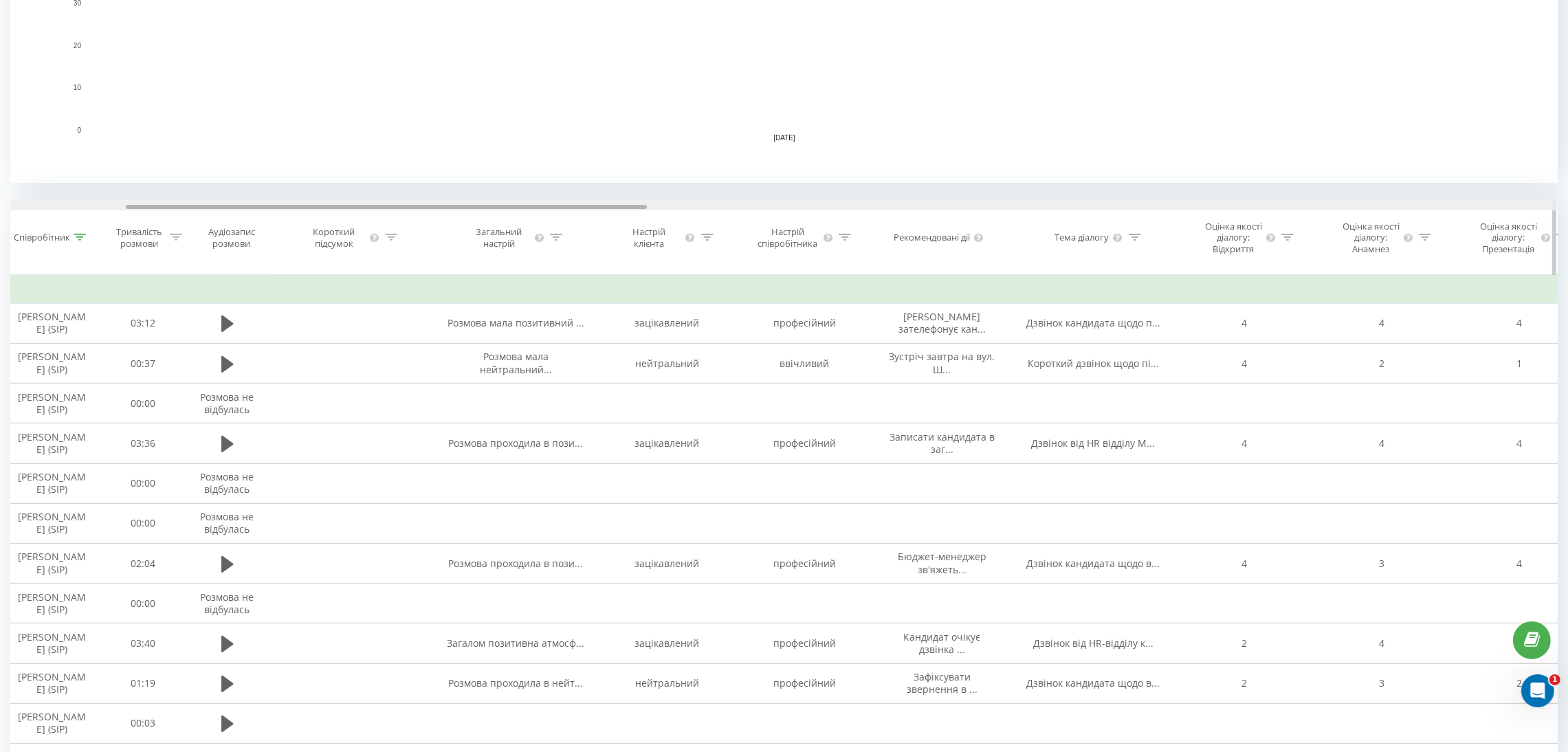
drag, startPoint x: 469, startPoint y: 207, endPoint x: 585, endPoint y: 217, distance: 116.4
click at [585, 217] on div "Дата дзвінка Тип дзвінка Статус Клієнт Бізнес номер Співробітник Тривалість роз…" at bounding box center [784, 237] width 1547 height 75
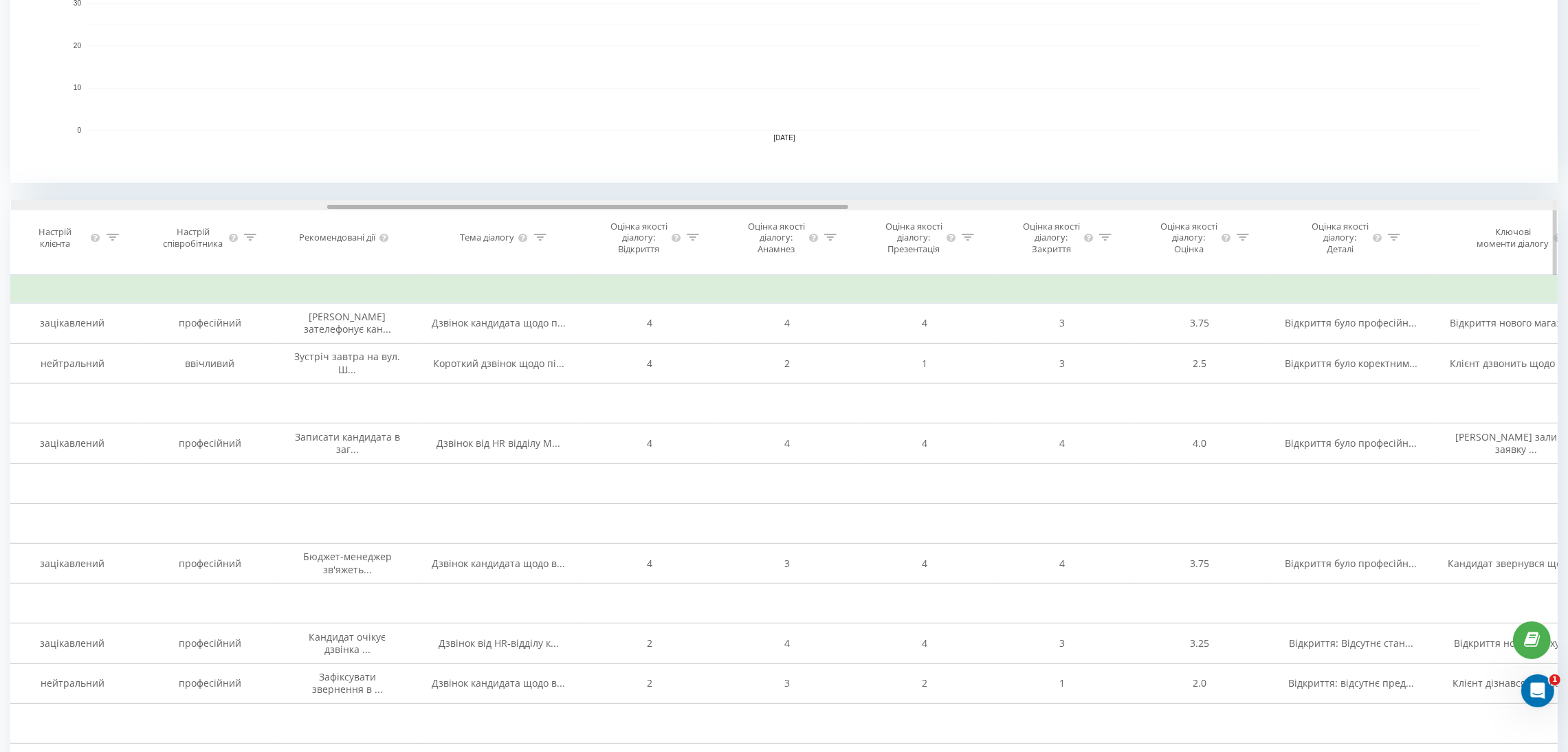
drag, startPoint x: 611, startPoint y: 206, endPoint x: 810, endPoint y: 224, distance: 199.8
click at [810, 224] on div "Дата дзвінка Тип дзвінка Статус Клієнт Бізнес номер Співробітник Тривалість роз…" at bounding box center [784, 237] width 1547 height 75
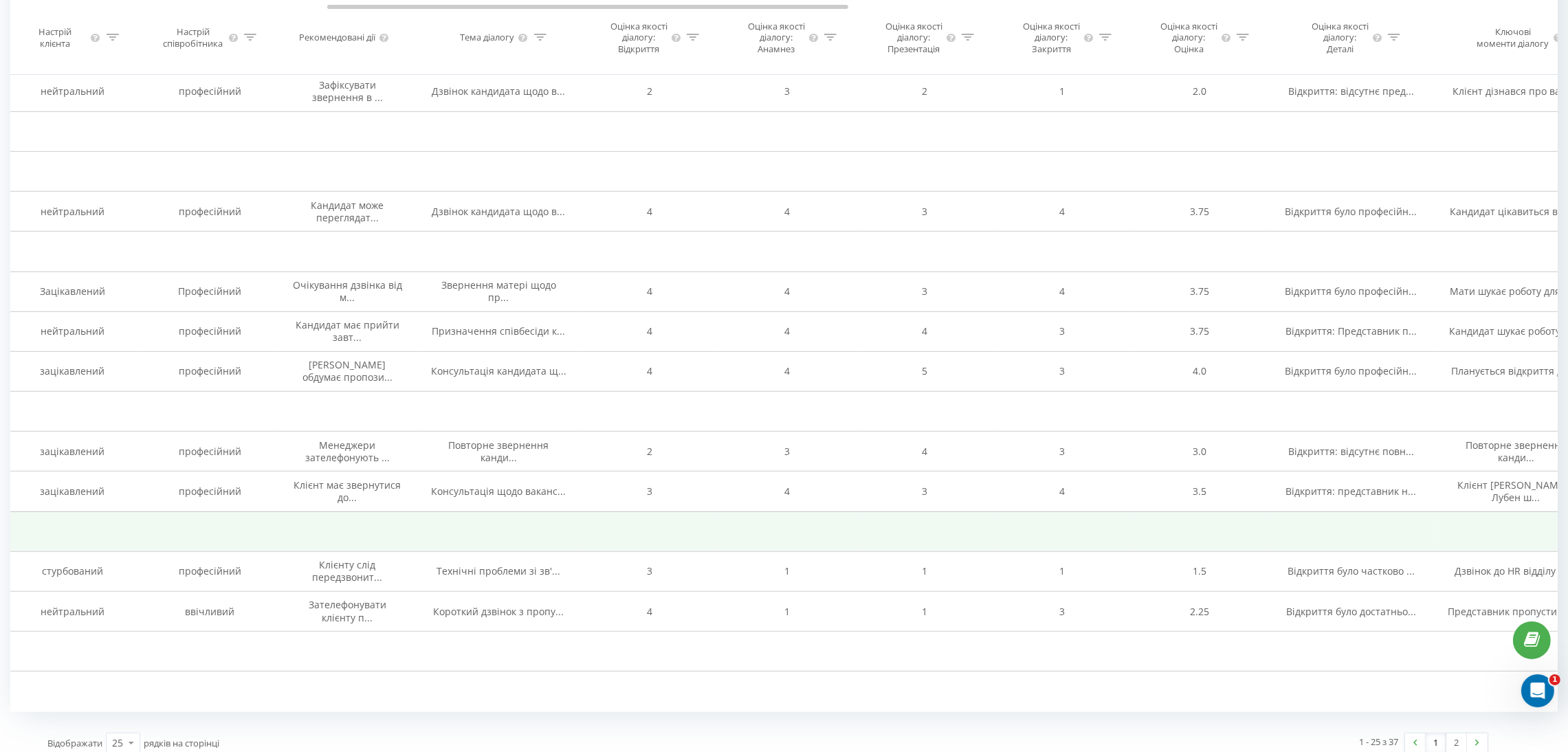
scroll to position [1370, 0]
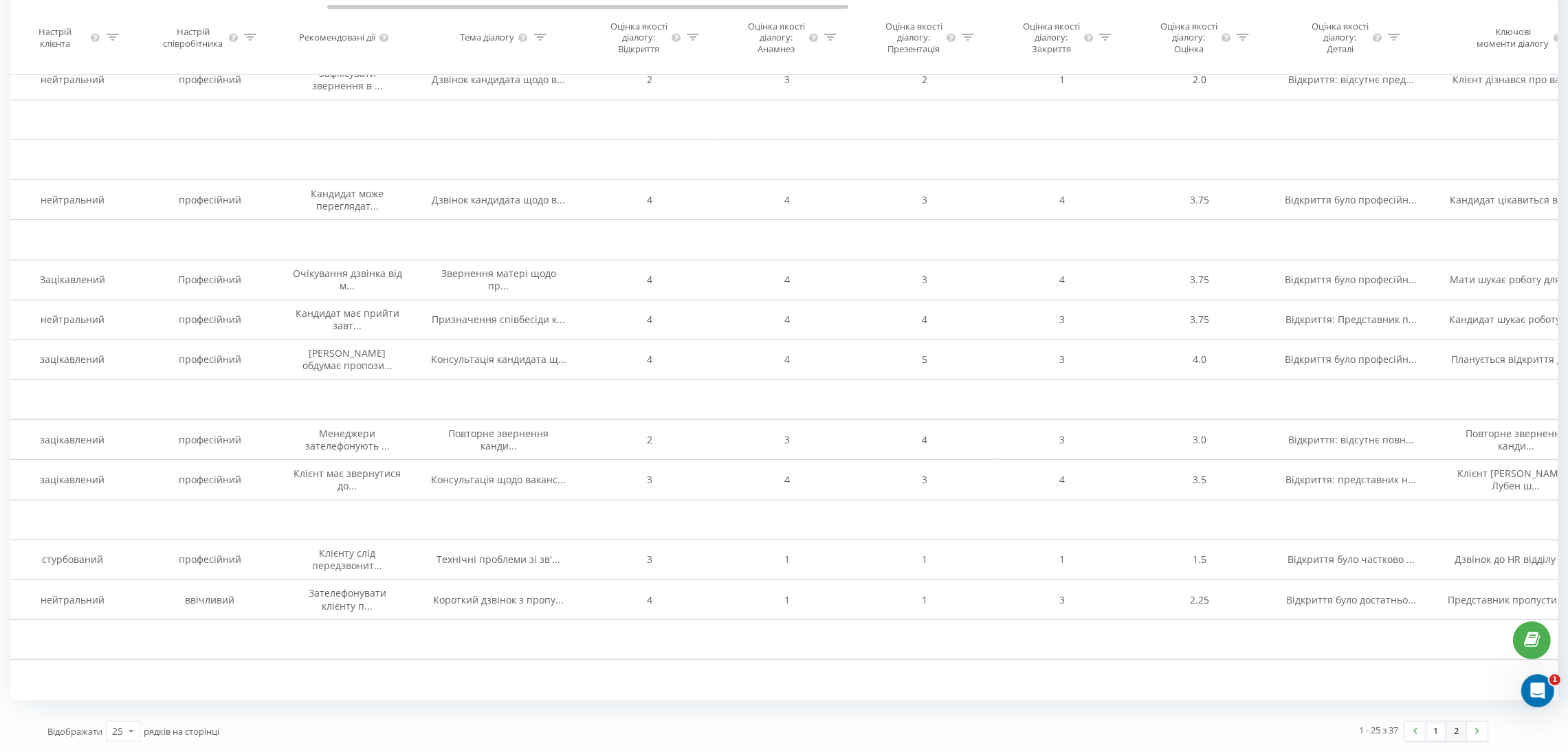
click at [1407, 668] on link "2" at bounding box center [1456, 731] width 21 height 19
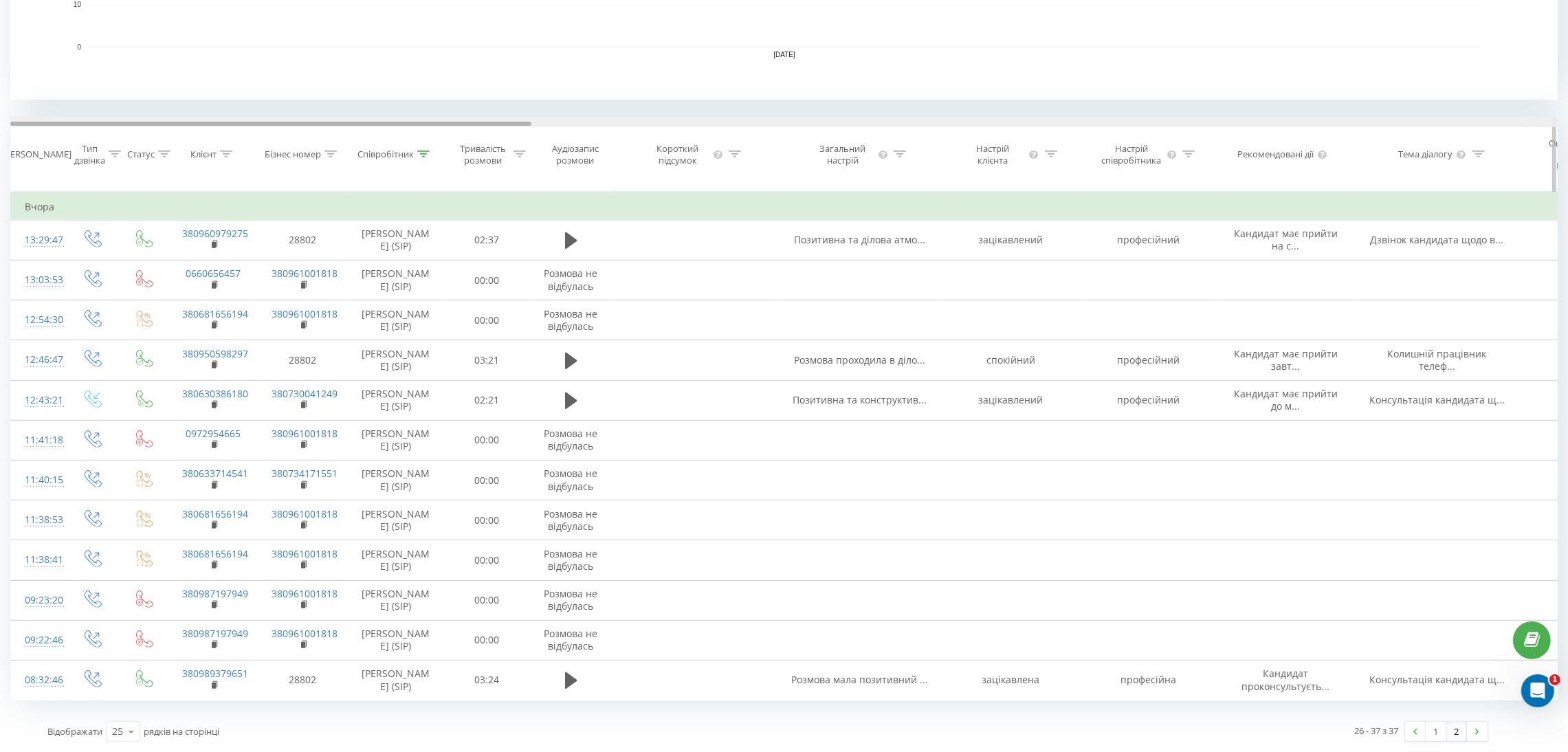
drag, startPoint x: 693, startPoint y: 111, endPoint x: 237, endPoint y: 108, distance: 456.0
click at [237, 122] on div at bounding box center [270, 124] width 521 height 4
click at [407, 148] on div "Співробітник" at bounding box center [385, 154] width 56 height 12
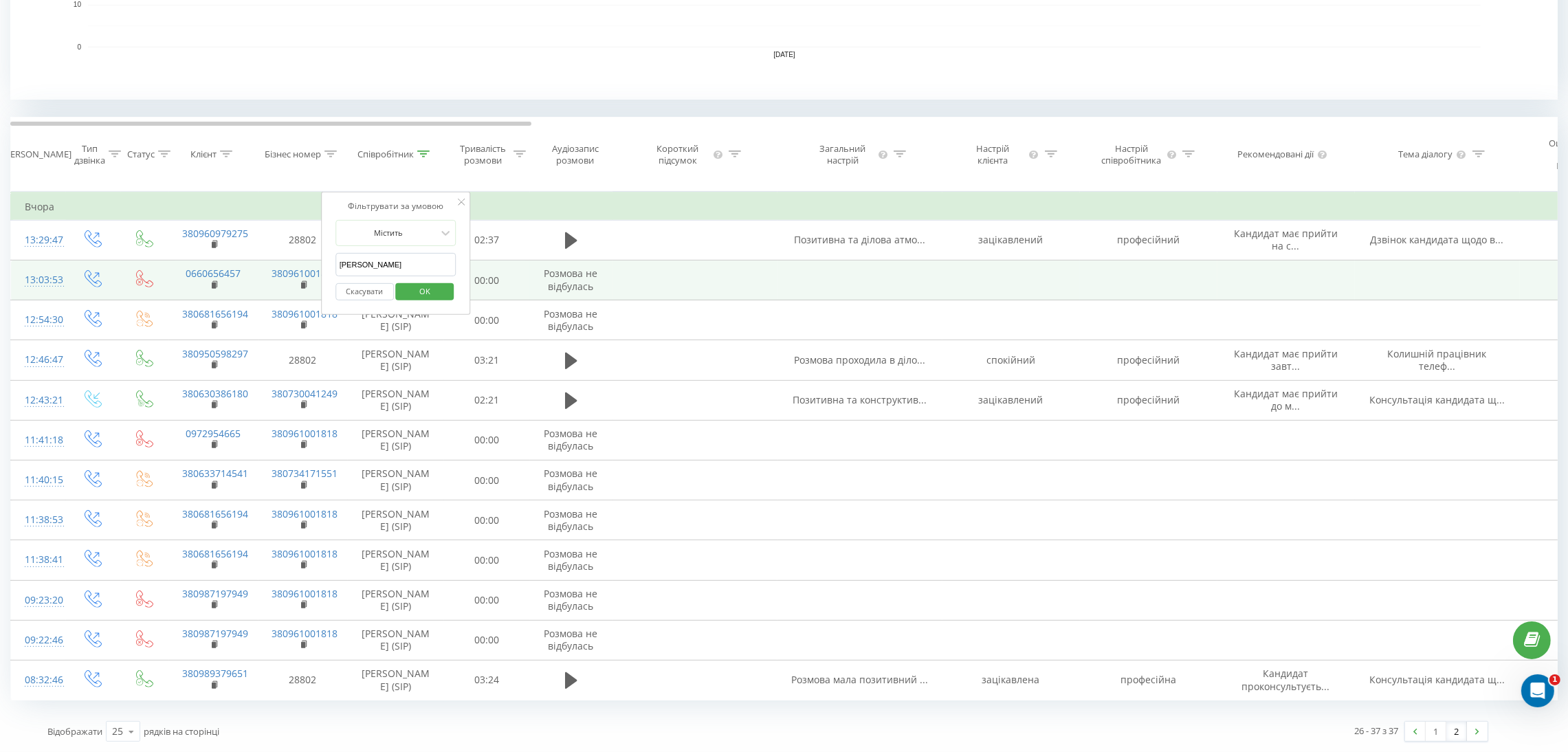
drag, startPoint x: 434, startPoint y: 268, endPoint x: 217, endPoint y: 260, distance: 217.1
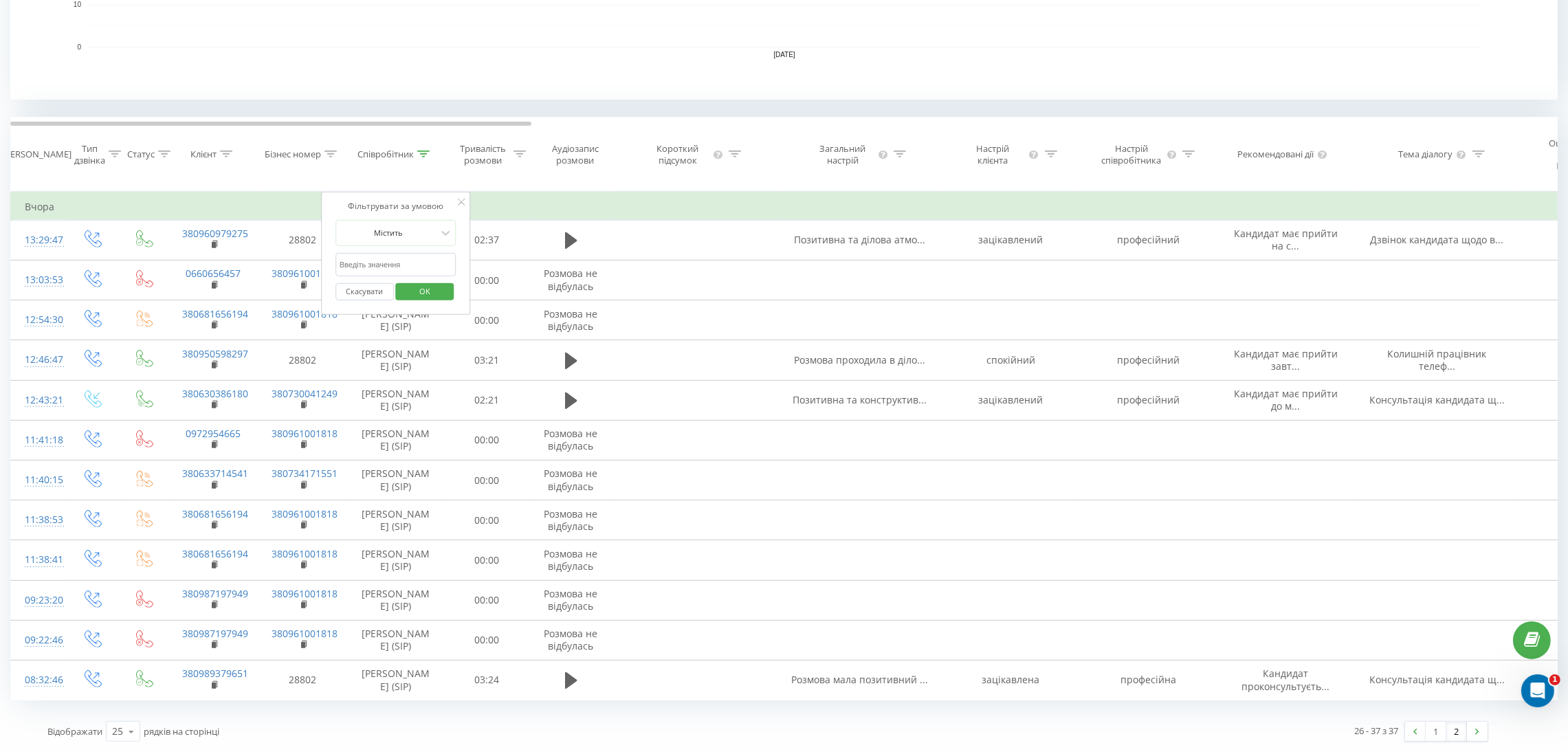
click at [436, 286] on span "OK" at bounding box center [424, 291] width 39 height 22
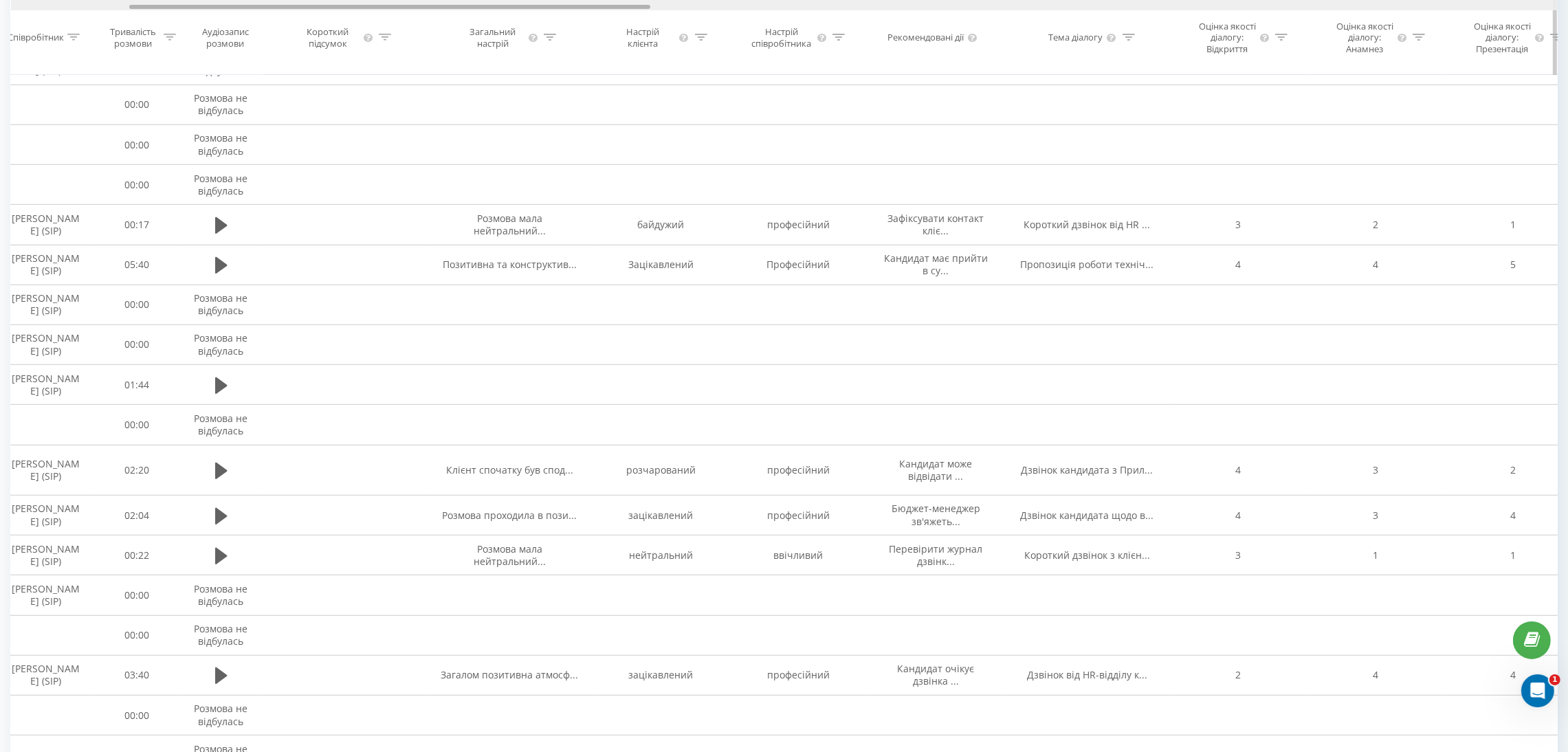
scroll to position [0, 386]
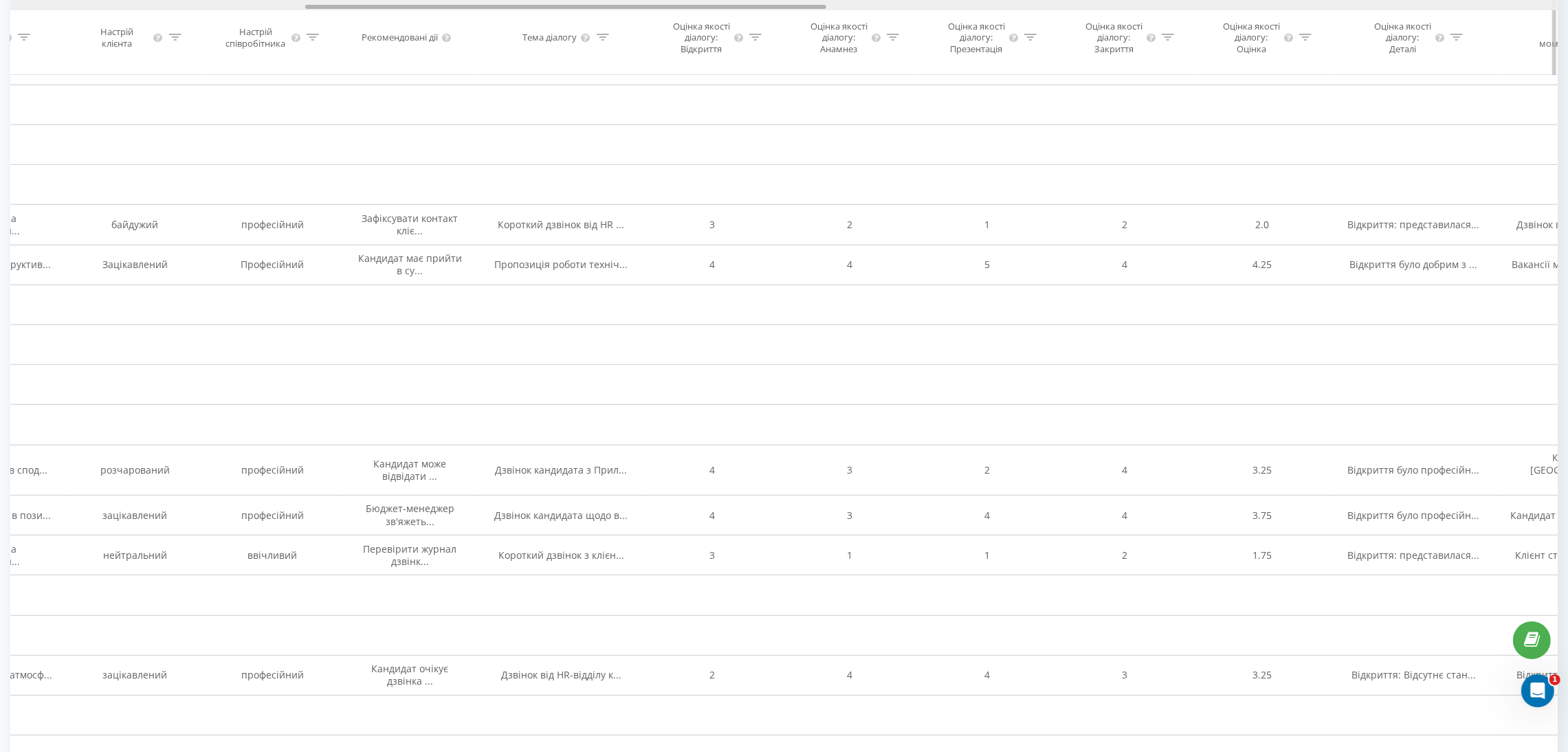
drag, startPoint x: 444, startPoint y: 6, endPoint x: 740, endPoint y: 21, distance: 296.4
click at [740, 21] on div "Дата дзвінка Тип дзвінка Статус Клієнт Бізнес номер Співробітник Тривалість роз…" at bounding box center [784, 38] width 1547 height 75
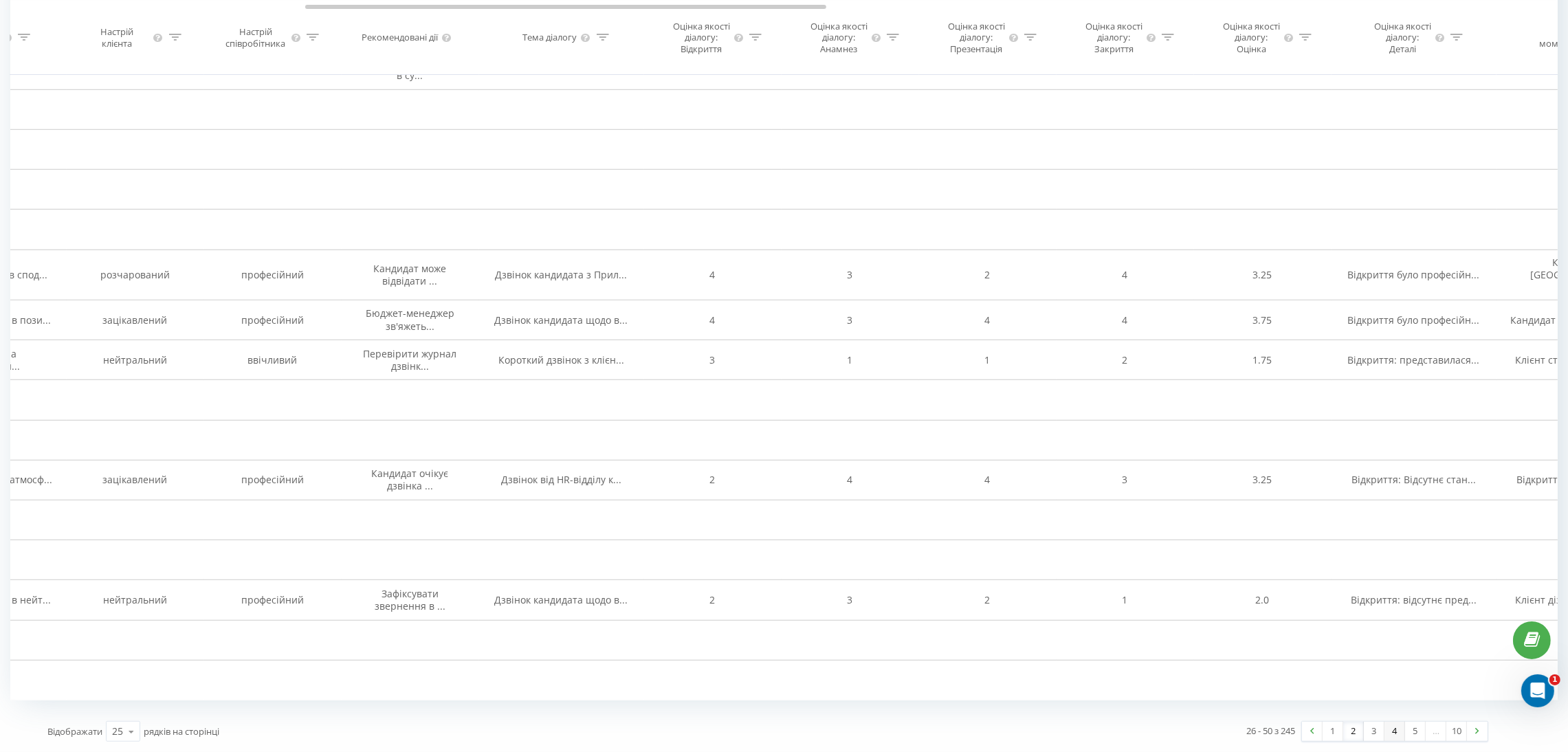
click at [1392, 668] on link "4" at bounding box center [1394, 731] width 21 height 19
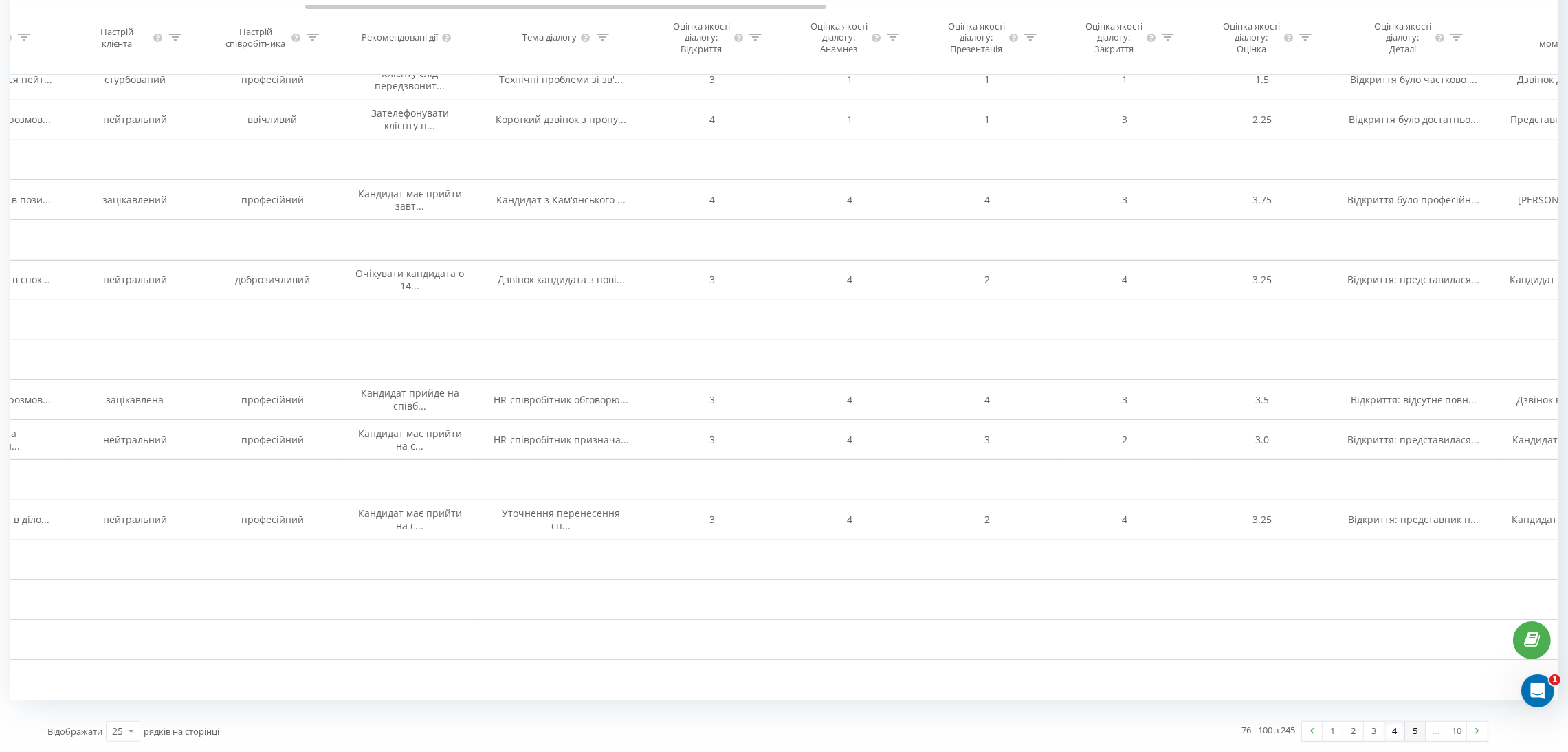
click at [1407, 668] on link "5" at bounding box center [1415, 731] width 21 height 19
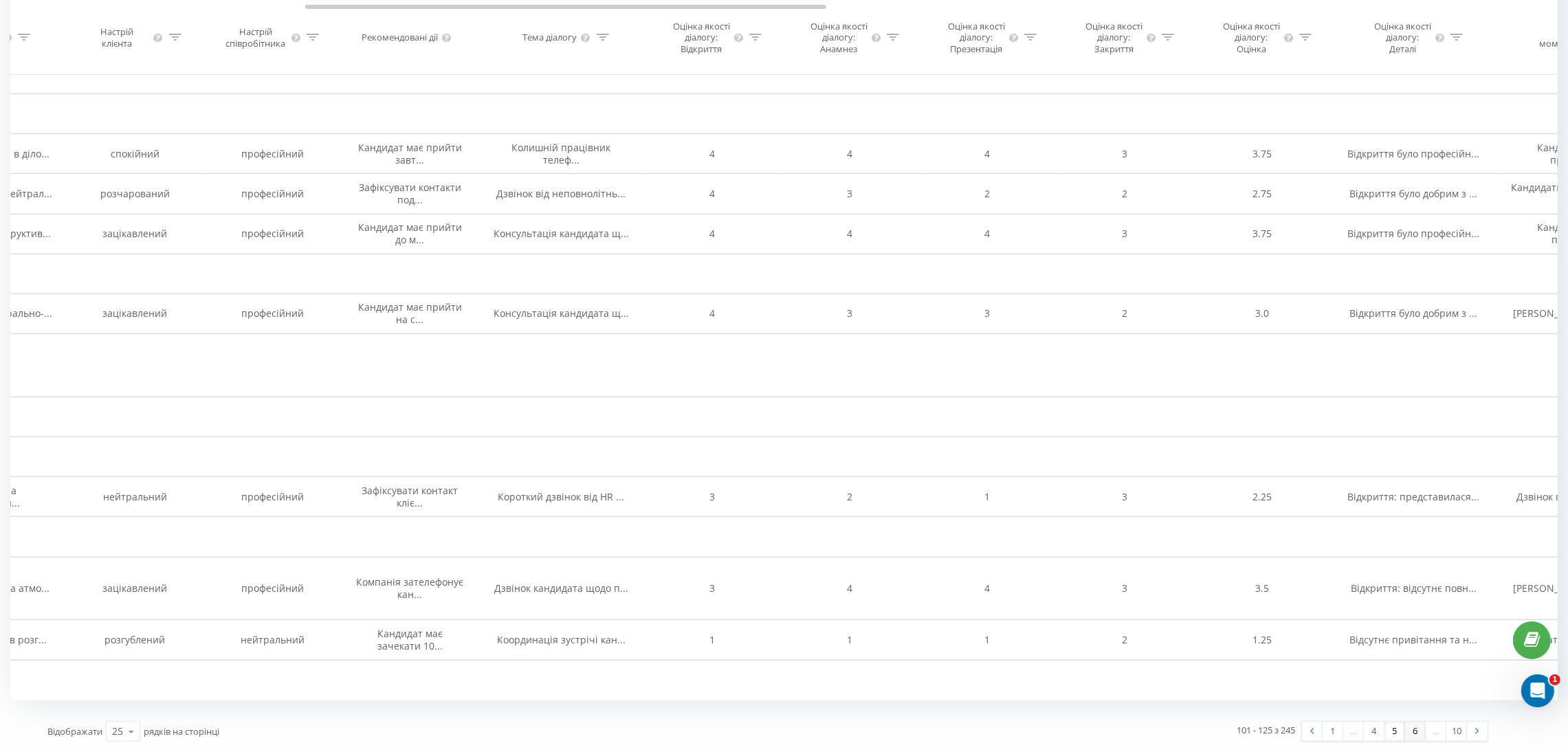
click at [1407, 668] on link "6" at bounding box center [1415, 731] width 21 height 19
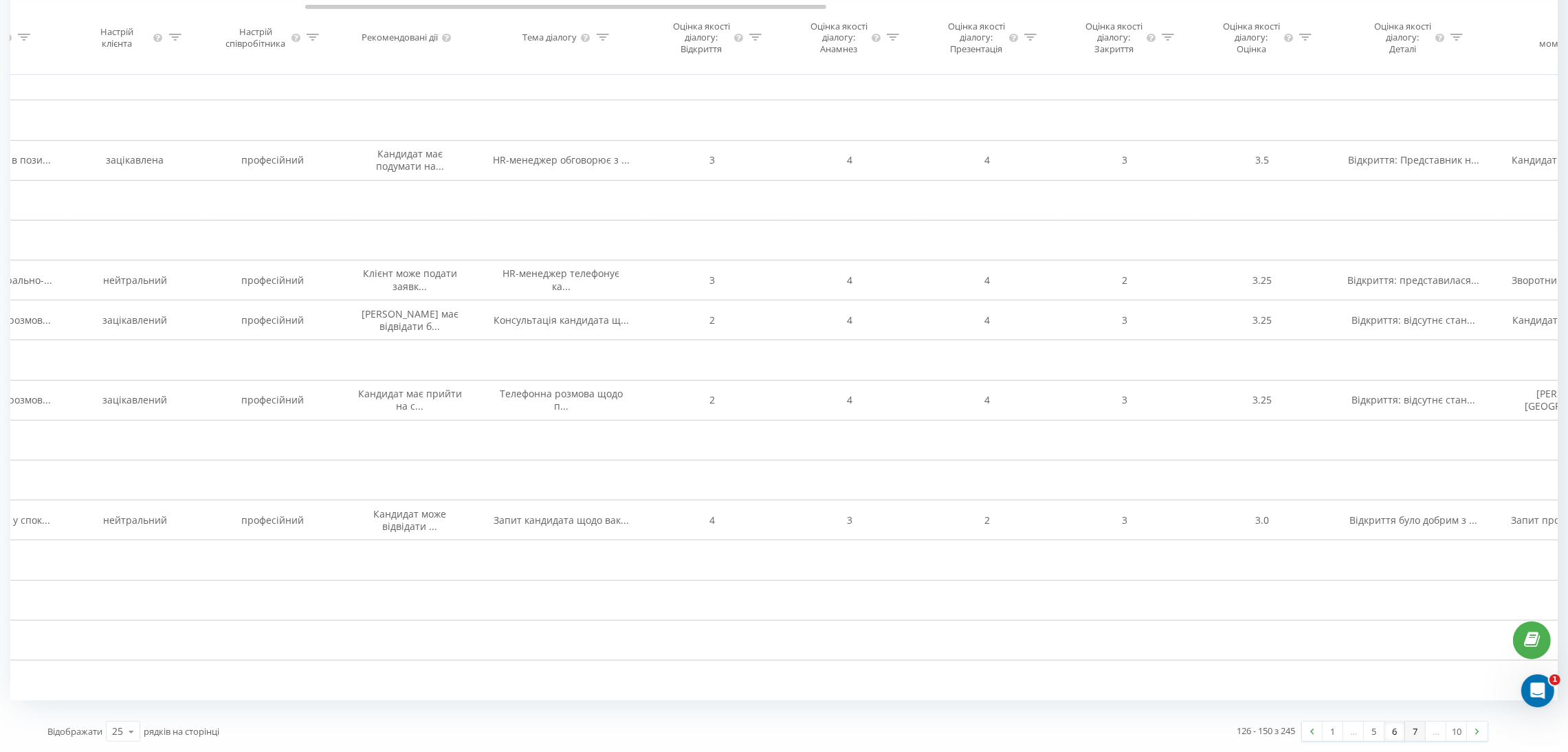
click at [1407, 668] on link "7" at bounding box center [1415, 731] width 21 height 19
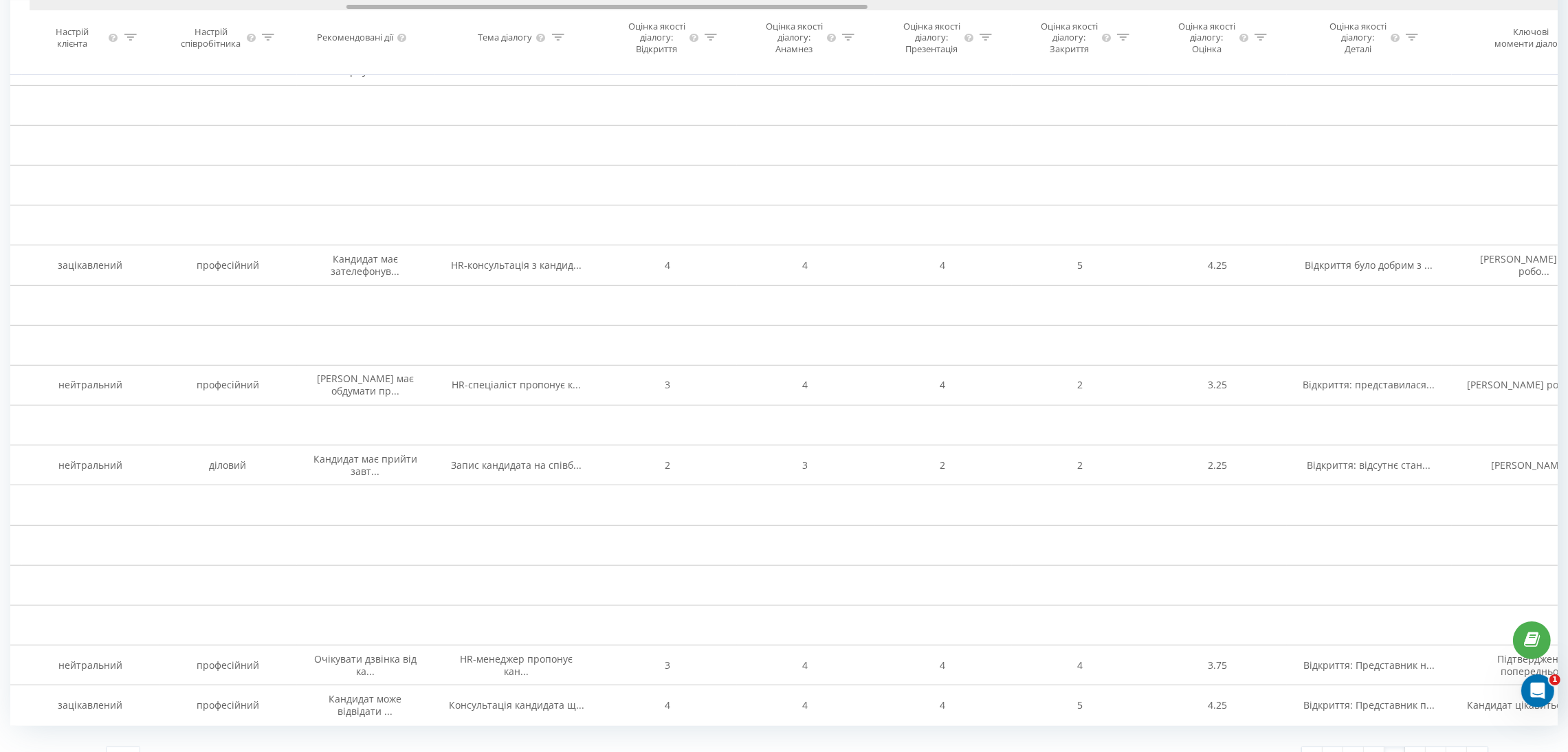
drag, startPoint x: 761, startPoint y: 5, endPoint x: 774, endPoint y: 31, distance: 29.1
click at [774, 29] on div "Дата дзвінка Тип дзвінка Статус Клієнт Бізнес номер Співробітник Тривалість роз…" at bounding box center [784, 38] width 1547 height 75
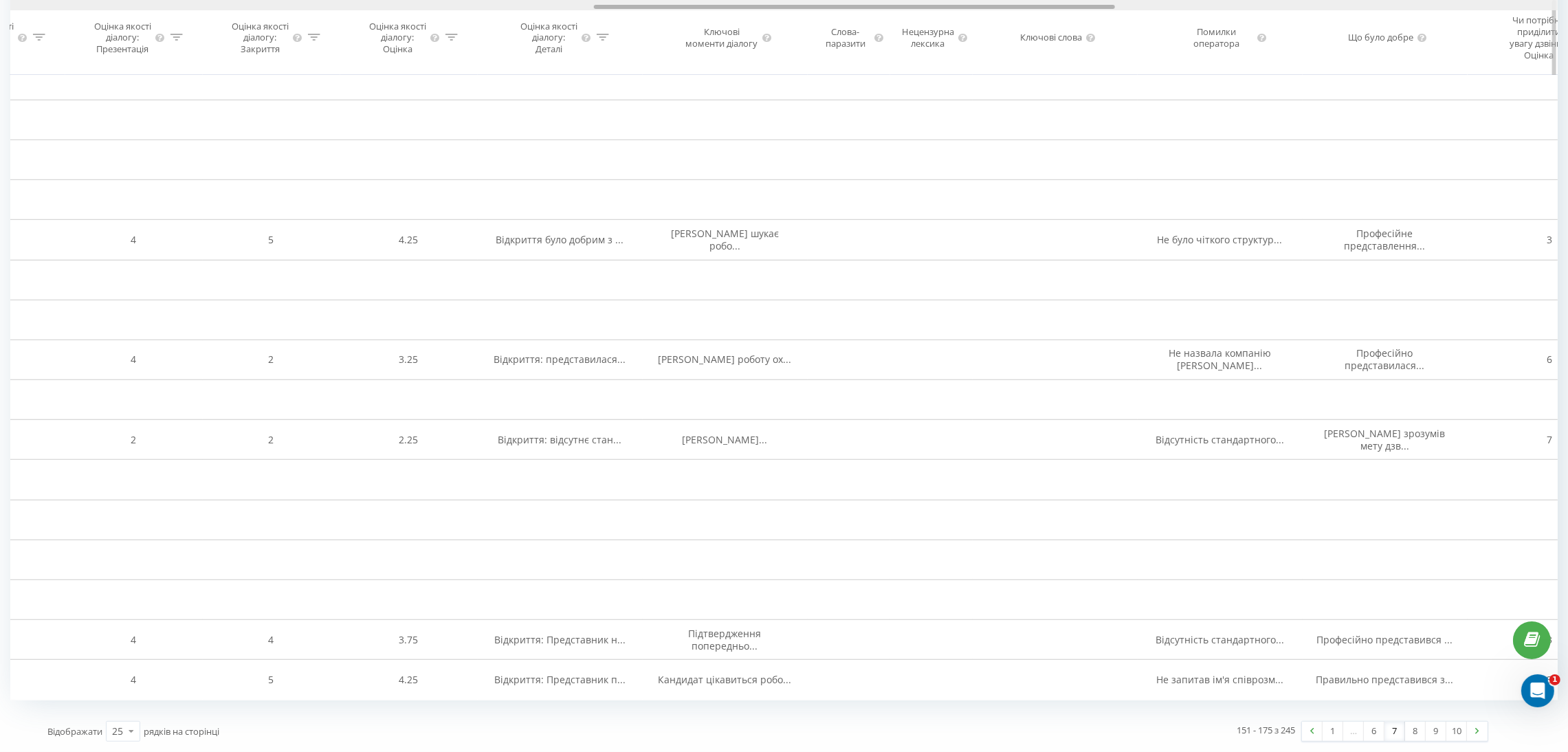
drag, startPoint x: 794, startPoint y: 4, endPoint x: 1108, endPoint y: 117, distance: 333.7
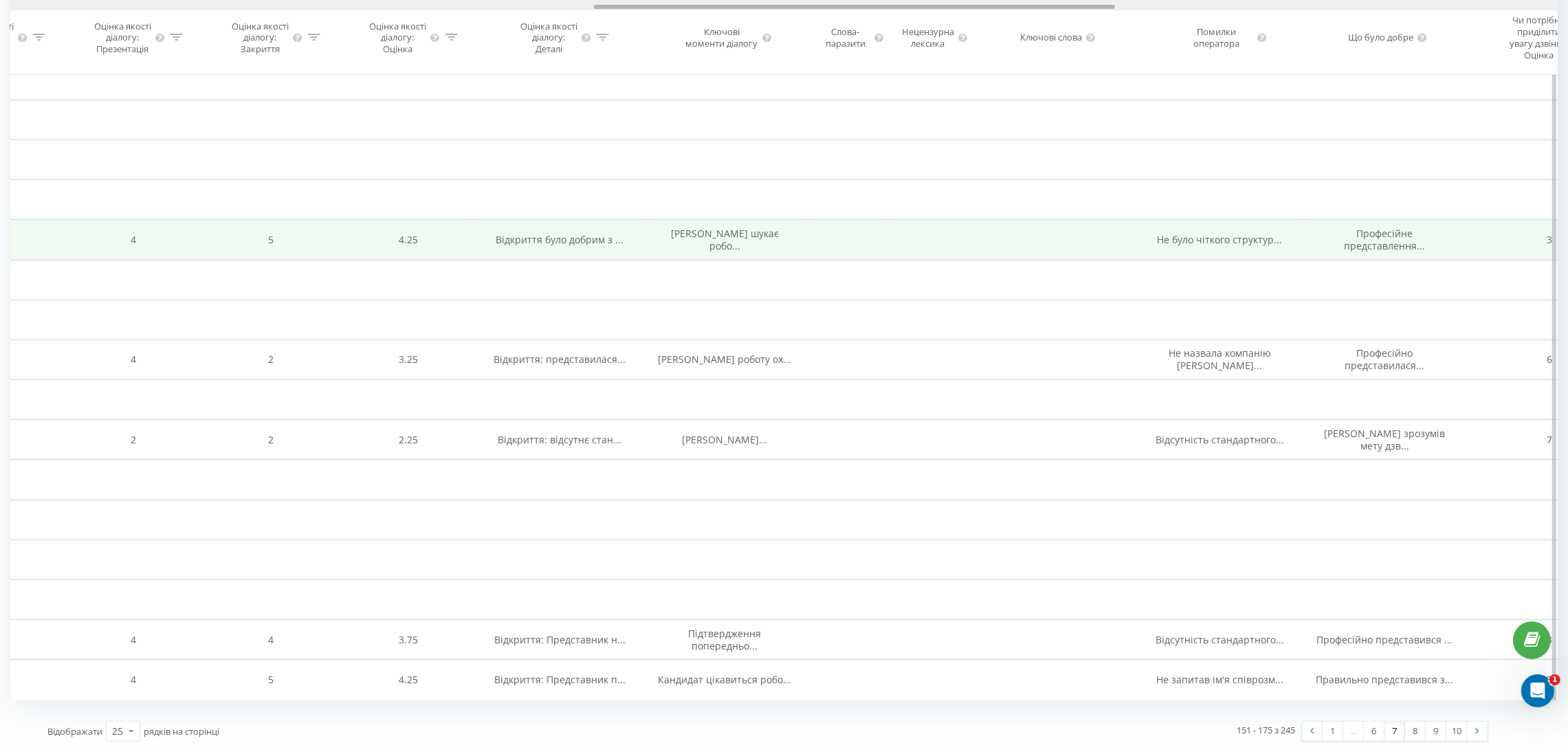
click at [1069, 19] on div "Дата дзвінка Тип дзвінка Статус Клієнт Бізнес номер Співробітник Тривалість роз…" at bounding box center [784, 38] width 1547 height 75
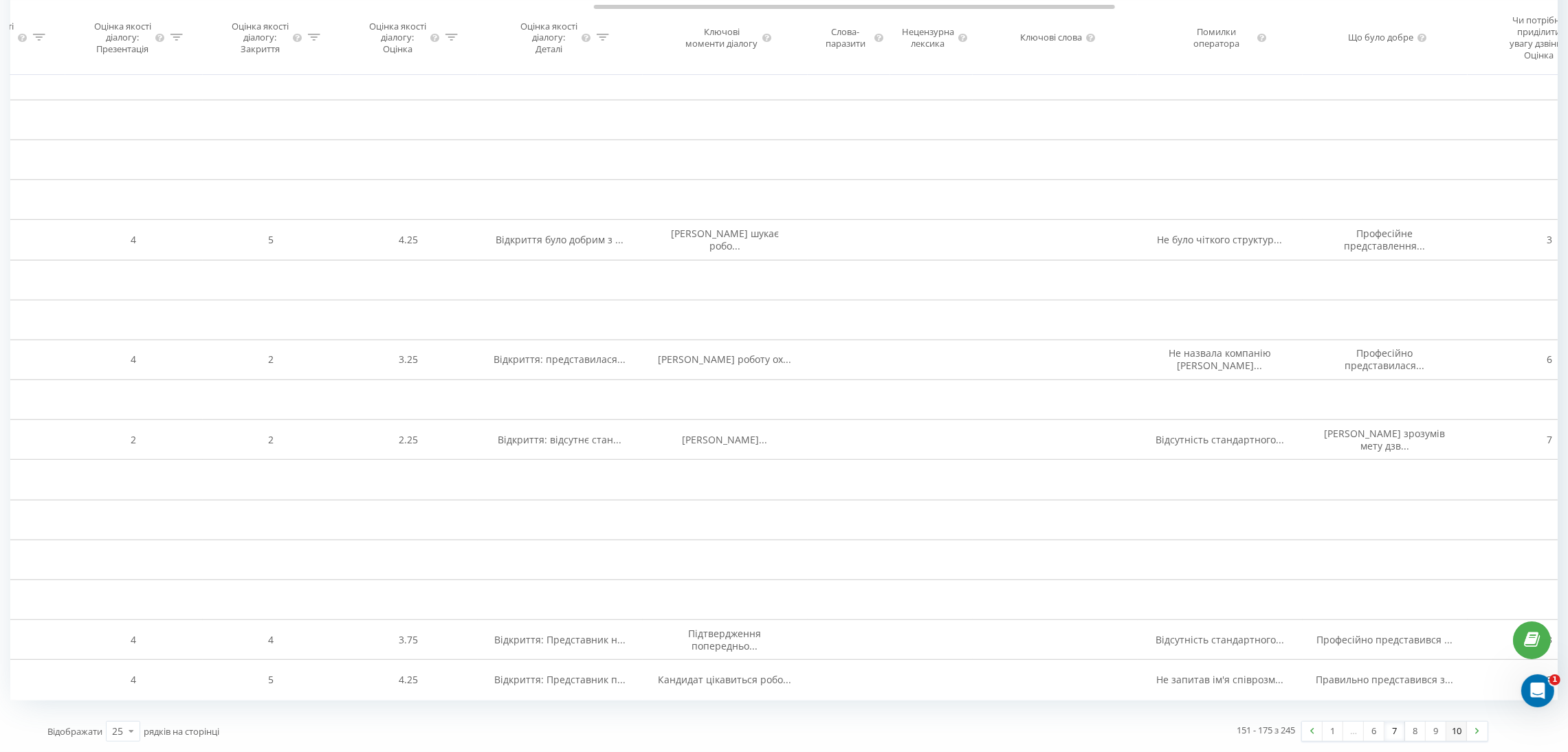
click at [1407, 668] on link "10" at bounding box center [1456, 731] width 21 height 19
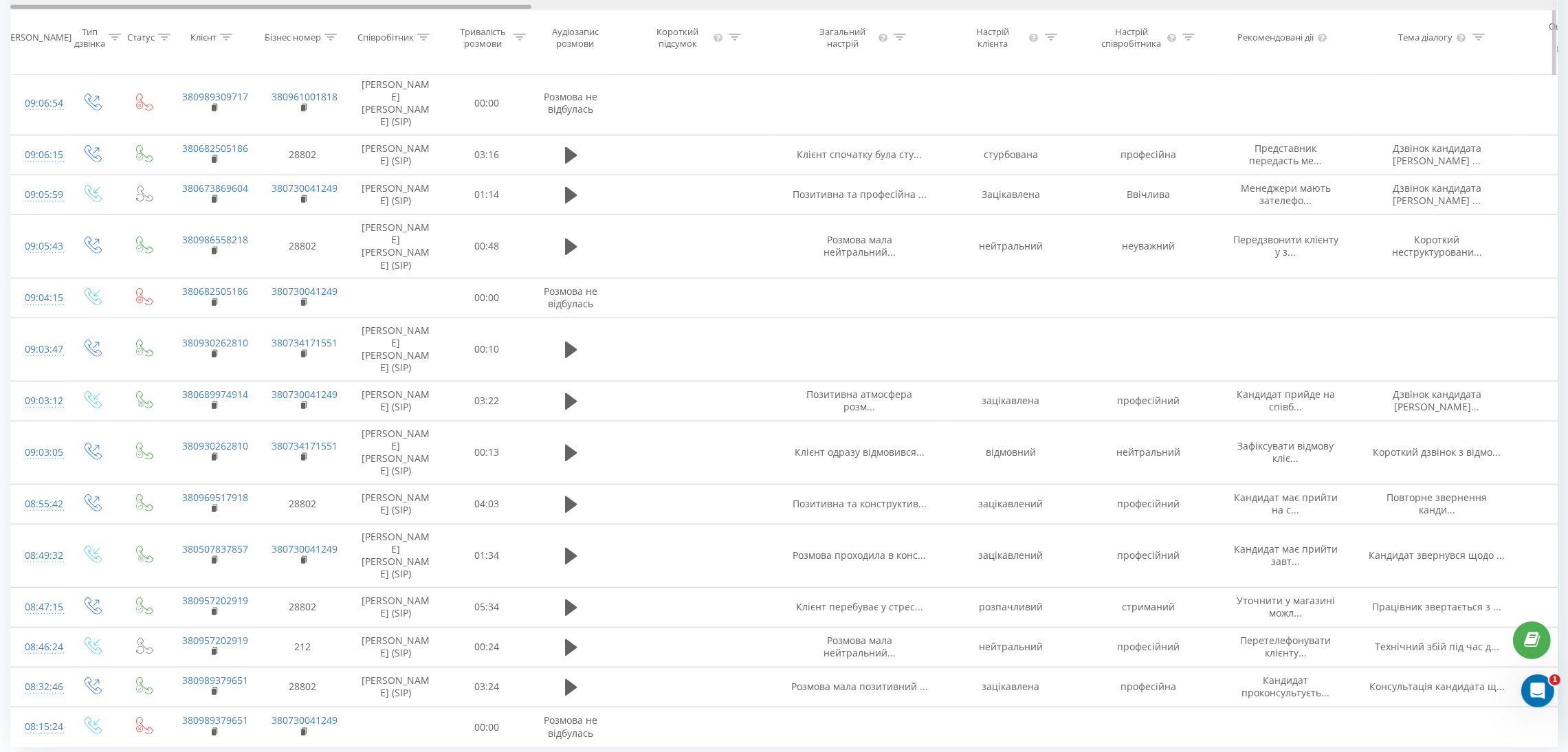
drag, startPoint x: 706, startPoint y: 6, endPoint x: 55, endPoint y: 37, distance: 651.7
click at [55, 37] on div "Дата дзвінка Тип дзвінка Статус Клієнт Бізнес номер Співробітник Тривалість роз…" at bounding box center [784, 38] width 1547 height 75
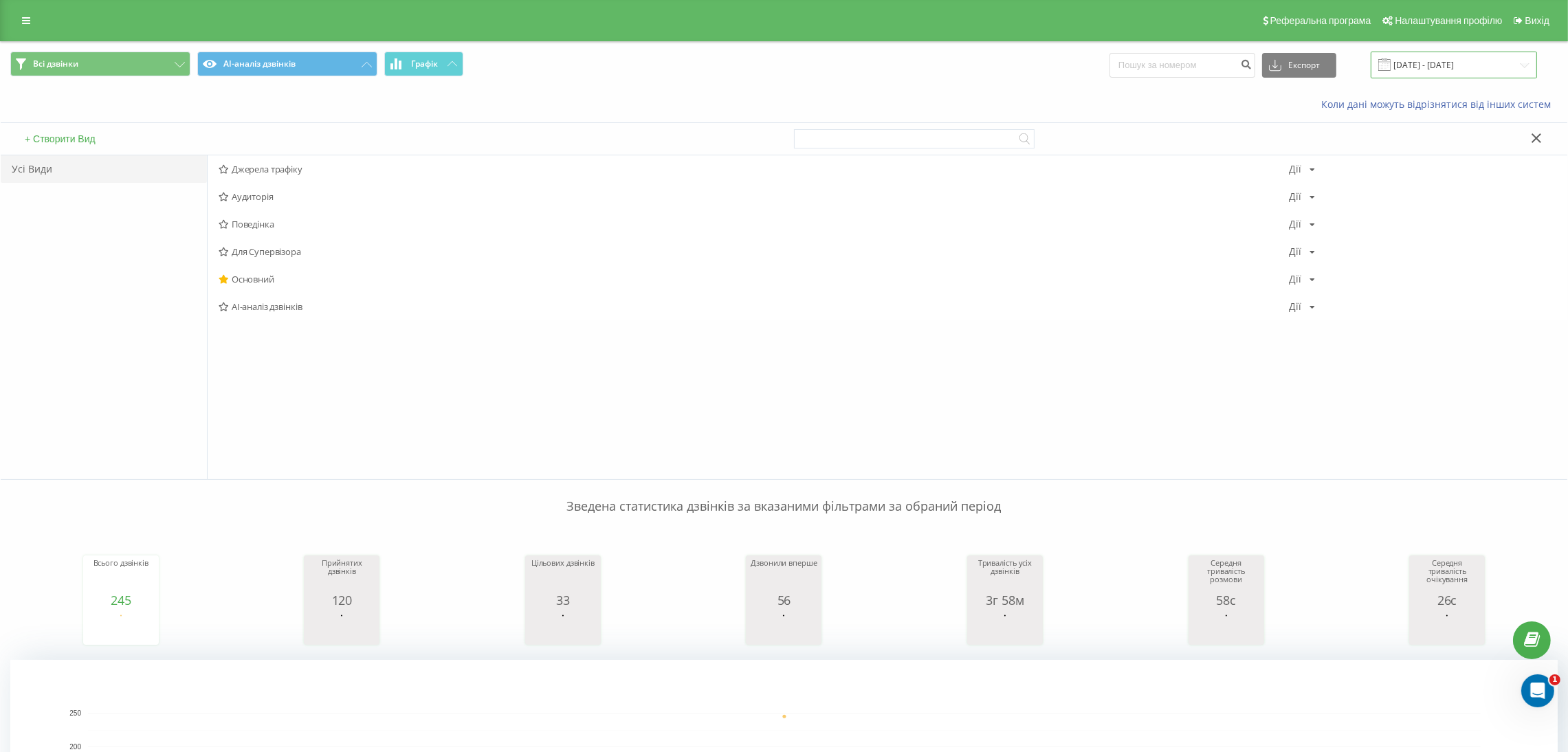
click at [1407, 71] on input "20.08.2025 - 20.08.2025" at bounding box center [1453, 64] width 166 height 27
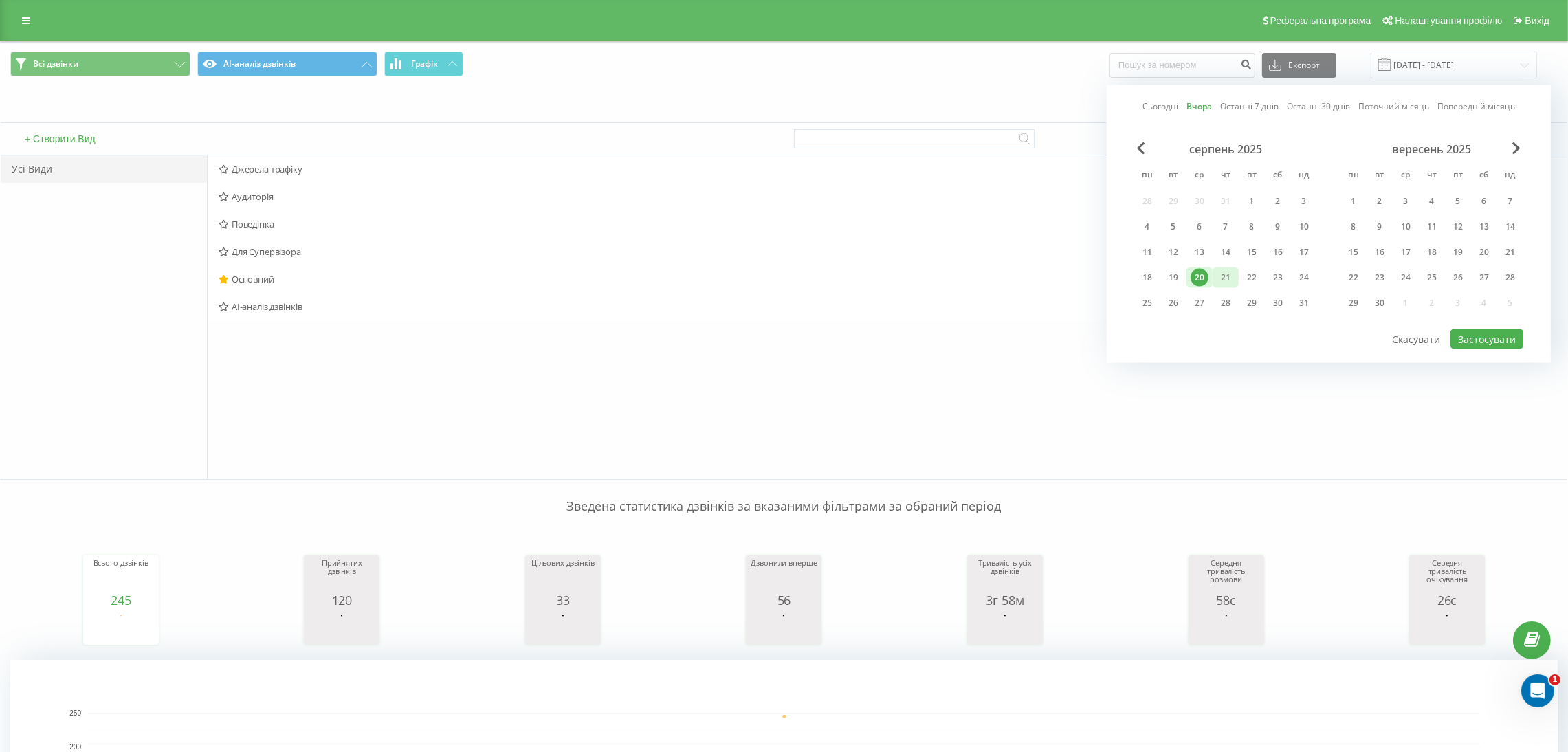
click at [1222, 269] on div "21" at bounding box center [1226, 278] width 18 height 18
click at [1407, 339] on button "Застосувати" at bounding box center [1487, 339] width 73 height 20
type input "21.08.2025 - 21.08.2025"
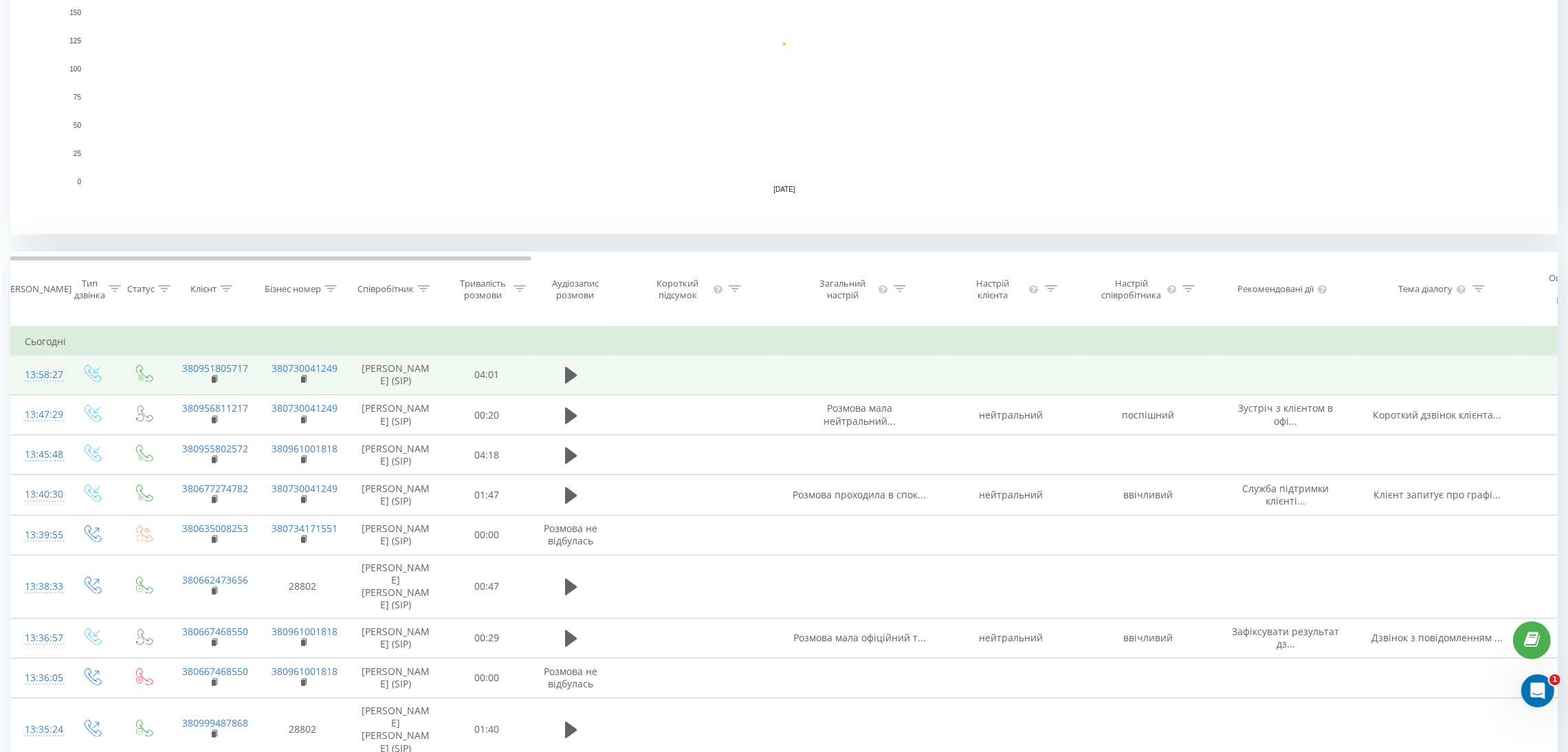
scroll to position [722, 0]
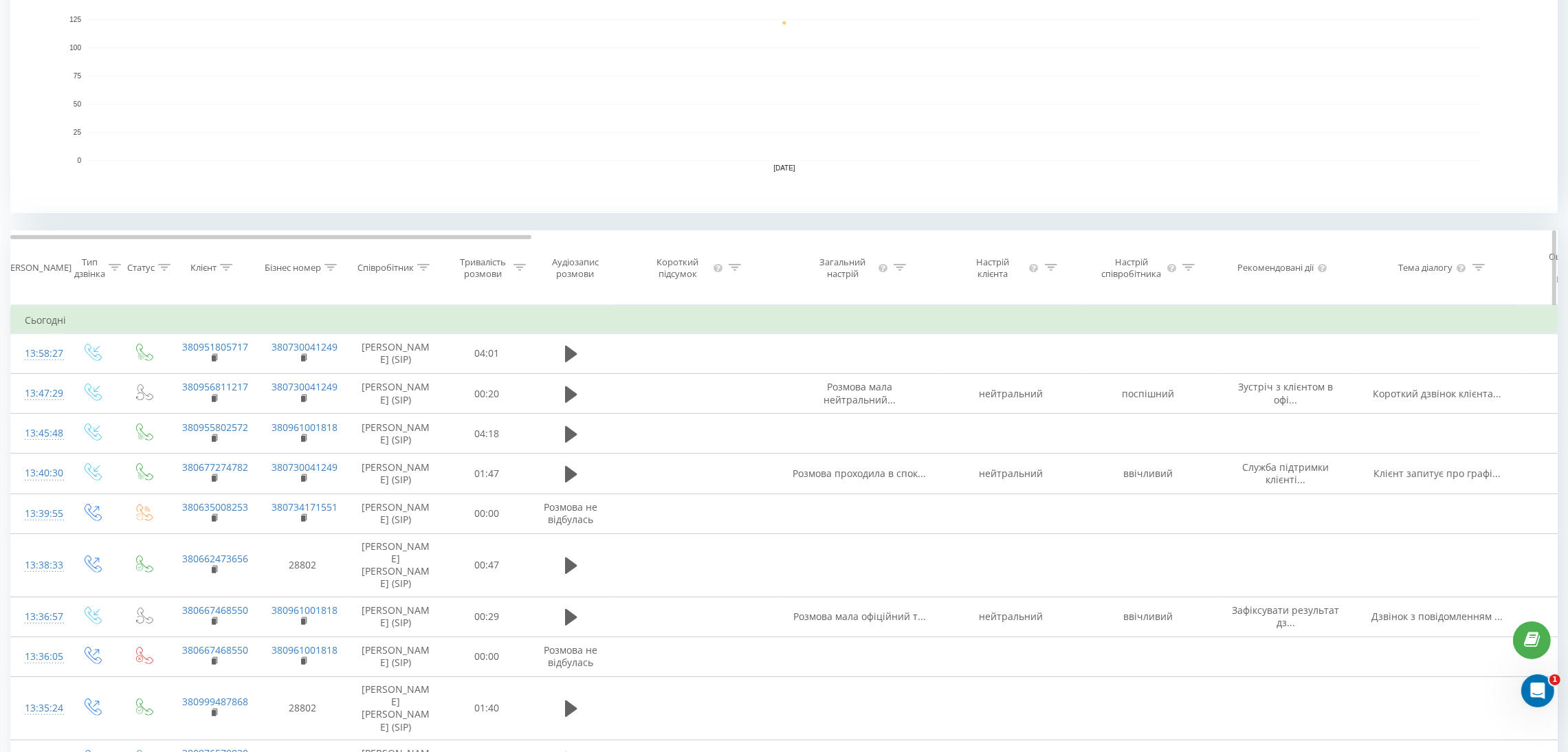
click at [389, 269] on div "Співробітник" at bounding box center [385, 268] width 56 height 12
click at [422, 391] on input "text" at bounding box center [396, 378] width 121 height 24
type input "Батрак Наталя Євгенівна"
click at [429, 415] on span "OK" at bounding box center [424, 405] width 39 height 22
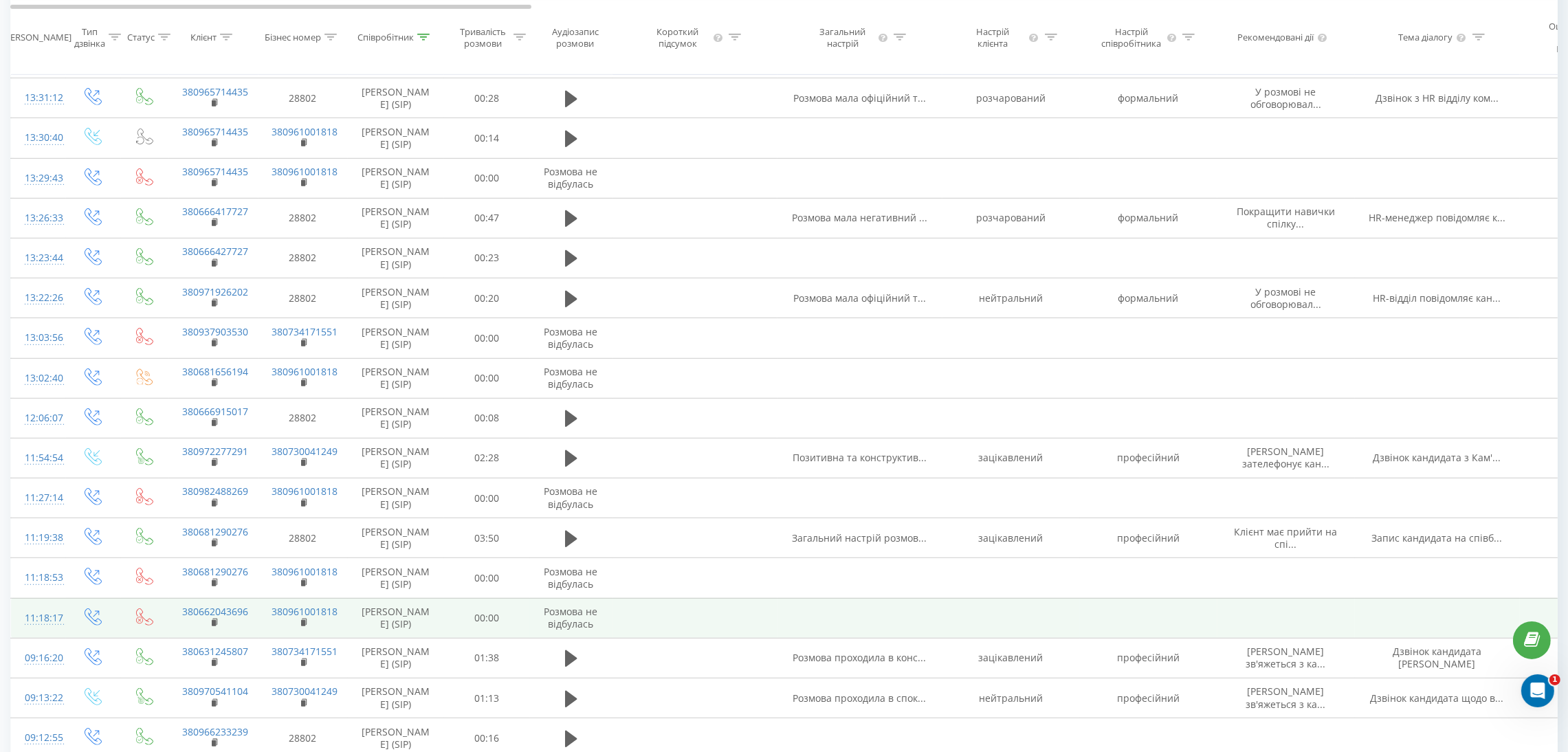
scroll to position [1370, 0]
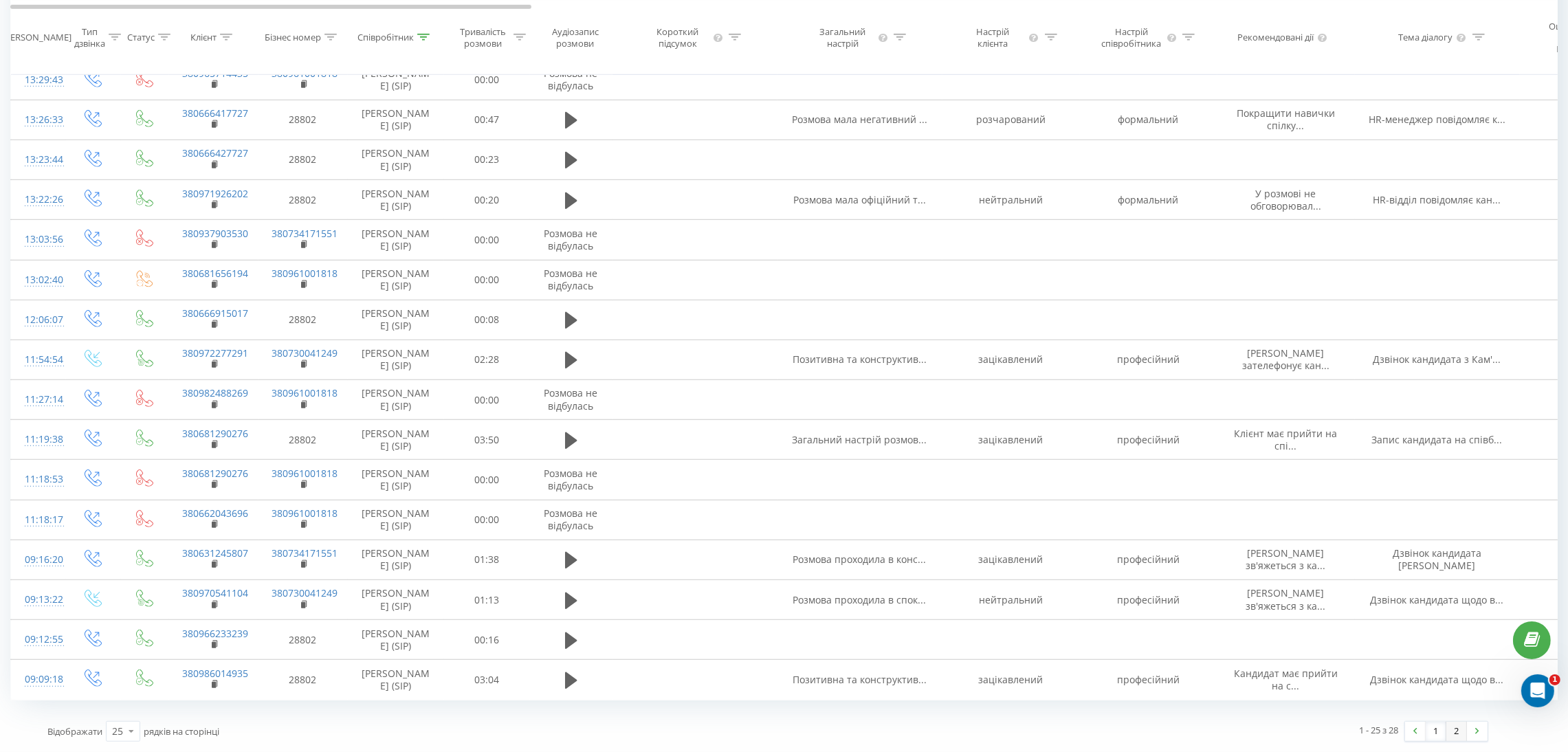
click at [1407, 668] on link "2" at bounding box center [1456, 731] width 21 height 19
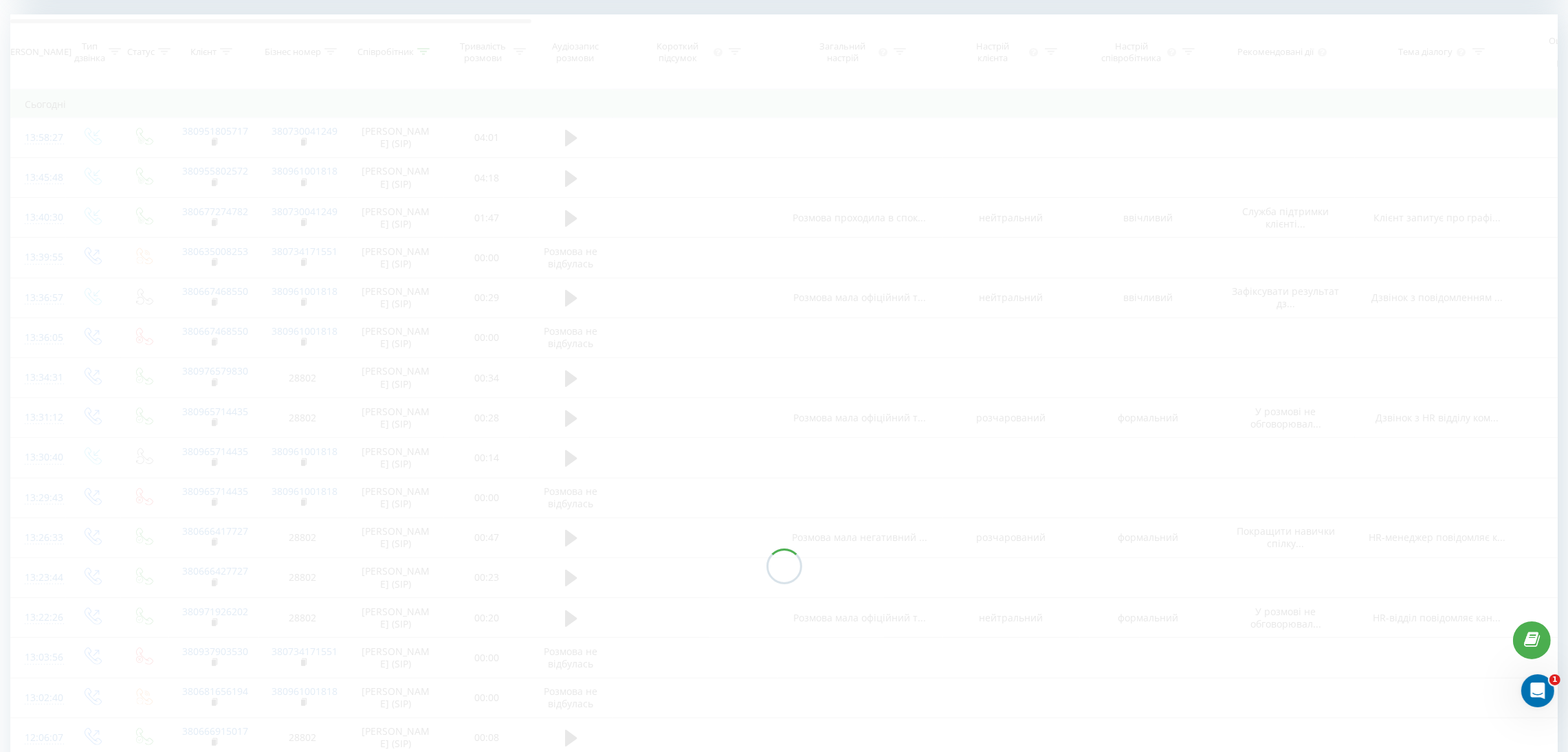
scroll to position [647, 0]
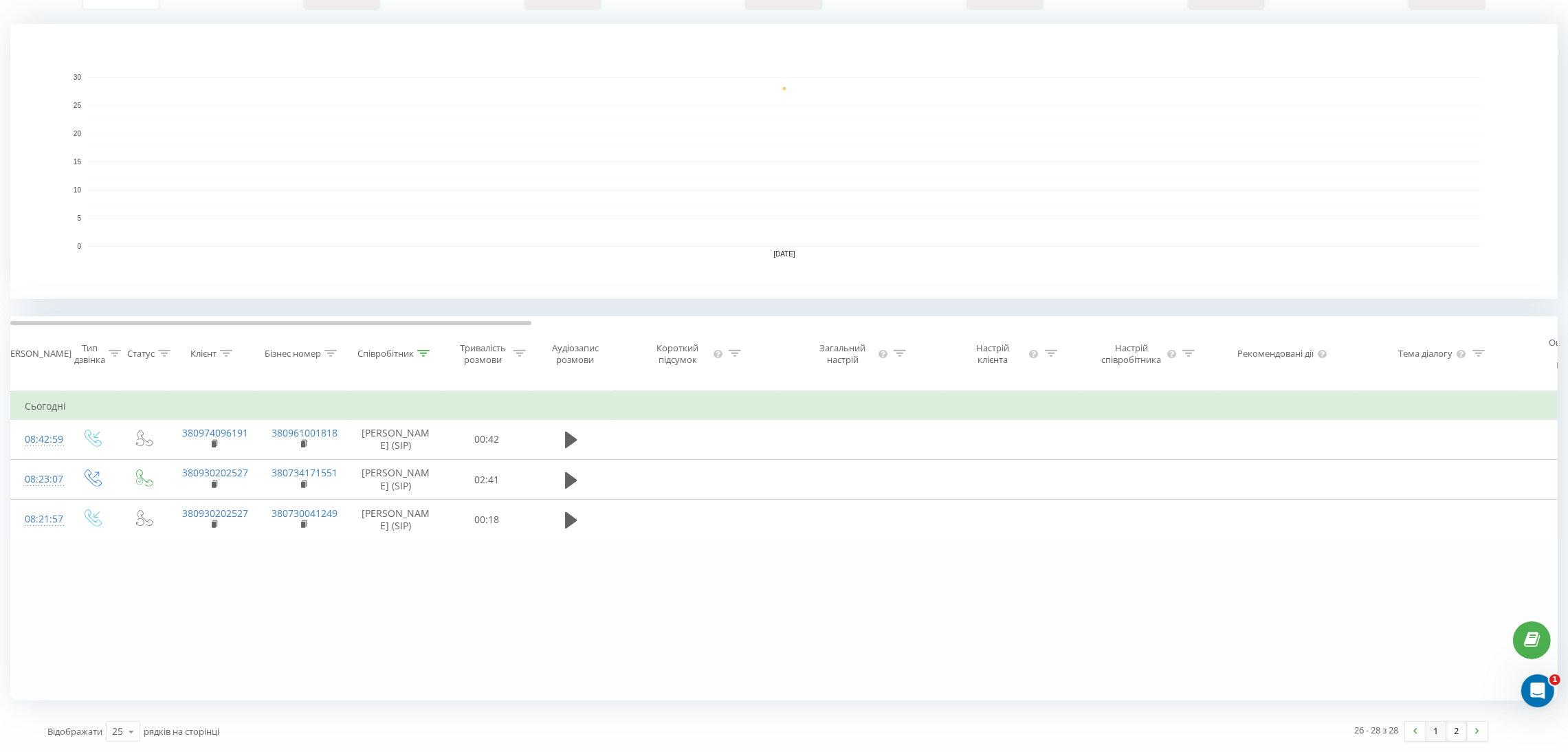
click at [1407, 668] on link "1" at bounding box center [1435, 731] width 21 height 19
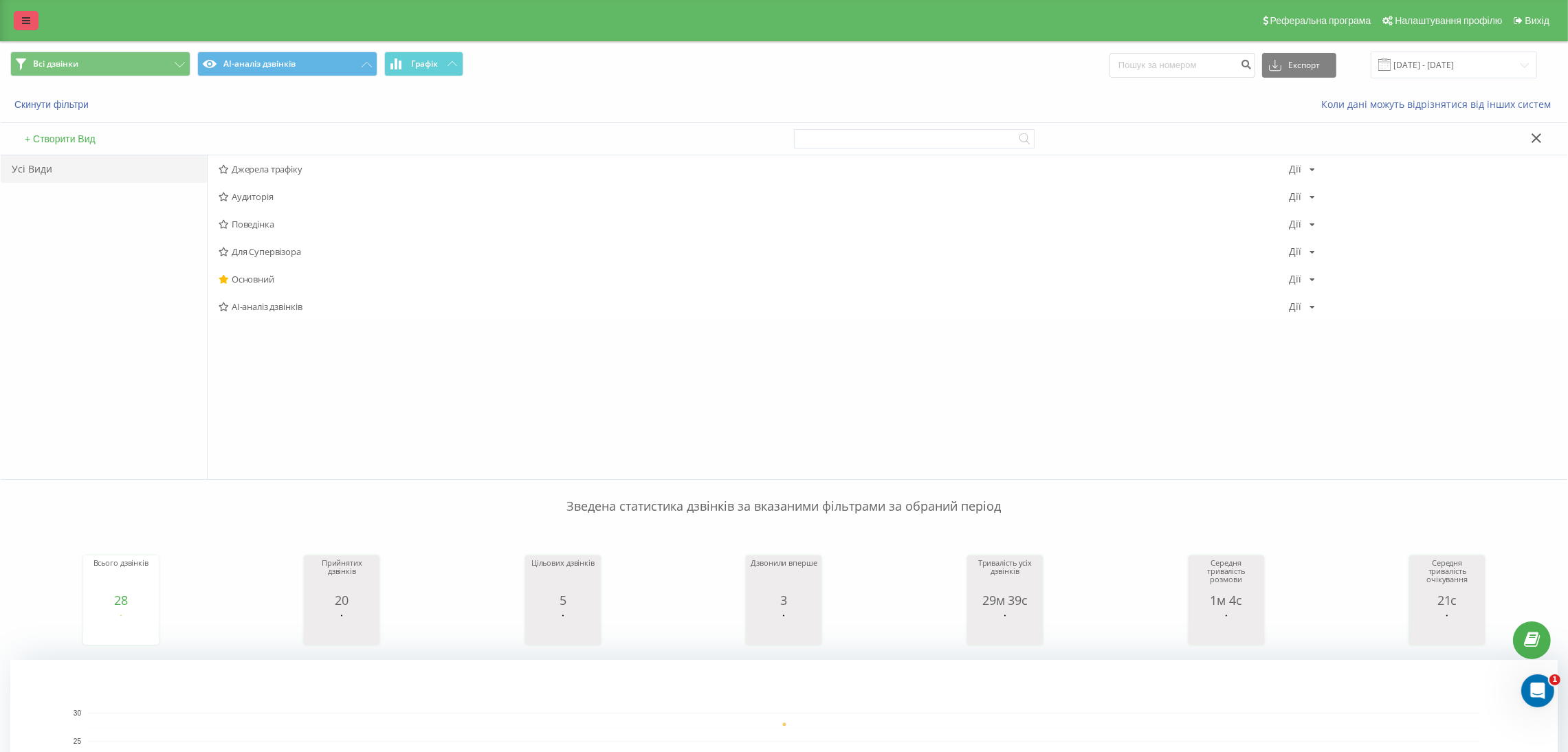
click at [24, 18] on icon at bounding box center [26, 21] width 8 height 10
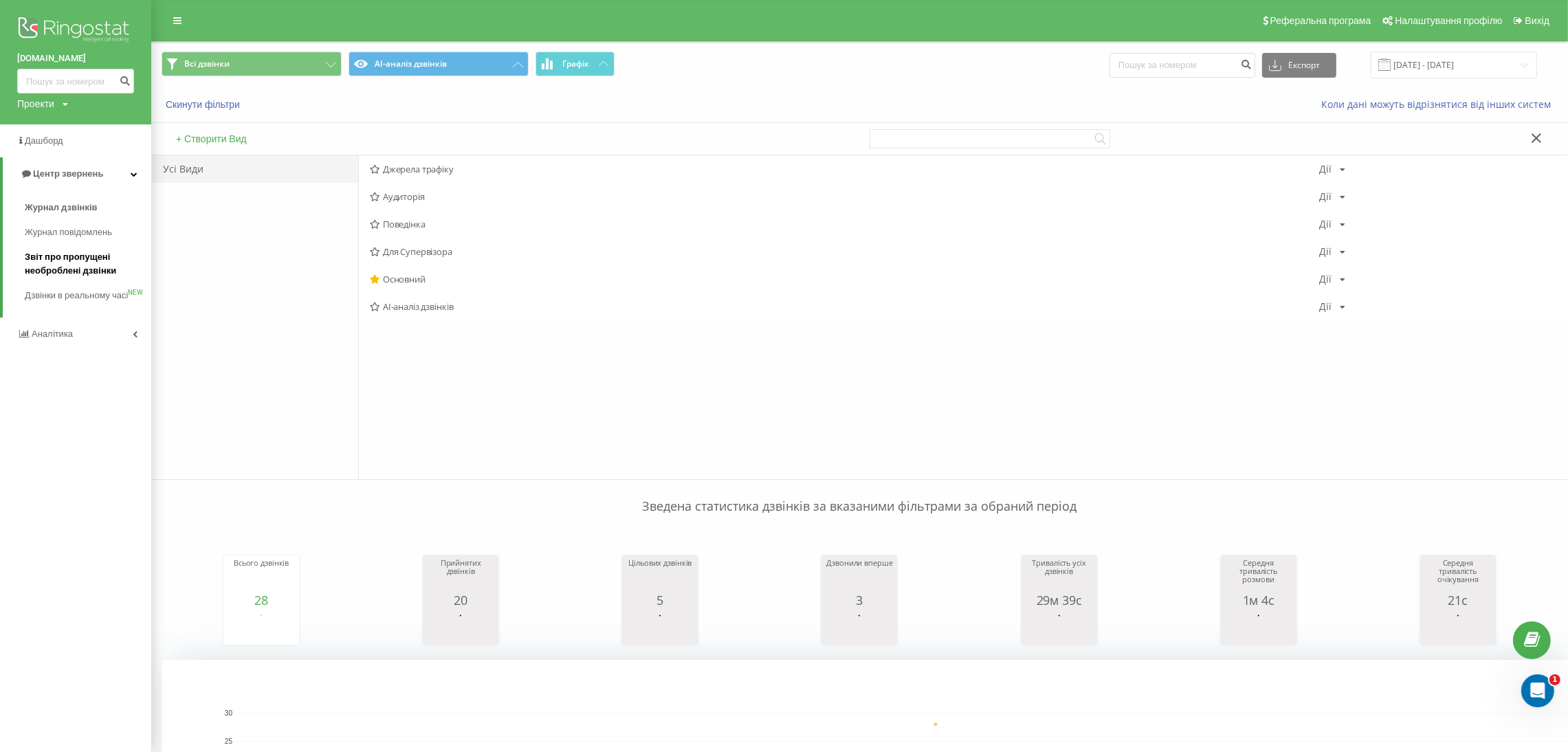
click at [61, 260] on span "Звіт про пропущені необроблені дзвінки" at bounding box center [84, 264] width 120 height 28
